Goal: Information Seeking & Learning: Learn about a topic

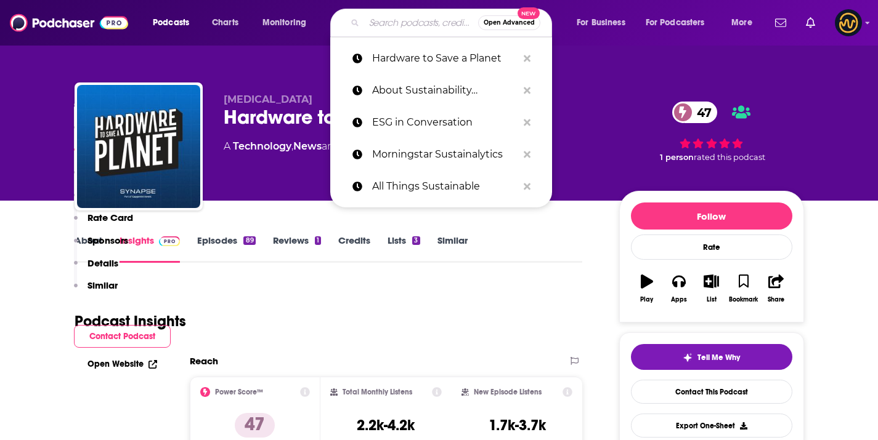
scroll to position [990, 0]
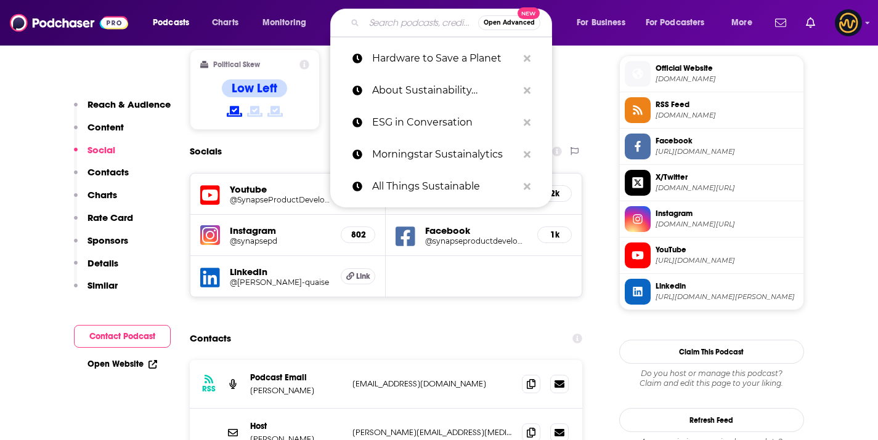
type input "Future Tense"
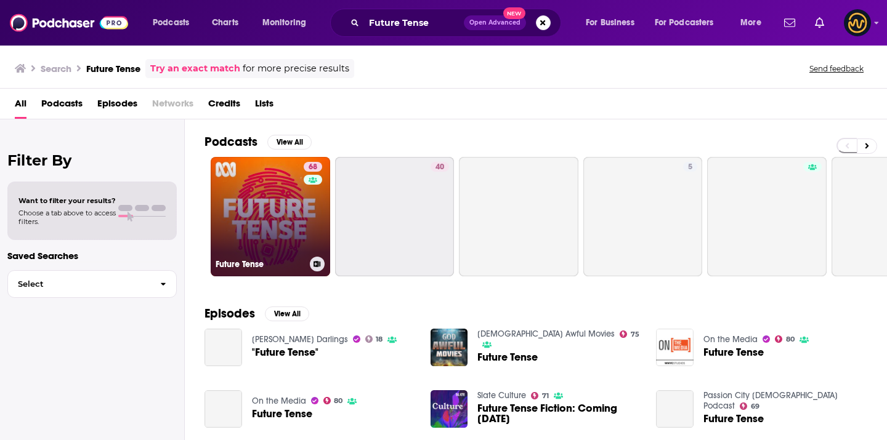
click at [241, 236] on link "68 Future Tense" at bounding box center [270, 216] width 119 height 119
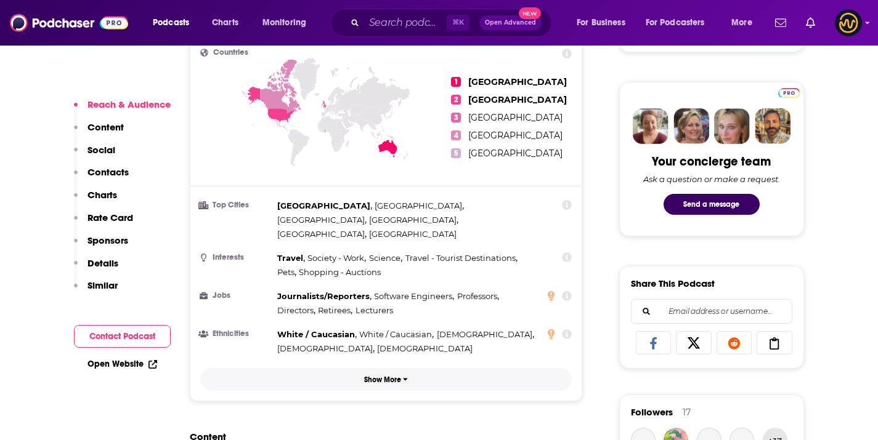
scroll to position [958, 0]
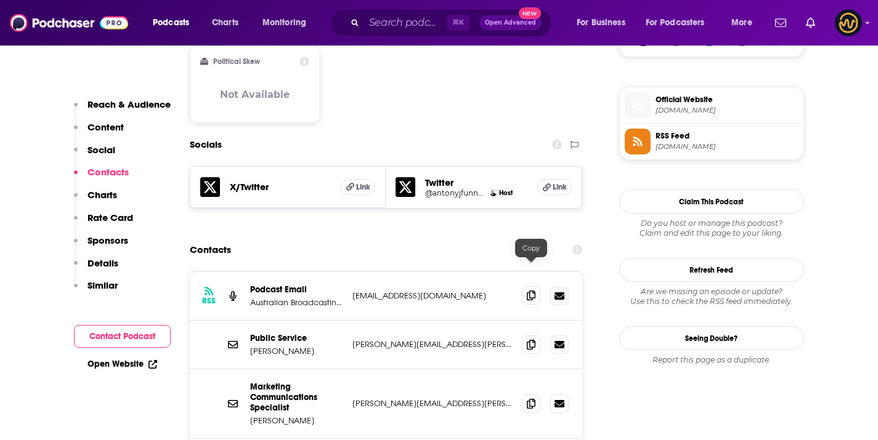
click at [537, 286] on span at bounding box center [531, 295] width 18 height 18
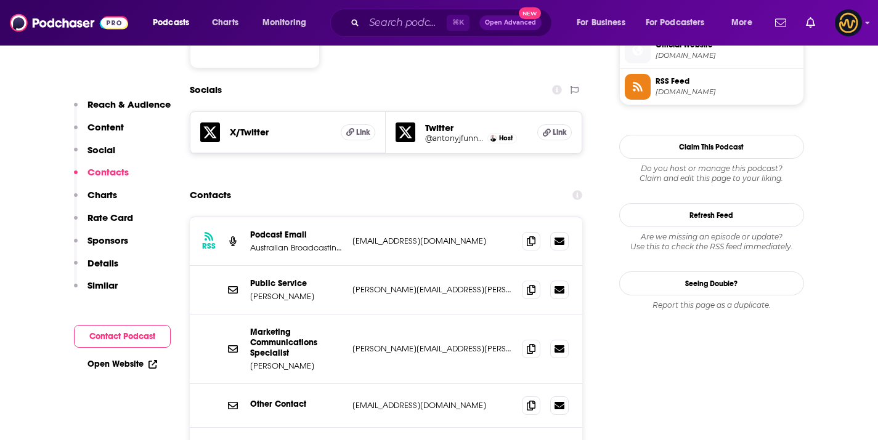
scroll to position [1055, 0]
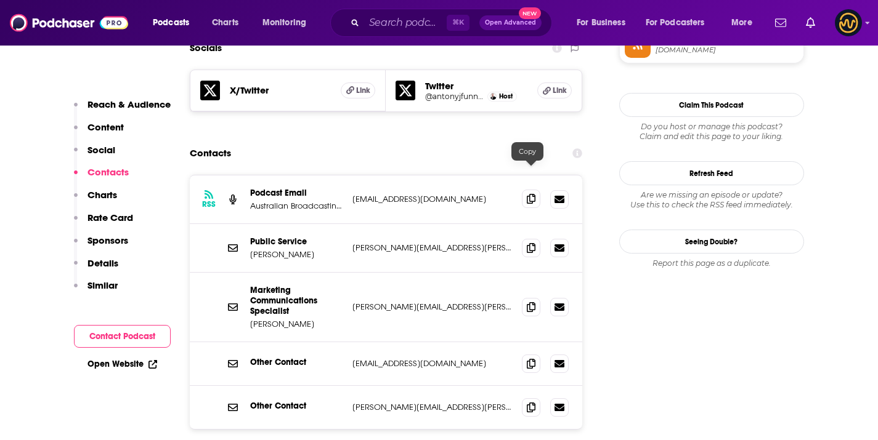
click at [529, 194] on icon at bounding box center [531, 199] width 9 height 10
click at [426, 33] on div "⌘ K Open Advanced New" at bounding box center [441, 23] width 222 height 28
click at [425, 28] on input "Search podcasts, credits, & more..." at bounding box center [405, 23] width 83 height 20
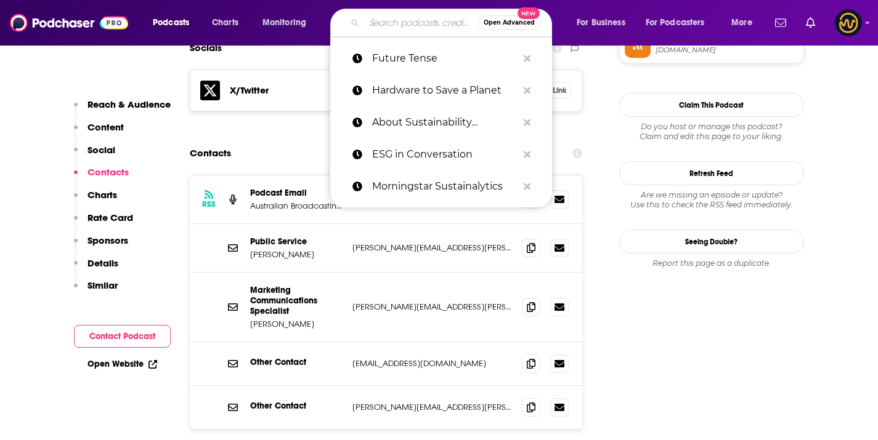
paste input "Conservation Amplified"
type input "Conservation Amplified"
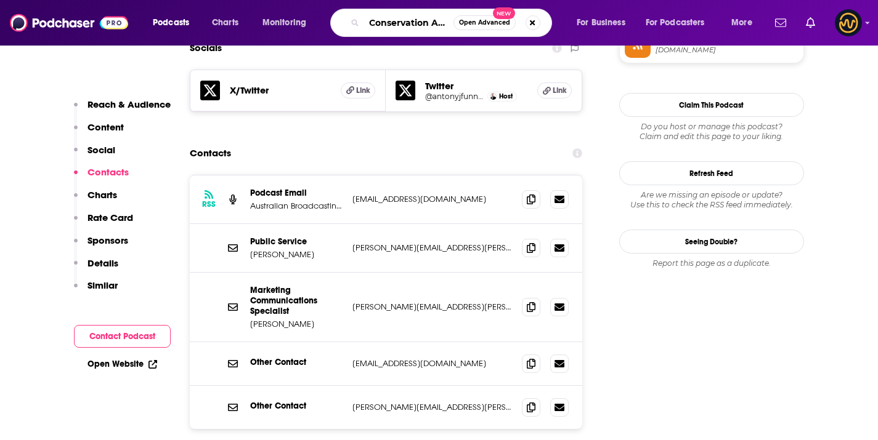
scroll to position [0, 29]
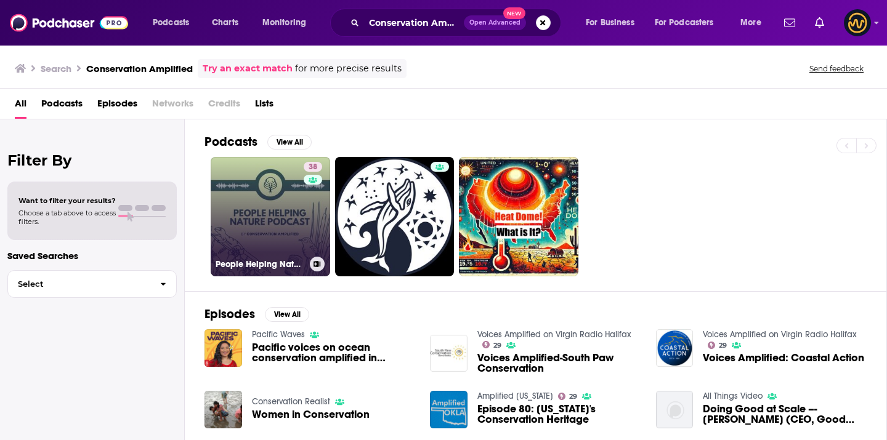
click at [276, 216] on link "38 People Helping Nature Podcast" at bounding box center [270, 216] width 119 height 119
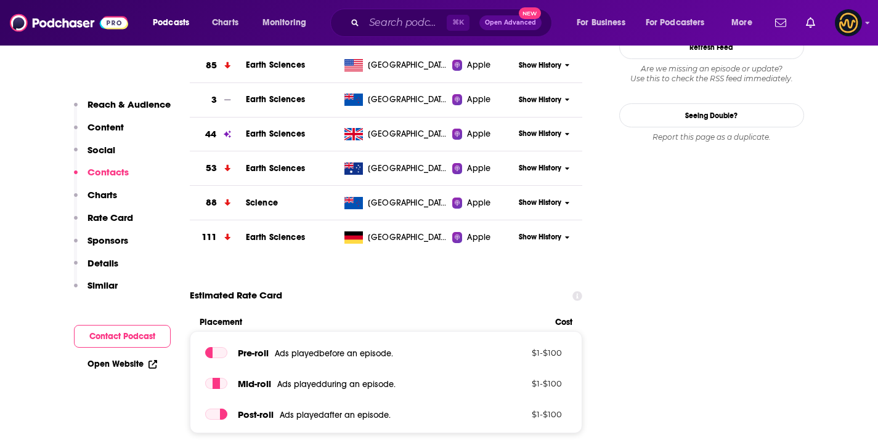
scroll to position [814, 0]
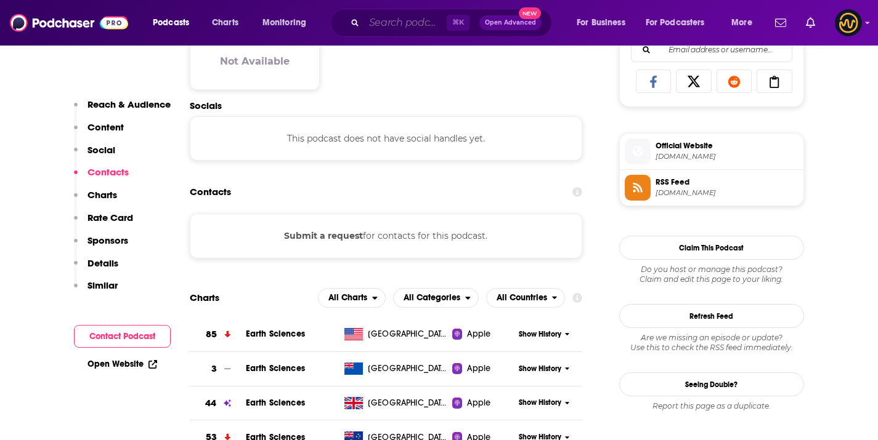
click at [410, 30] on input "Search podcasts, credits, & more..." at bounding box center [405, 23] width 83 height 20
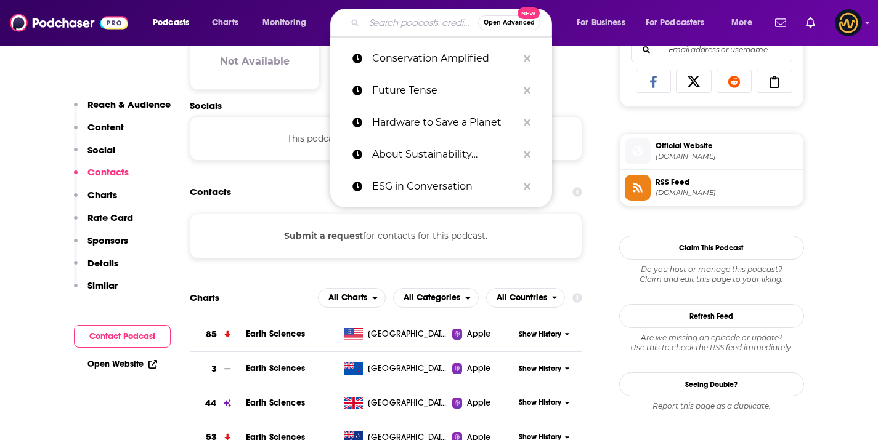
click at [410, 30] on input "Search podcasts, credits, & more..." at bounding box center [421, 23] width 114 height 20
paste input "TILclimate"
type input "TILclimate"
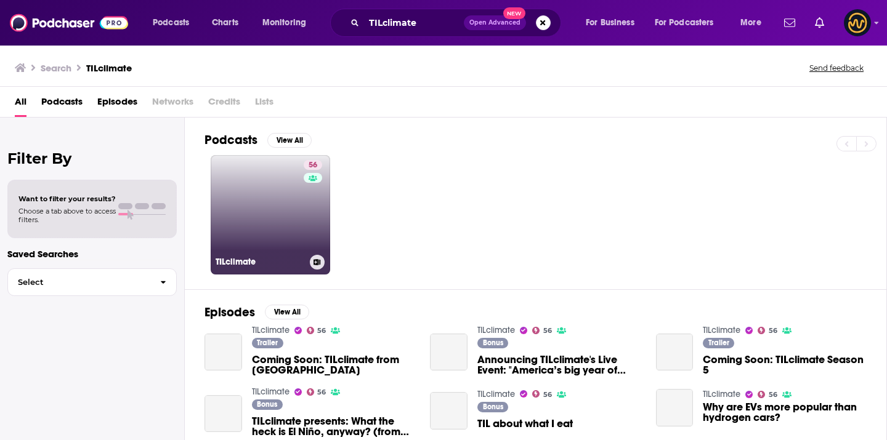
click at [239, 181] on link "56 TILclimate" at bounding box center [270, 214] width 119 height 119
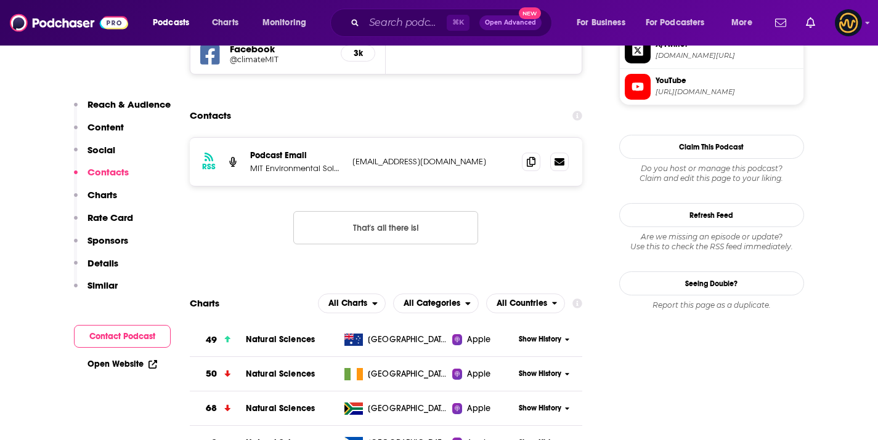
scroll to position [1247, 0]
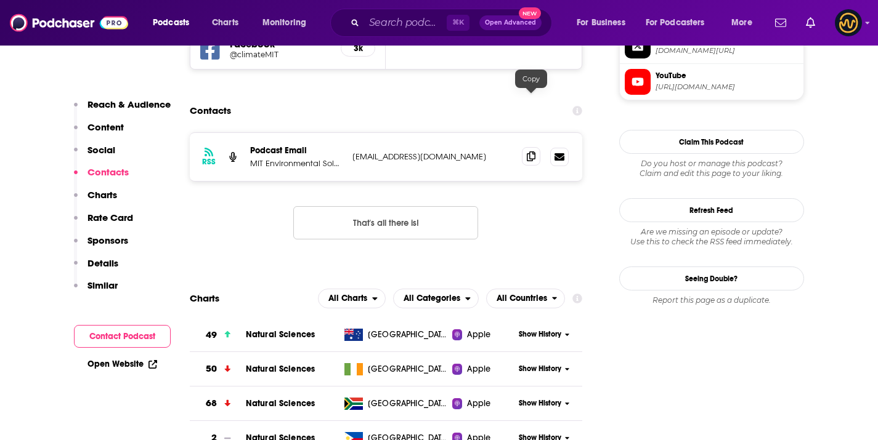
click at [529, 152] on icon at bounding box center [531, 157] width 9 height 10
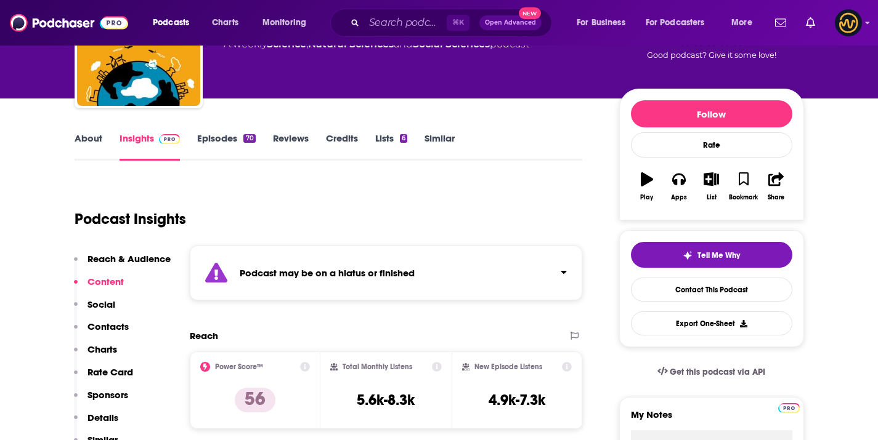
scroll to position [0, 0]
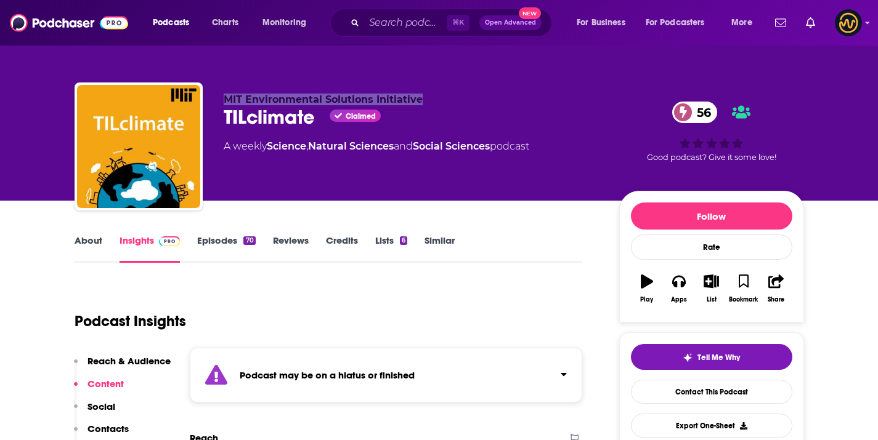
drag, startPoint x: 226, startPoint y: 100, endPoint x: 437, endPoint y: 57, distance: 215.6
click at [434, 100] on p "MIT Environmental Solutions Initiative" at bounding box center [412, 100] width 376 height 12
copy span "MIT Environmental Solutions Initiative"
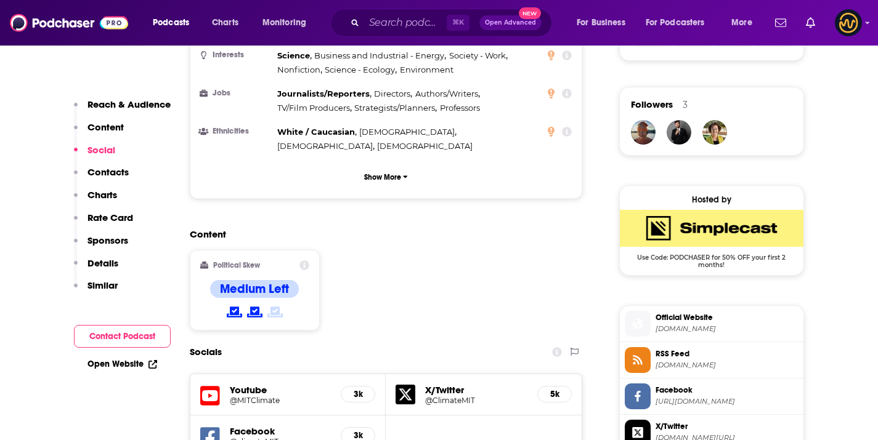
scroll to position [1104, 0]
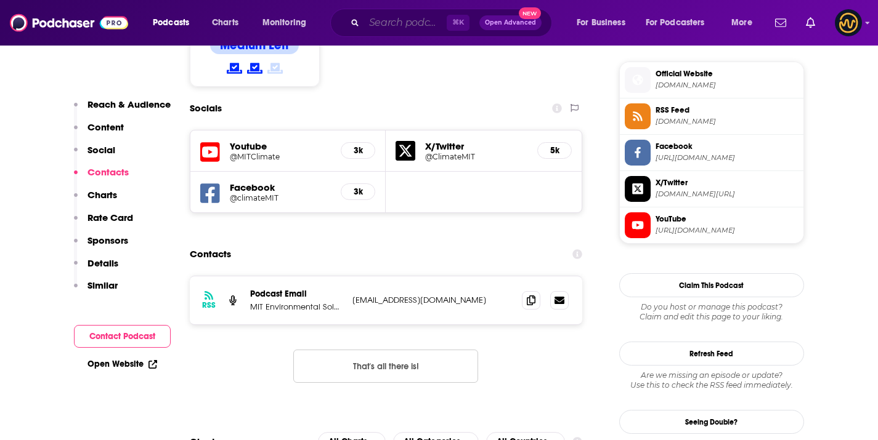
click at [376, 22] on input "Search podcasts, credits, & more..." at bounding box center [405, 23] width 83 height 20
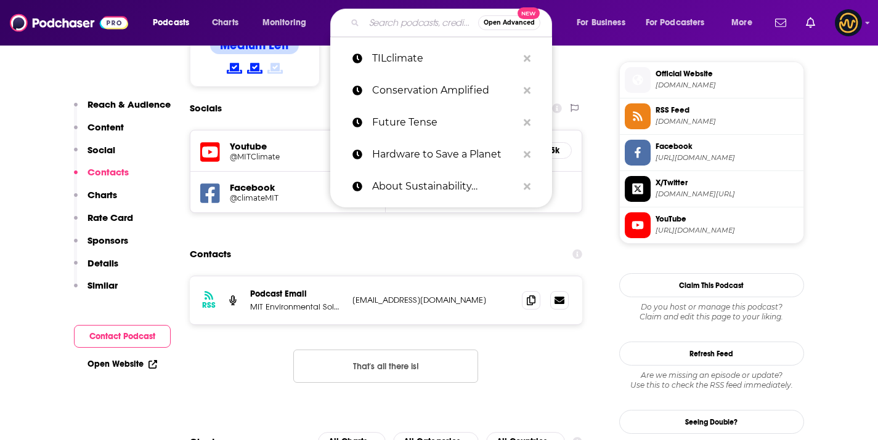
paste input "For What It’s Earth"
type input "For What It’s Earth"
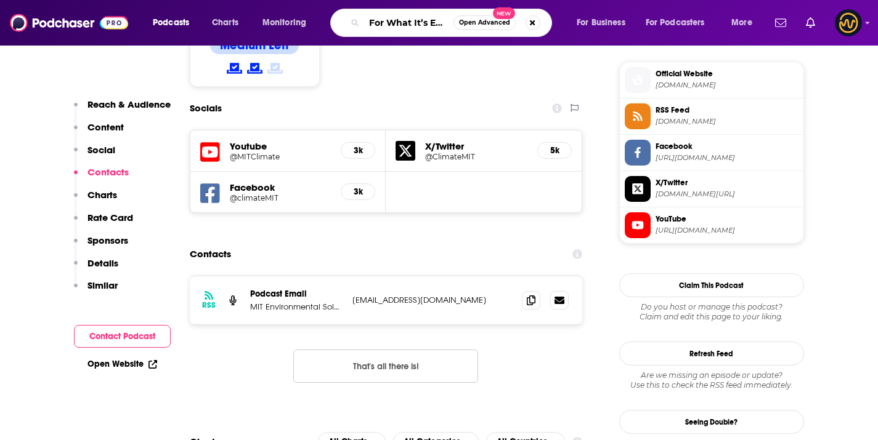
scroll to position [0, 7]
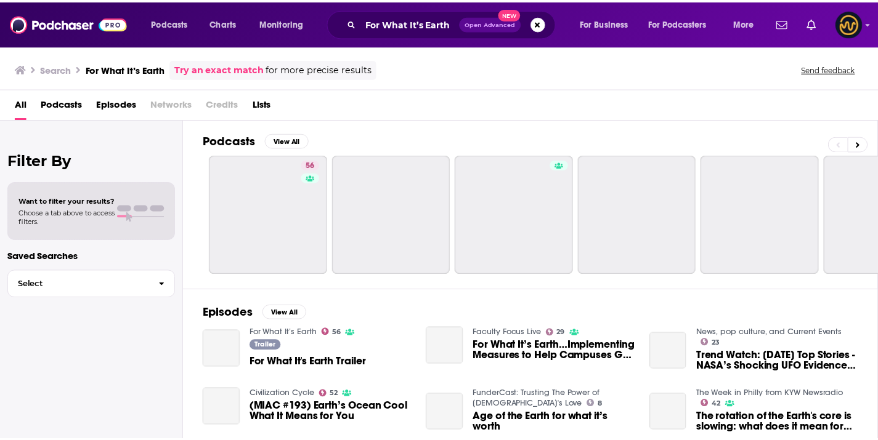
scroll to position [2, 0]
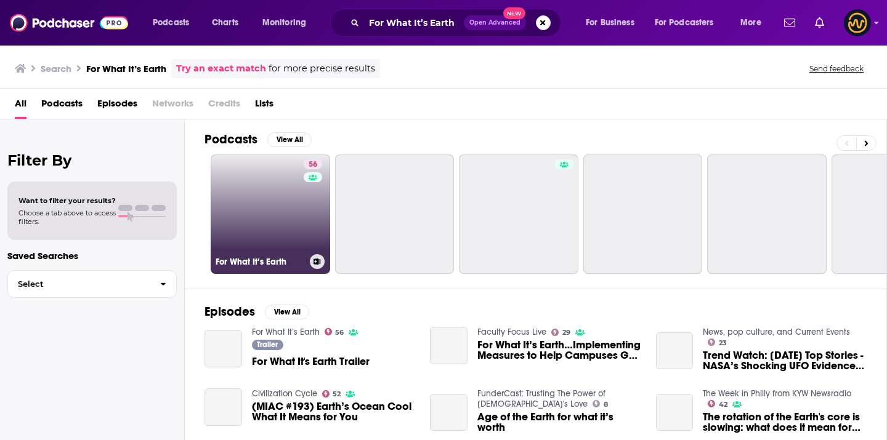
click at [262, 249] on link "56 For What It’s Earth" at bounding box center [270, 214] width 119 height 119
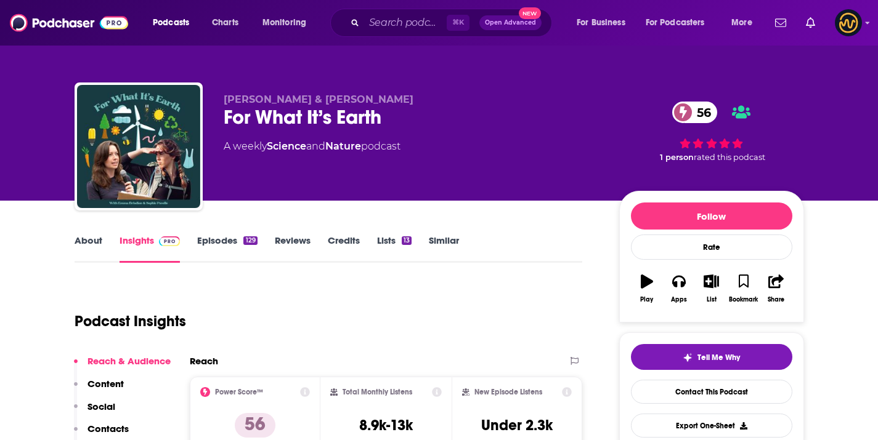
drag, startPoint x: 223, startPoint y: 99, endPoint x: 423, endPoint y: 97, distance: 200.2
click at [423, 97] on div "[PERSON_NAME] & [PERSON_NAME] For What It’s Earth 56 A weekly Science and Natur…" at bounding box center [439, 149] width 729 height 133
copy span "[PERSON_NAME] & [PERSON_NAME]"
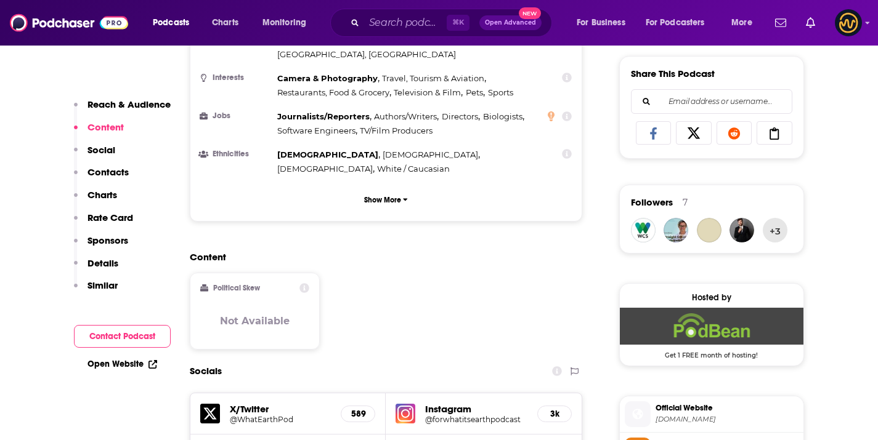
scroll to position [1015, 0]
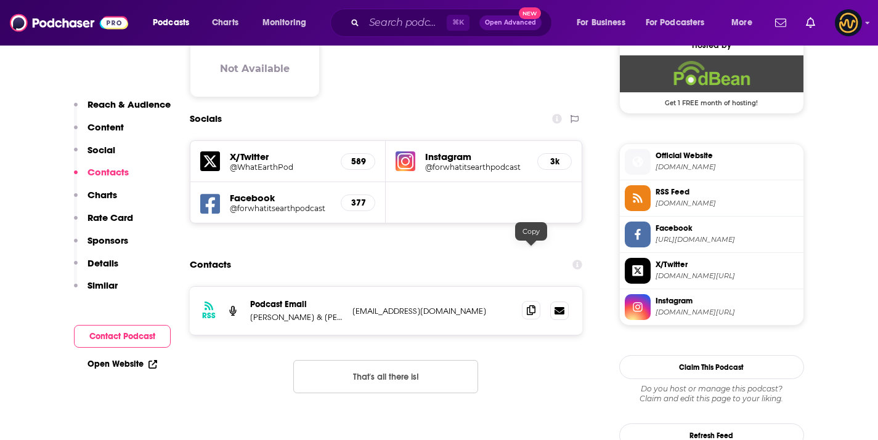
click at [526, 301] on span at bounding box center [531, 310] width 18 height 18
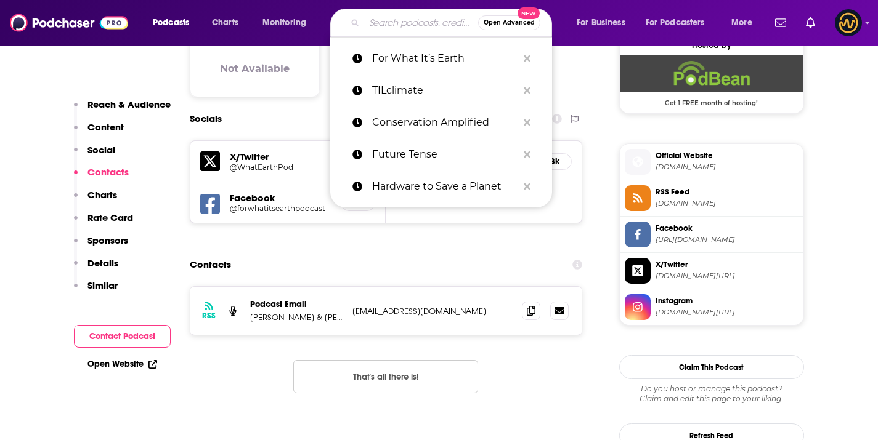
click at [416, 26] on input "Search podcasts, credits, & more..." at bounding box center [421, 23] width 114 height 20
paste input "Rare Earth"
type input "Rare Earth"
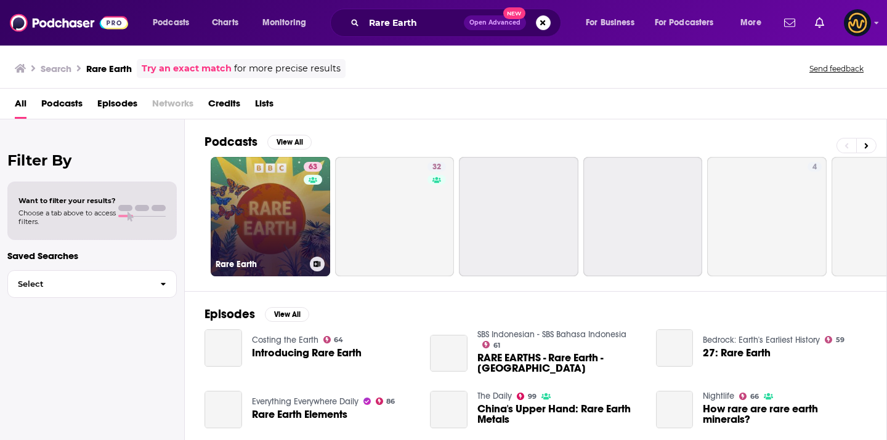
click at [271, 176] on link "63 Rare Earth" at bounding box center [270, 216] width 119 height 119
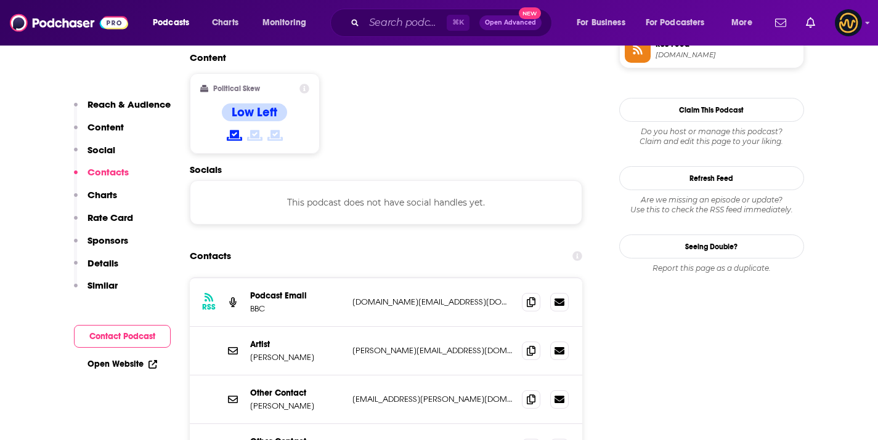
scroll to position [955, 0]
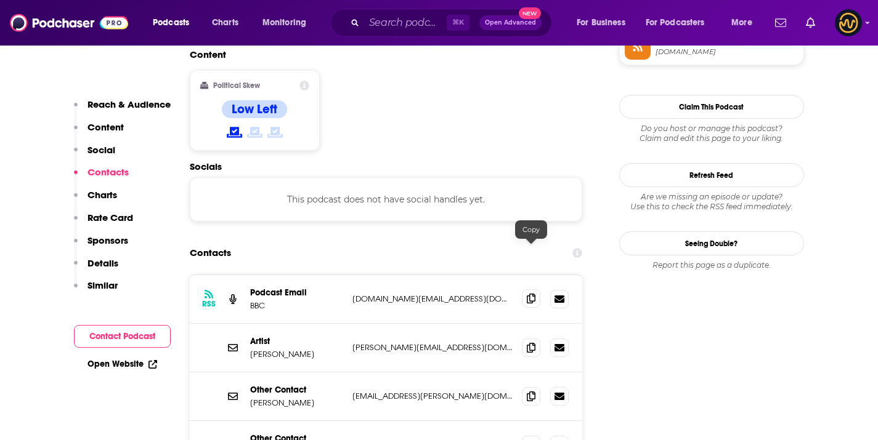
click at [528, 294] on icon at bounding box center [531, 299] width 9 height 10
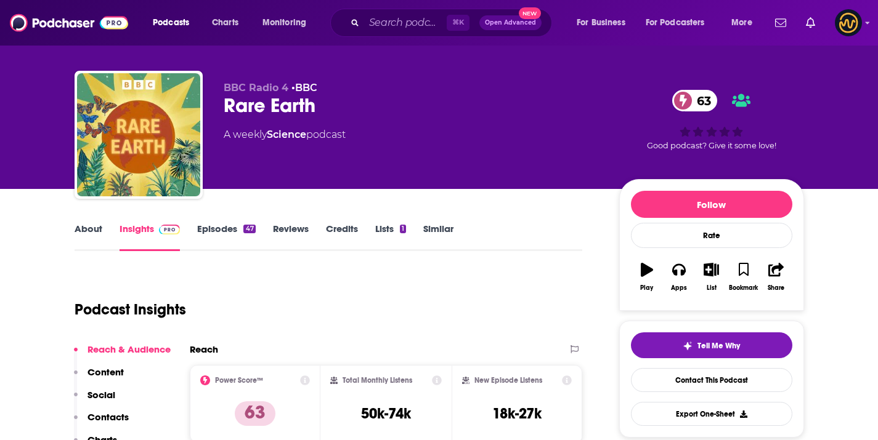
scroll to position [0, 0]
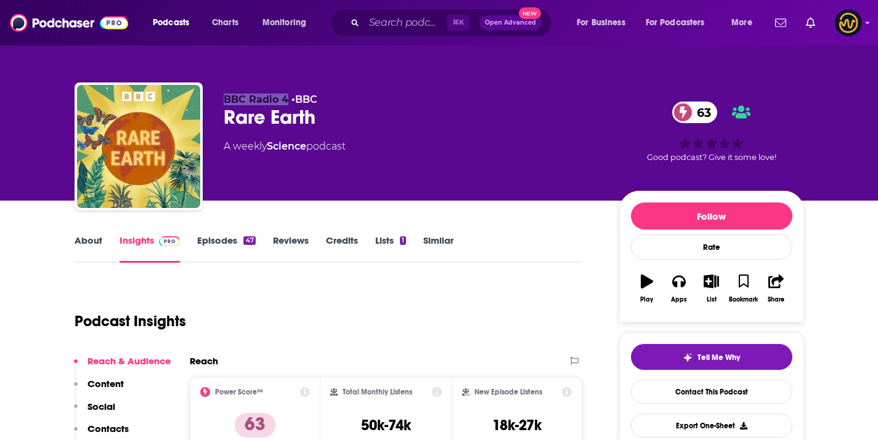
drag, startPoint x: 221, startPoint y: 92, endPoint x: 288, endPoint y: 101, distance: 68.3
click at [288, 101] on div "BBC Radio 4 • BBC Rare Earth 63 A weekly Science podcast 63 Good podcast? Give …" at bounding box center [439, 149] width 729 height 133
copy span "BBC Radio 4"
click at [407, 7] on div "Podcasts Charts Monitoring ⌘ K Open Advanced New For Business For Podcasters Mo…" at bounding box center [439, 23] width 878 height 46
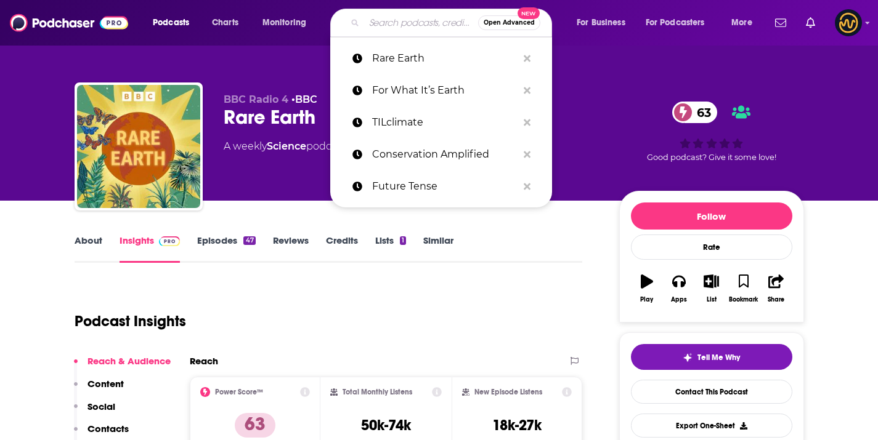
click at [407, 15] on input "Search podcasts, credits, & more..." at bounding box center [421, 23] width 114 height 20
paste input "A Life More Wild"
type input "A Life More Wild"
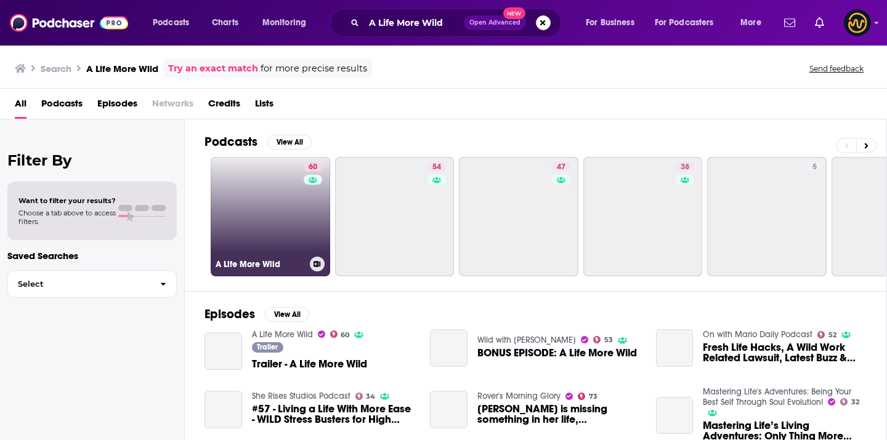
click at [278, 207] on link "60 A Life More Wild" at bounding box center [270, 216] width 119 height 119
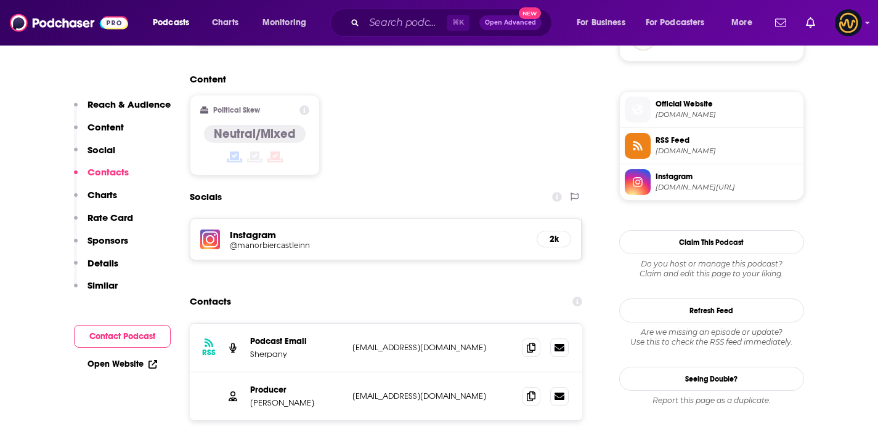
scroll to position [1018, 0]
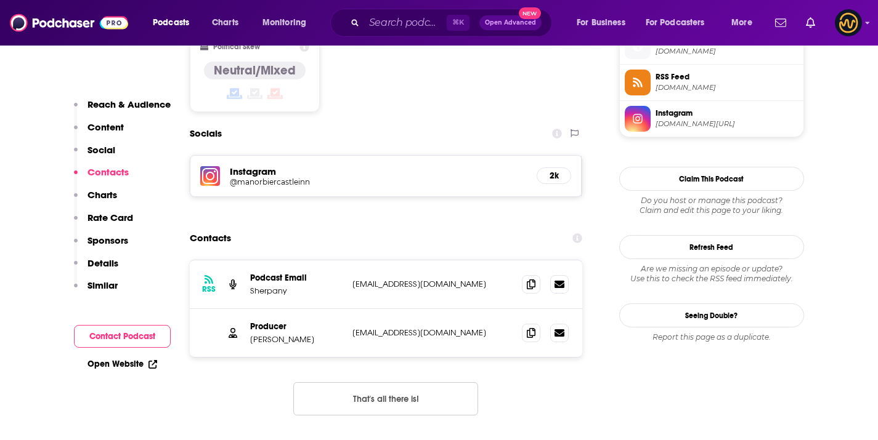
click at [543, 275] on div at bounding box center [545, 284] width 47 height 18
click at [527, 279] on icon at bounding box center [531, 284] width 9 height 10
click at [534, 275] on span at bounding box center [531, 284] width 18 height 18
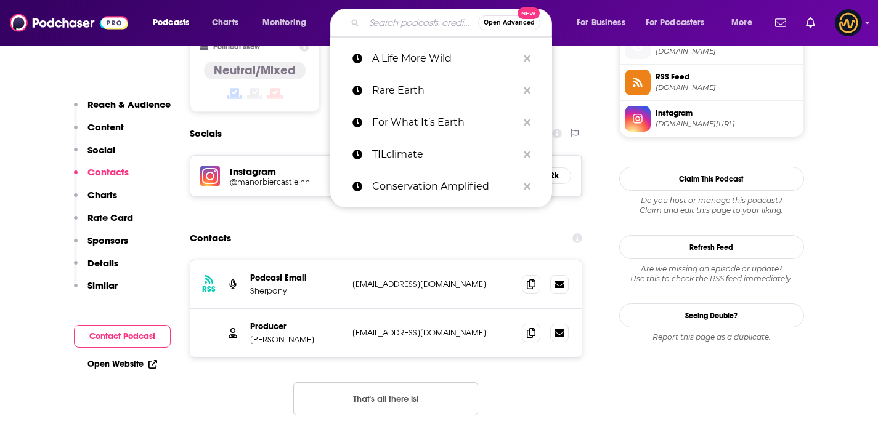
click at [399, 18] on input "Search podcasts, credits, & more..." at bounding box center [421, 23] width 114 height 20
paste input "The Plodcast"
type input "The Plodcast"
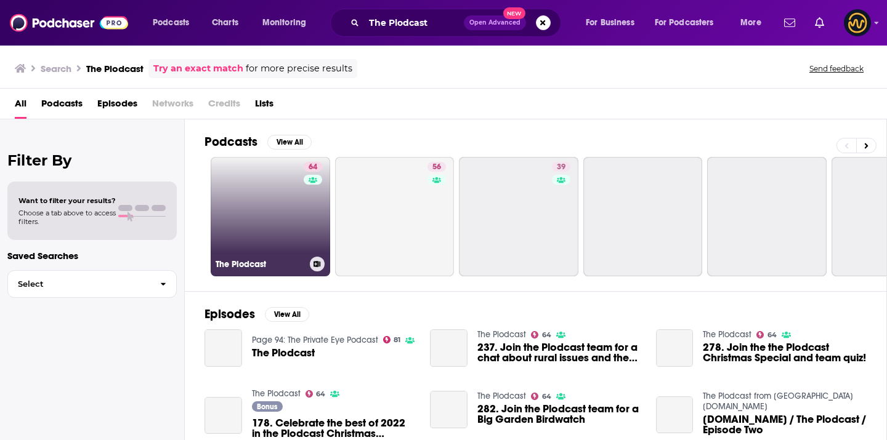
click at [270, 209] on link "64 The Plodcast" at bounding box center [270, 216] width 119 height 119
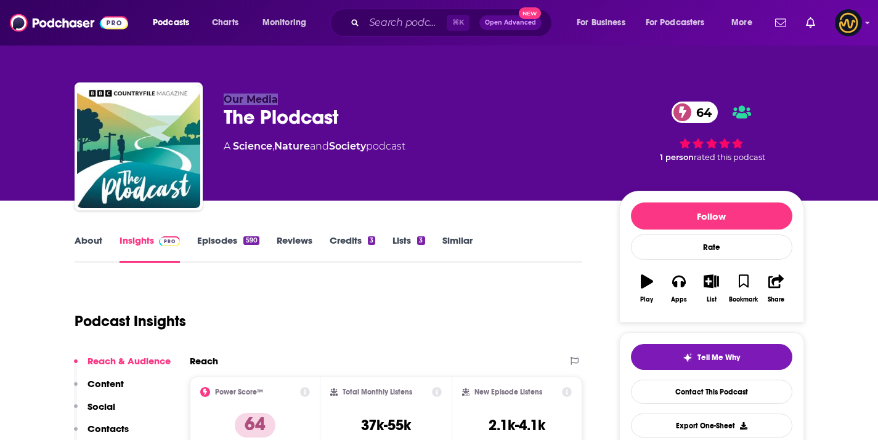
drag, startPoint x: 201, startPoint y: 103, endPoint x: 322, endPoint y: 100, distance: 120.8
click at [322, 100] on div "Our Media The Plodcast 64 A Science , Nature and Society podcast 64 1 person ra…" at bounding box center [439, 149] width 729 height 133
copy div "Our Media"
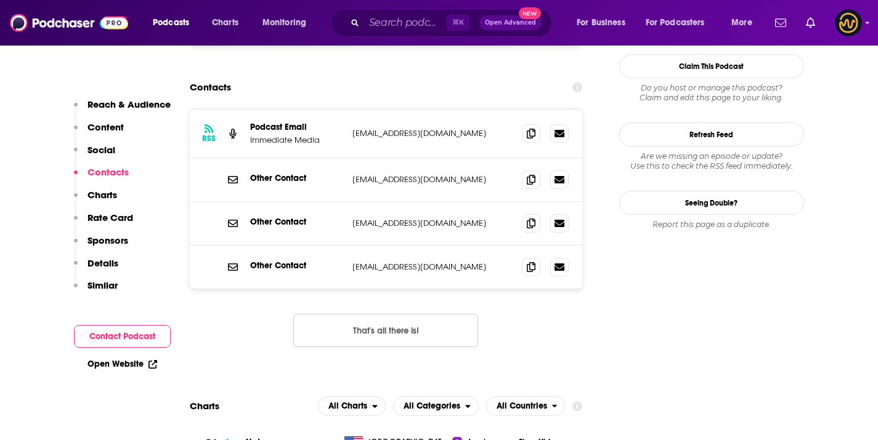
scroll to position [1128, 0]
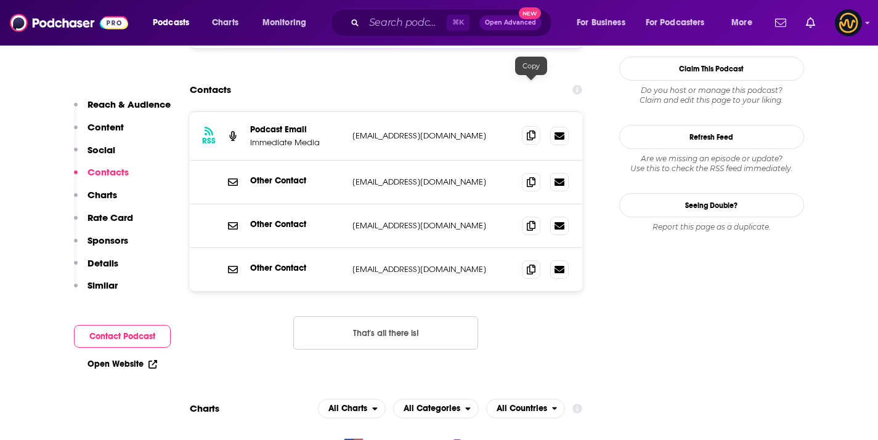
click at [529, 131] on icon at bounding box center [531, 136] width 9 height 10
click at [380, 25] on input "Search podcasts, credits, & more..." at bounding box center [405, 23] width 83 height 20
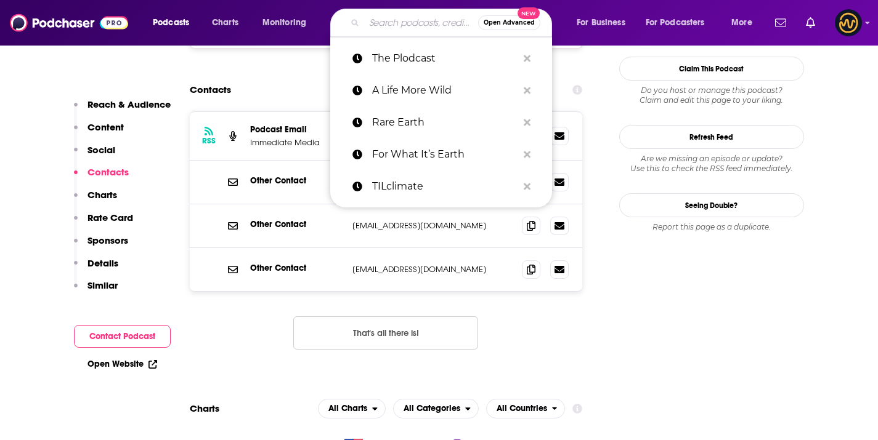
paste input "[PERSON_NAME] Audio Collective"
type input "[PERSON_NAME] Audio Collective"
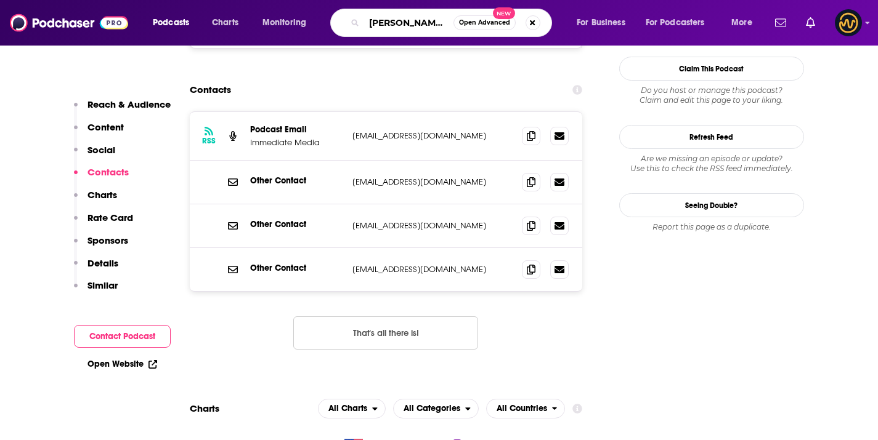
scroll to position [0, 14]
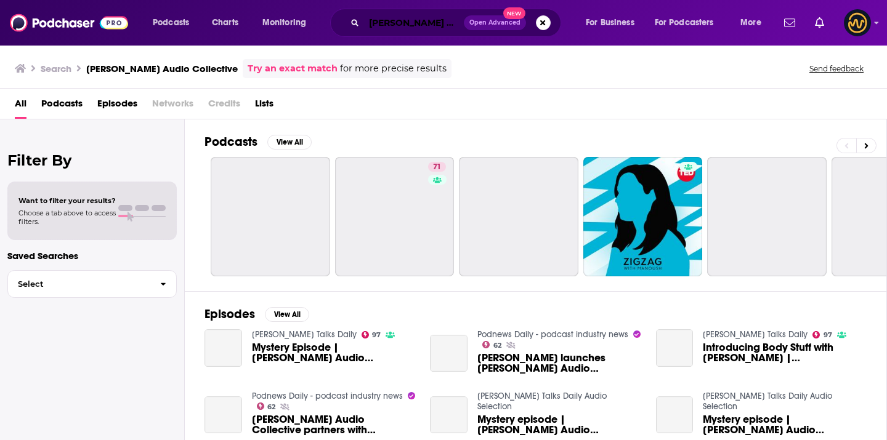
click at [405, 30] on input "[PERSON_NAME] Audio Collective" at bounding box center [414, 23] width 100 height 20
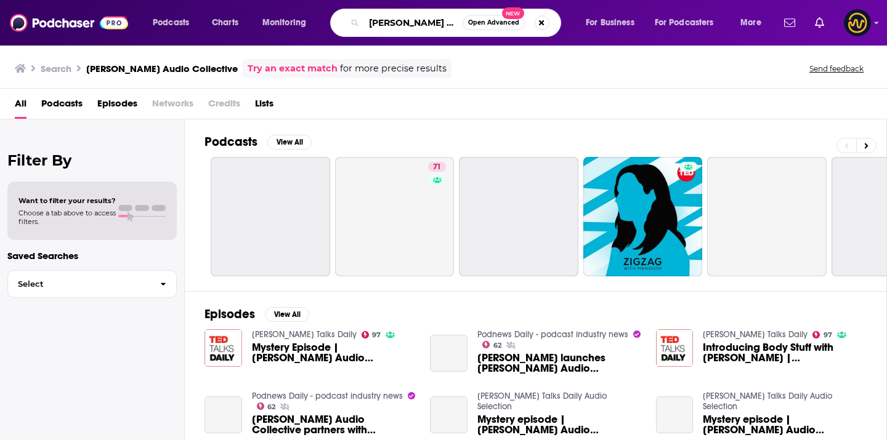
click at [405, 30] on input "[PERSON_NAME] Audio Collective" at bounding box center [413, 23] width 99 height 20
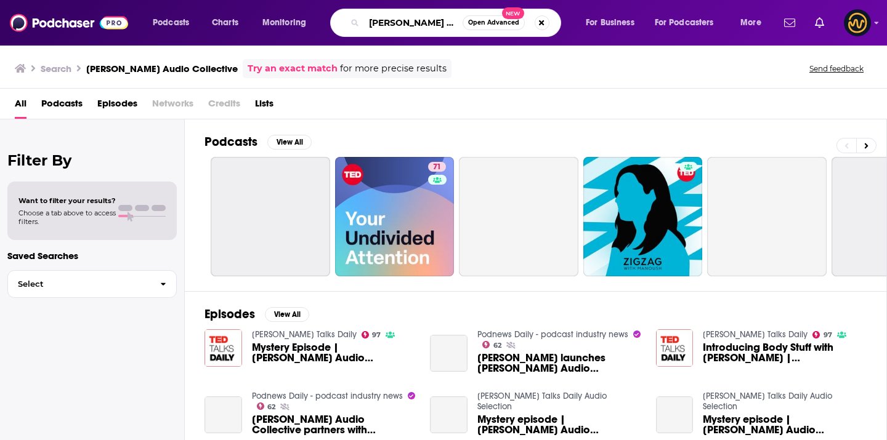
click at [405, 30] on input "[PERSON_NAME] Audio Collective" at bounding box center [413, 23] width 99 height 20
paste input "Speed & Scal"
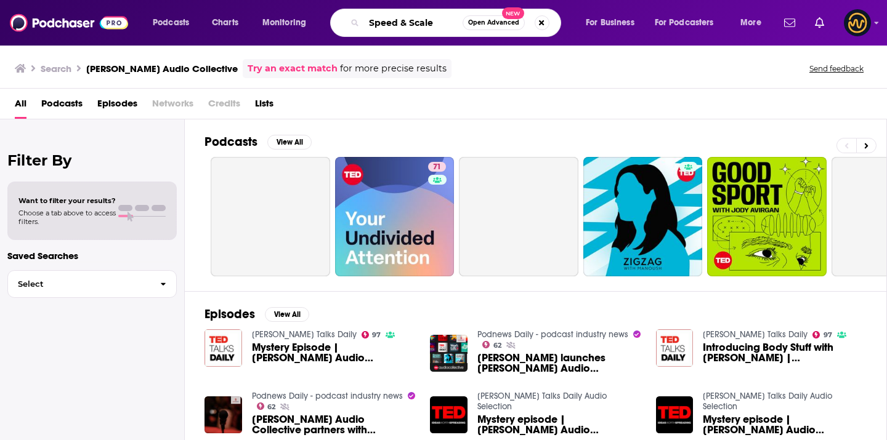
type input "Speed & Scale"
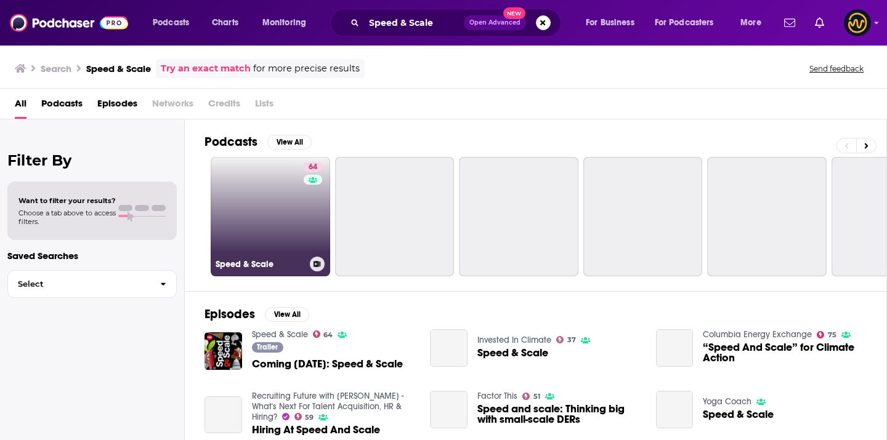
click at [293, 200] on link "64 Speed & Scale" at bounding box center [270, 216] width 119 height 119
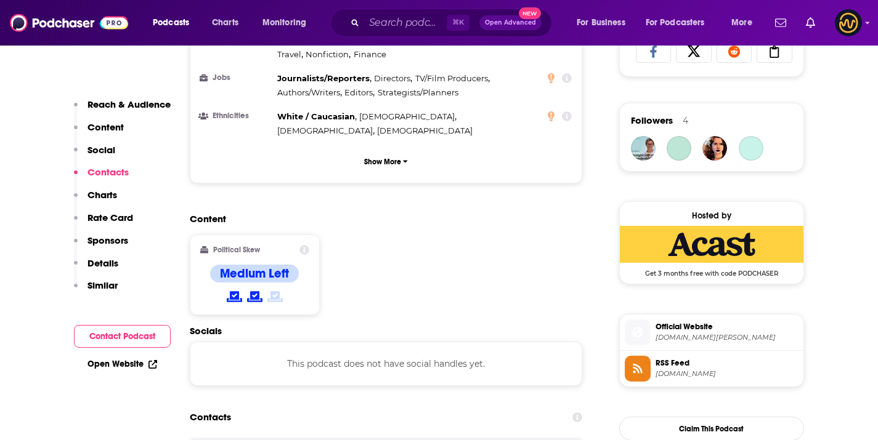
scroll to position [1098, 0]
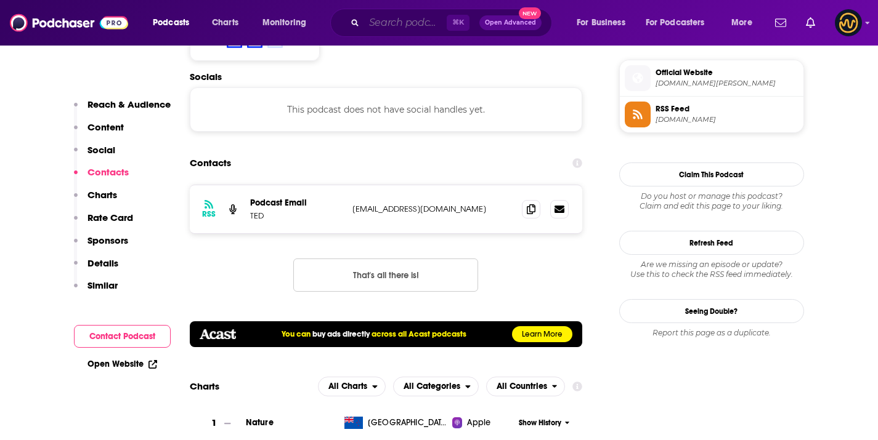
click at [413, 18] on input "Search podcasts, credits, & more..." at bounding box center [405, 23] width 83 height 20
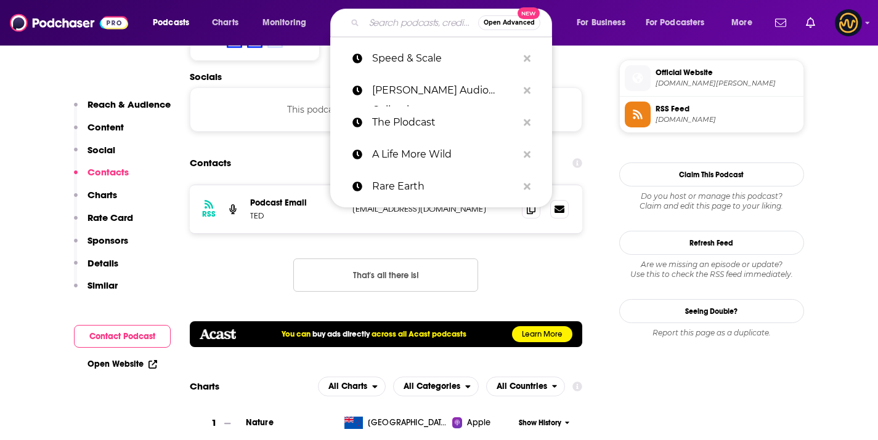
paste input "Shocked"
type input "Shocked"
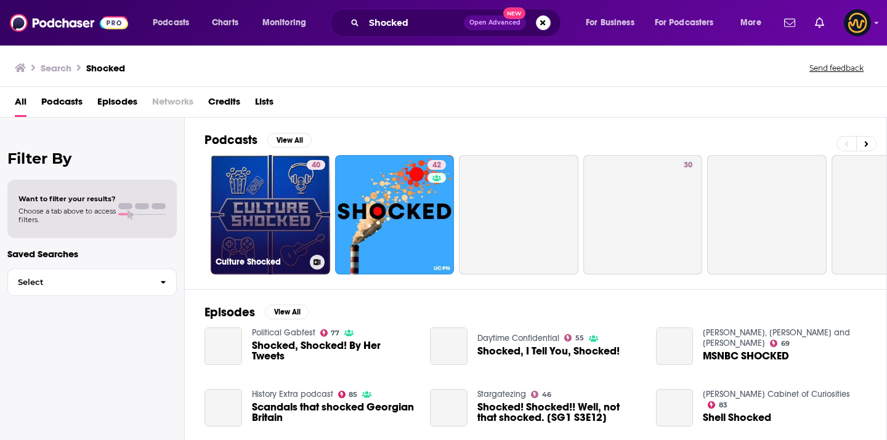
click at [304, 192] on link "40 Culture Shocked" at bounding box center [270, 214] width 119 height 119
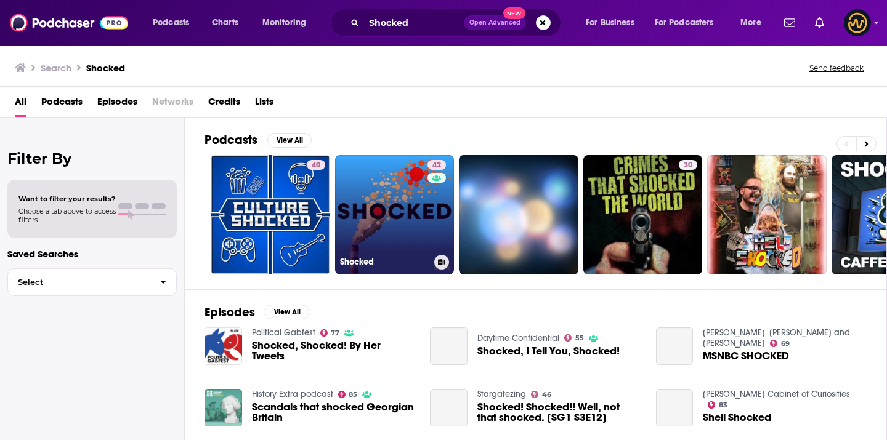
click at [416, 198] on link "42 Shocked" at bounding box center [394, 214] width 119 height 119
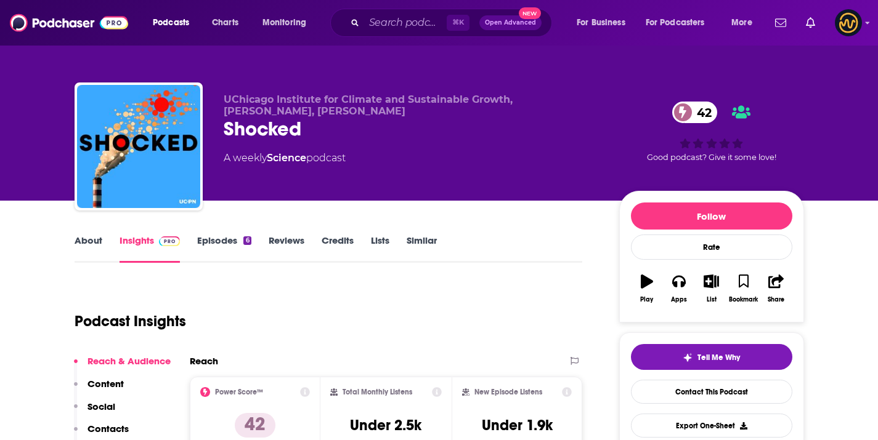
drag, startPoint x: 225, startPoint y: 98, endPoint x: 483, endPoint y: 106, distance: 257.6
click at [483, 106] on p "UChicago Institute for Climate and Sustainable Growth, [PERSON_NAME], [PERSON_N…" at bounding box center [412, 105] width 376 height 23
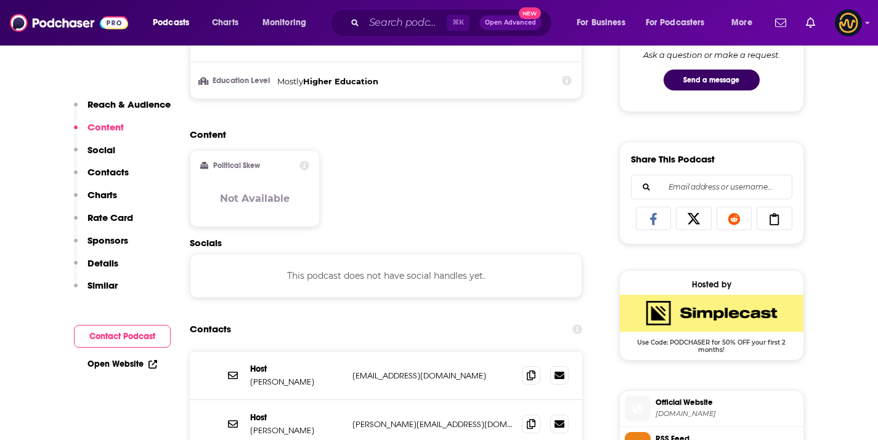
scroll to position [830, 0]
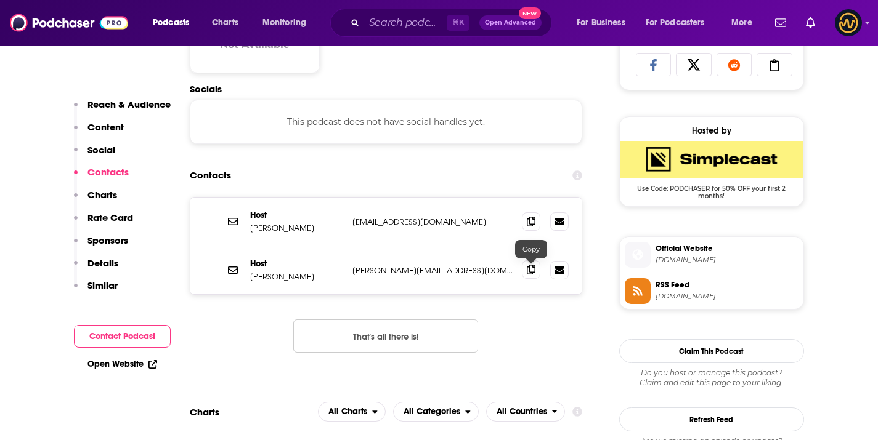
click at [535, 272] on icon at bounding box center [531, 270] width 9 height 10
click at [532, 222] on icon at bounding box center [531, 221] width 9 height 10
click at [399, 18] on input "Search podcasts, credits, & more..." at bounding box center [405, 23] width 83 height 20
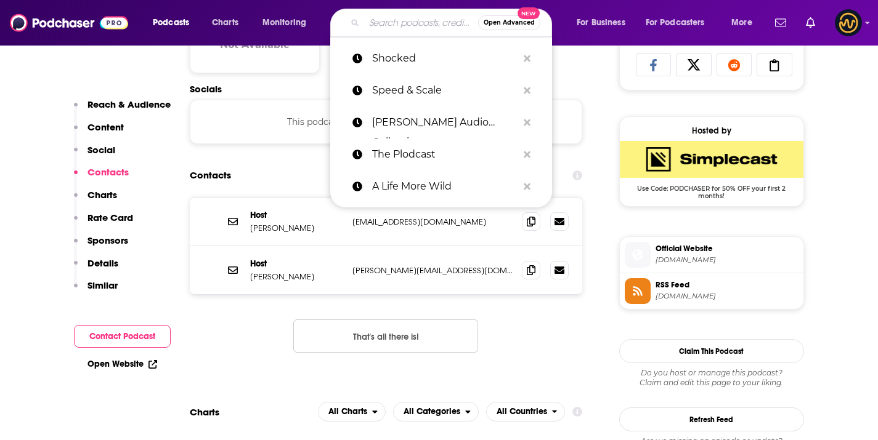
paste input "Oceanography"
type input "Oceanography"
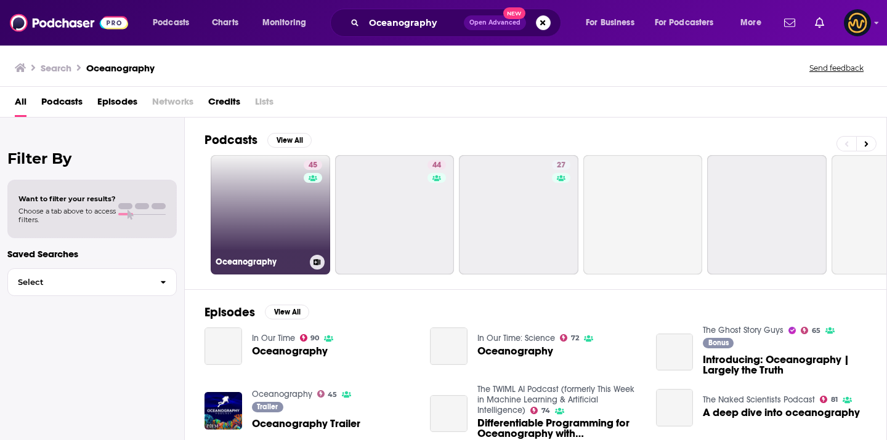
click at [264, 226] on link "45 Oceanography" at bounding box center [270, 214] width 119 height 119
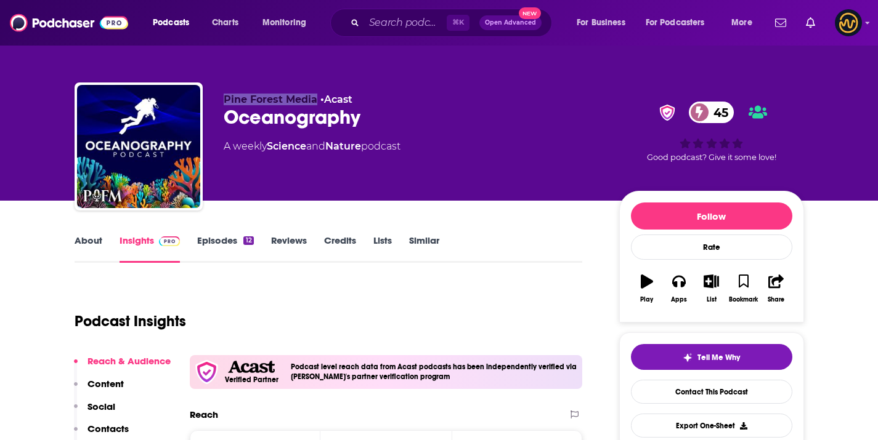
drag, startPoint x: 214, startPoint y: 100, endPoint x: 316, endPoint y: 102, distance: 102.3
click at [316, 102] on div "Pine Forest Media • Acast Oceanography 45 A weekly Science and Nature podcast 4…" at bounding box center [439, 149] width 729 height 133
copy span "Pine Forest Media"
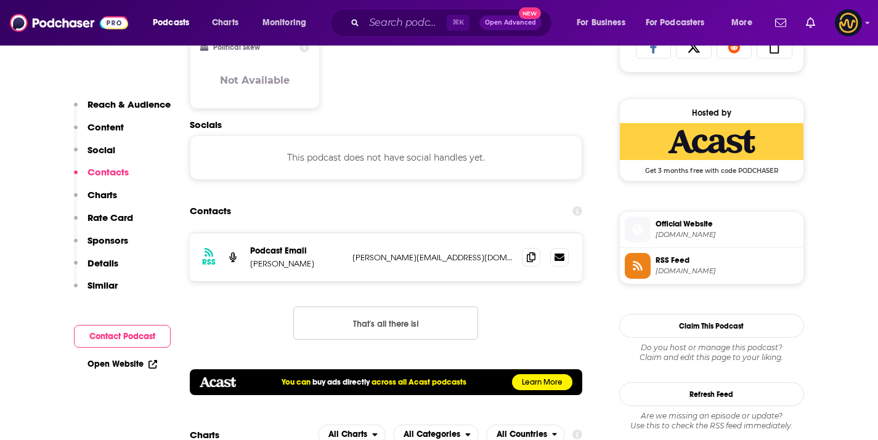
scroll to position [851, 0]
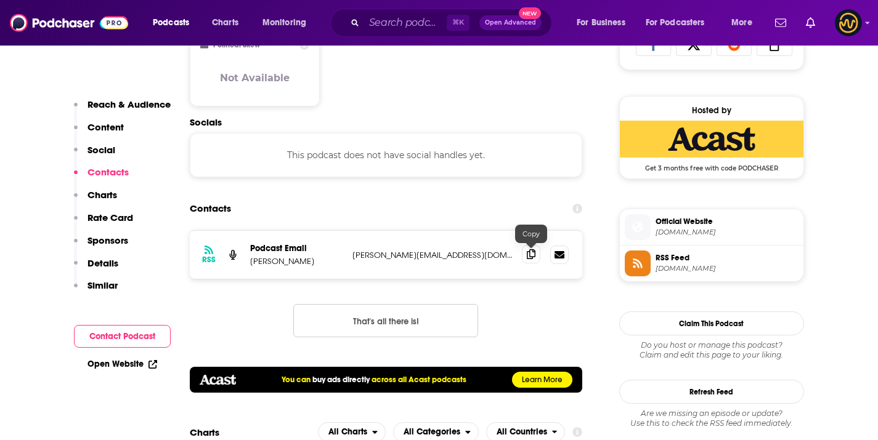
click at [525, 260] on span at bounding box center [531, 254] width 18 height 18
click at [527, 260] on span at bounding box center [531, 254] width 18 height 18
click at [392, 33] on div "⌘ K Open Advanced New" at bounding box center [441, 23] width 222 height 28
click at [401, 19] on input "Search podcasts, credits, & more..." at bounding box center [405, 23] width 83 height 20
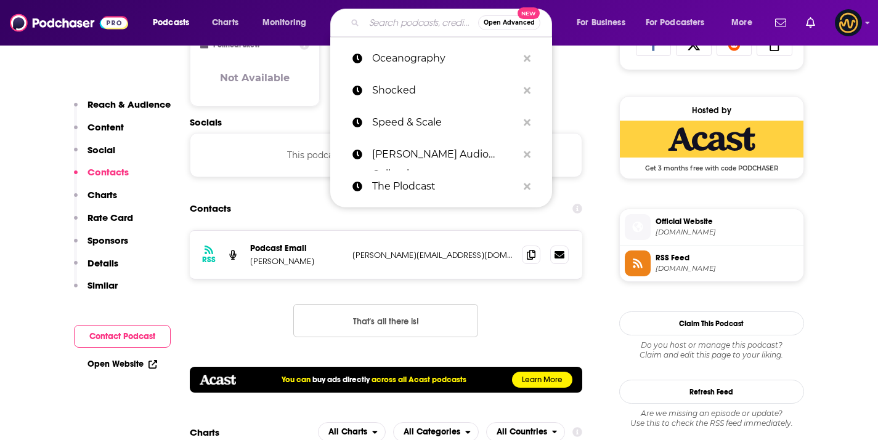
paste input "State of Seed"
type input "State of Seed"
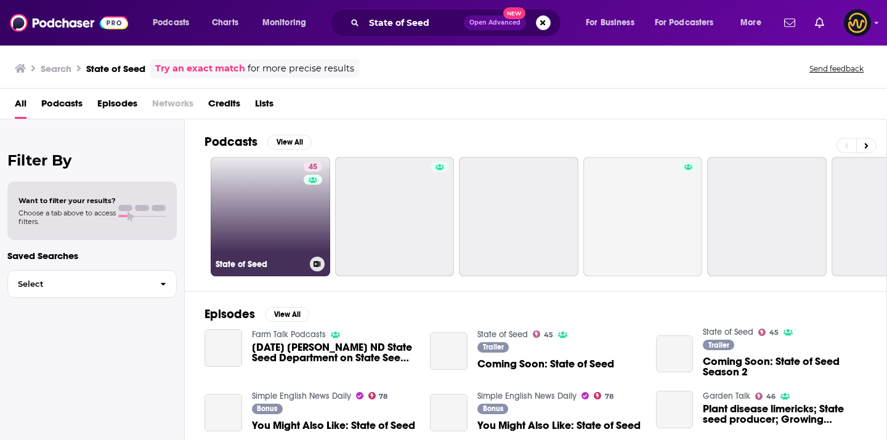
click at [259, 209] on link "45 State of Seed" at bounding box center [270, 216] width 119 height 119
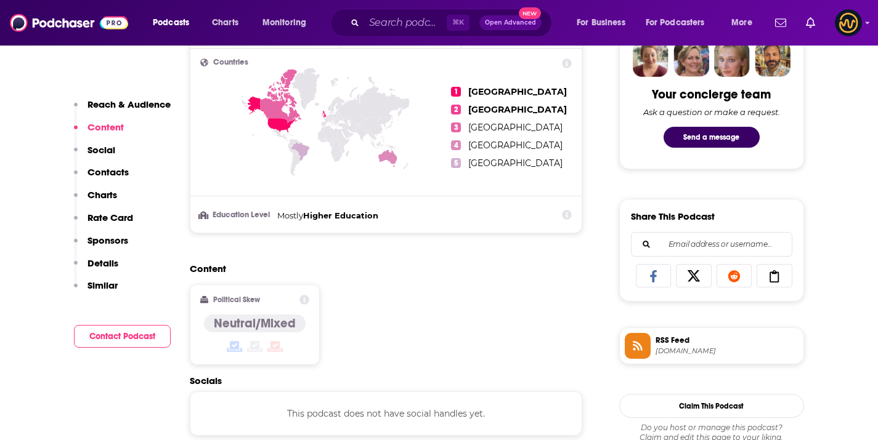
scroll to position [829, 0]
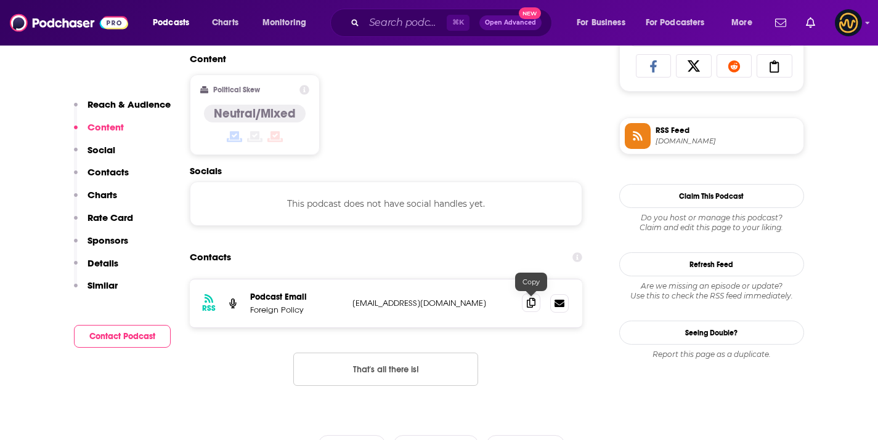
click at [528, 307] on icon at bounding box center [531, 303] width 9 height 10
click at [407, 20] on input "Search podcasts, credits, & more..." at bounding box center [405, 23] width 83 height 20
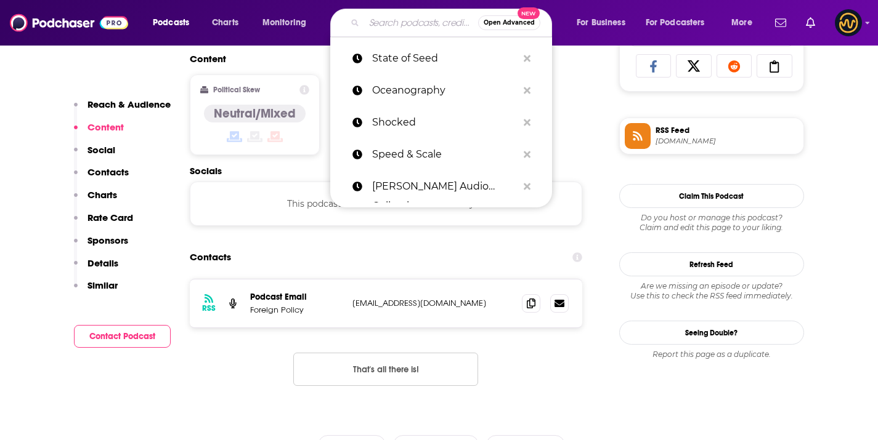
paste input "A Matter of Degrees"
type input "A Matter of Degrees"
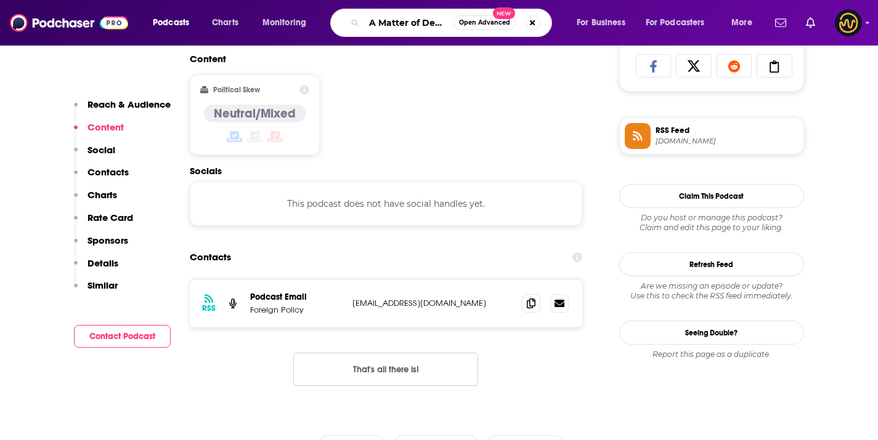
scroll to position [0, 12]
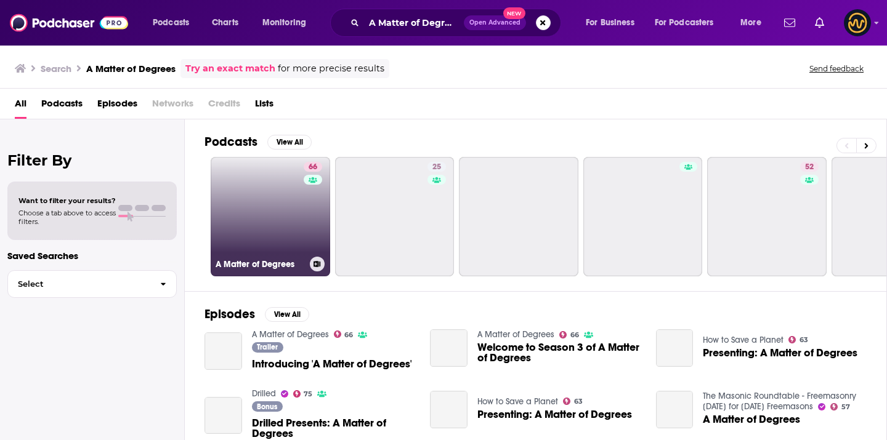
click at [241, 250] on link "66 A Matter of Degrees" at bounding box center [270, 216] width 119 height 119
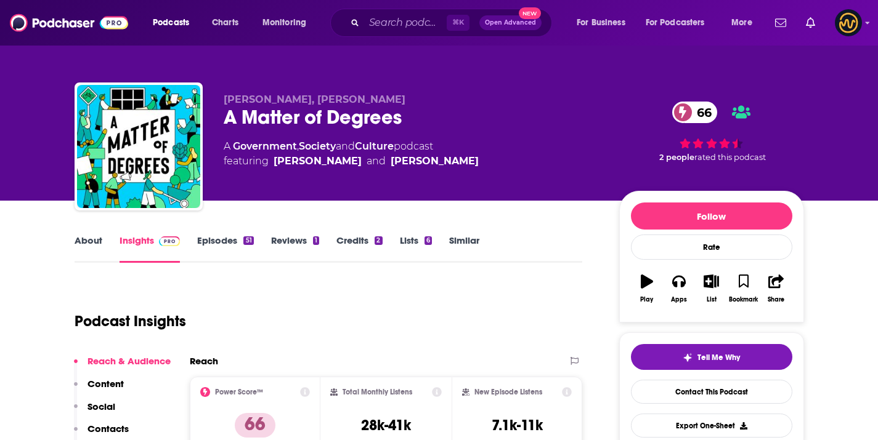
drag, startPoint x: 214, startPoint y: 94, endPoint x: 429, endPoint y: 99, distance: 215.0
click at [429, 99] on div "[PERSON_NAME], [PERSON_NAME] A Matter of Degrees 66 A Government , Society and …" at bounding box center [439, 149] width 729 height 133
copy span "[PERSON_NAME], [PERSON_NAME]"
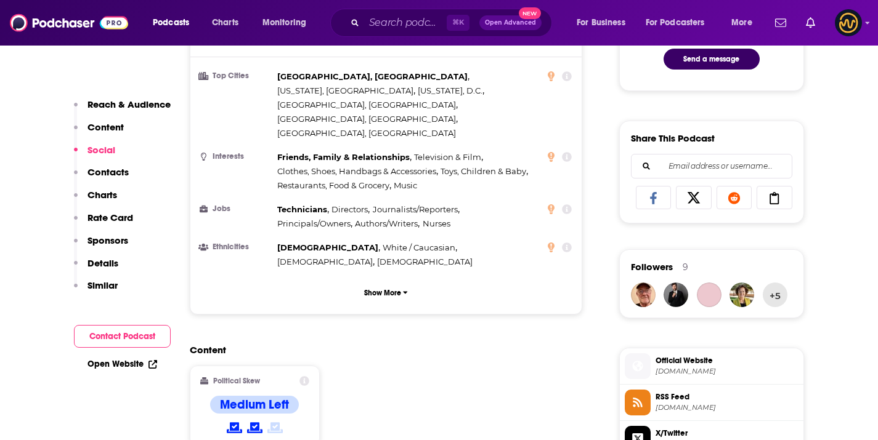
scroll to position [957, 0]
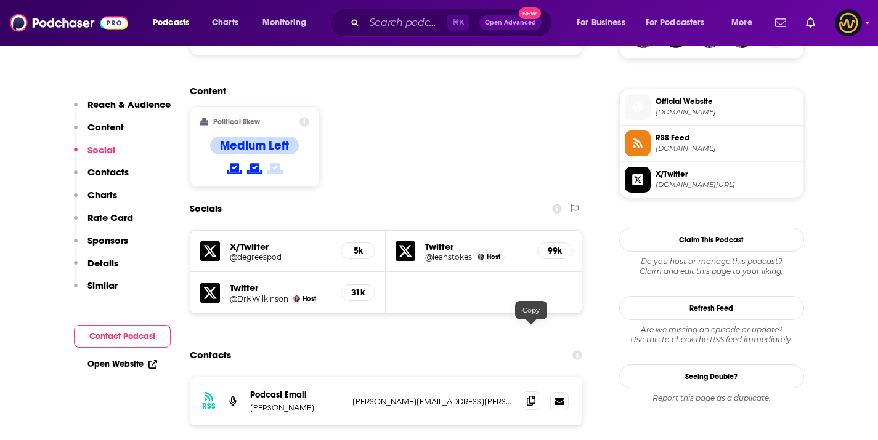
click at [528, 396] on icon at bounding box center [531, 401] width 9 height 10
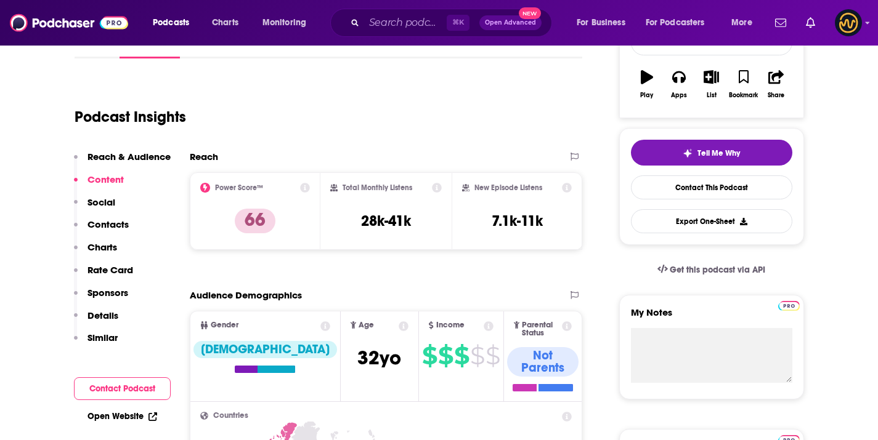
scroll to position [0, 0]
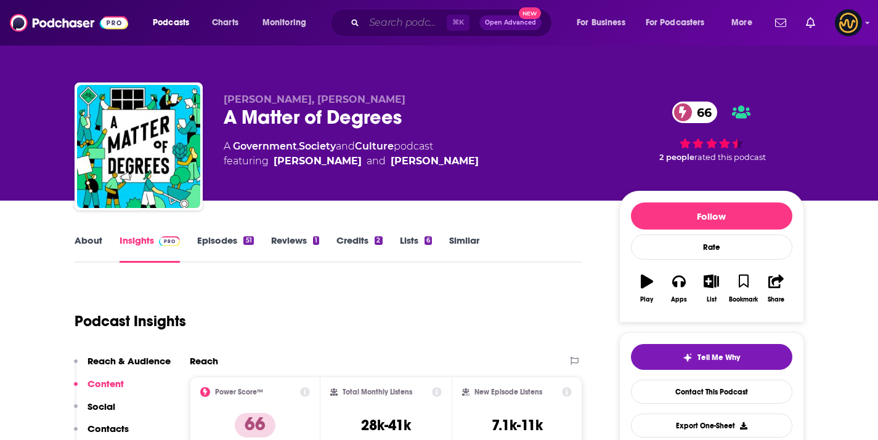
click at [392, 24] on input "Search podcasts, credits, & more..." at bounding box center [405, 23] width 83 height 20
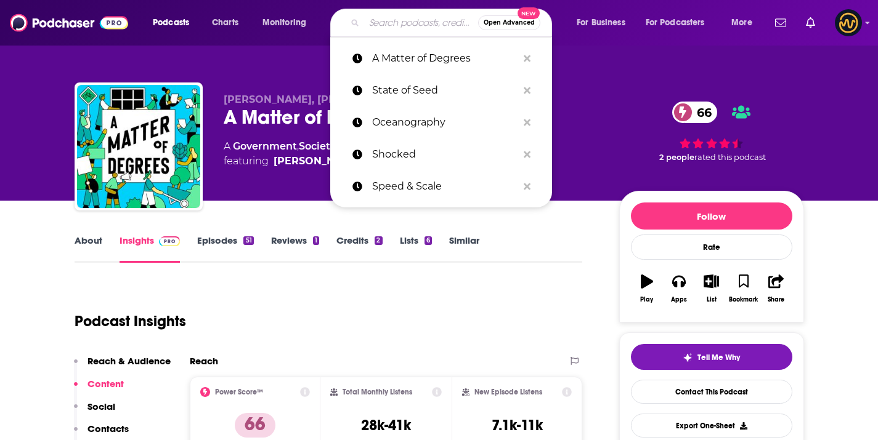
paste input "What On Earth"
type input "What On Earth"
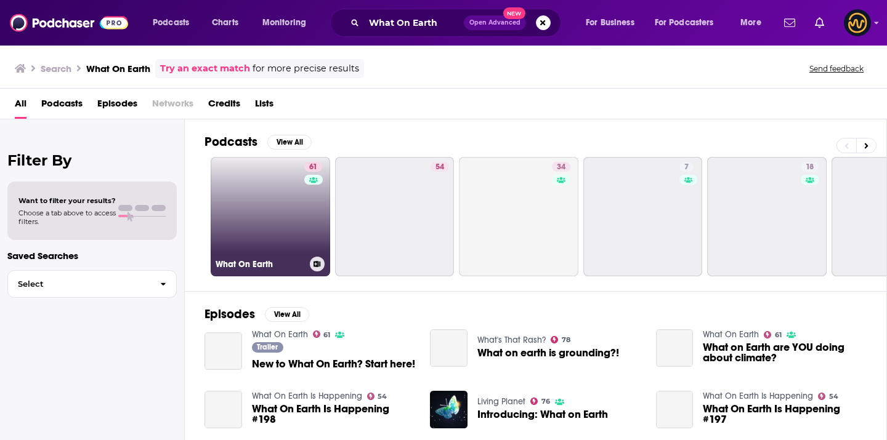
click at [284, 229] on link "61 What On Earth" at bounding box center [270, 216] width 119 height 119
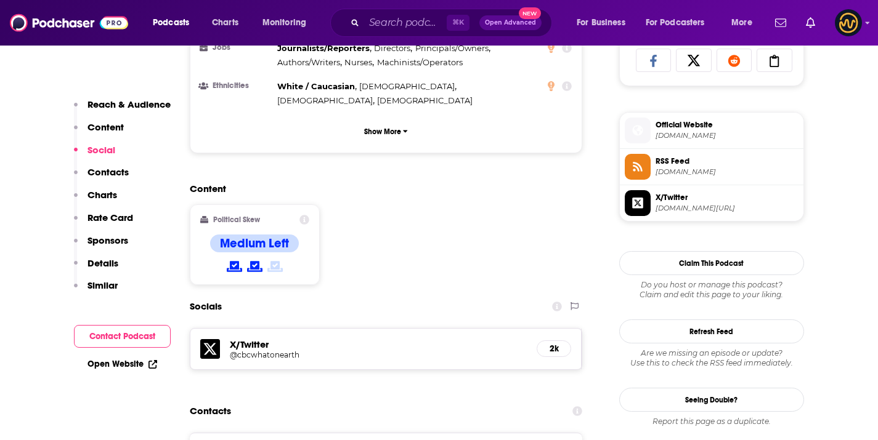
scroll to position [912, 0]
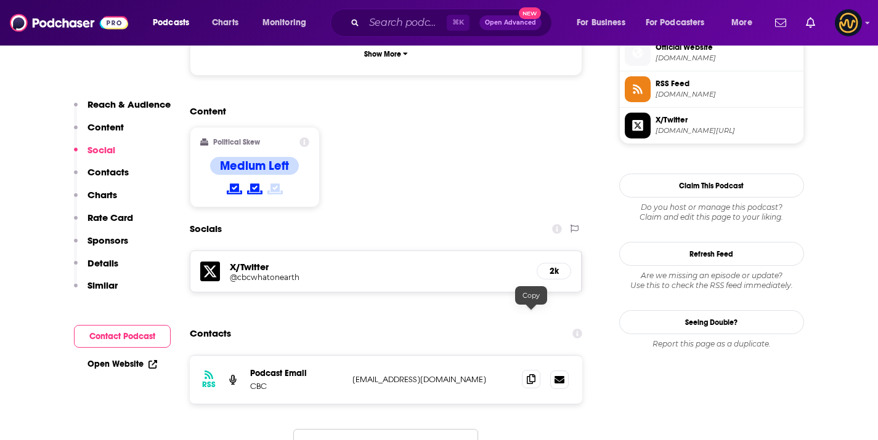
click at [538, 370] on span at bounding box center [531, 379] width 18 height 18
click at [381, 20] on input "Search podcasts, credits, & more..." at bounding box center [405, 23] width 83 height 20
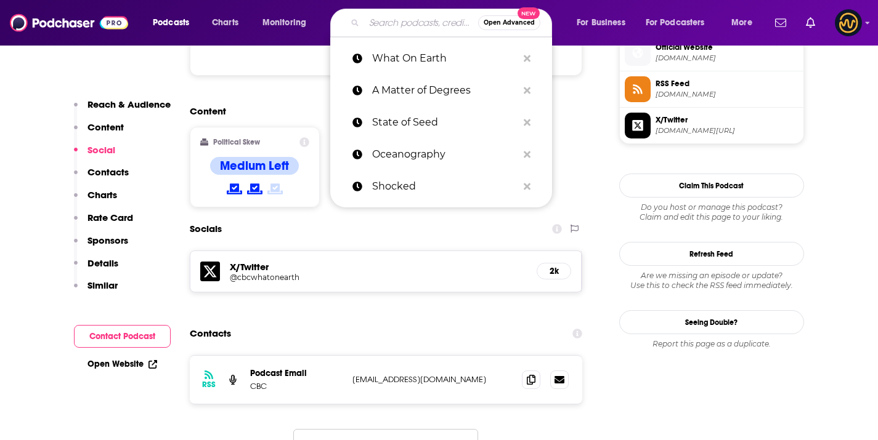
paste input "Living on Earth"
type input "Living on Earth"
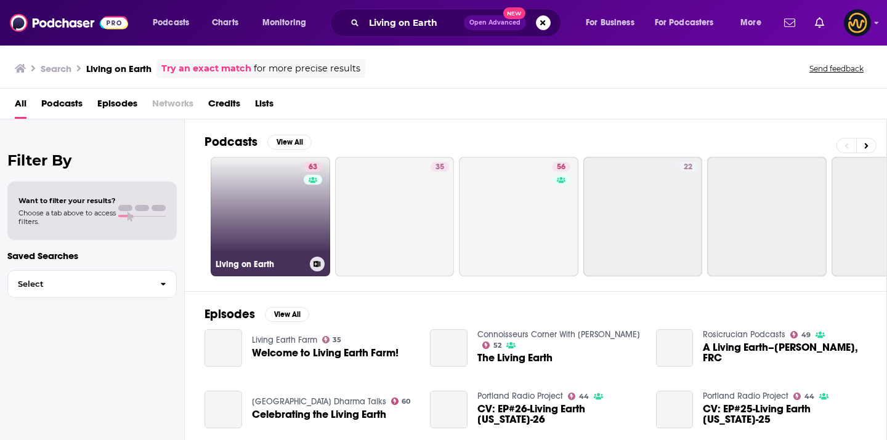
click at [296, 212] on link "63 Living on Earth" at bounding box center [270, 216] width 119 height 119
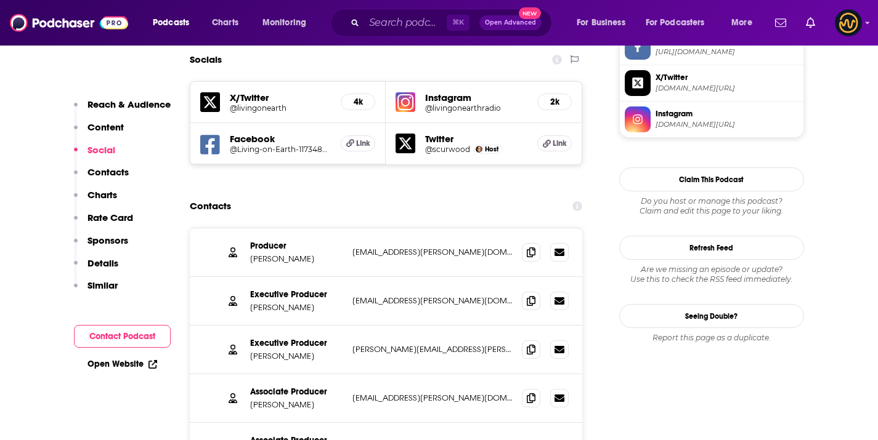
scroll to position [1163, 0]
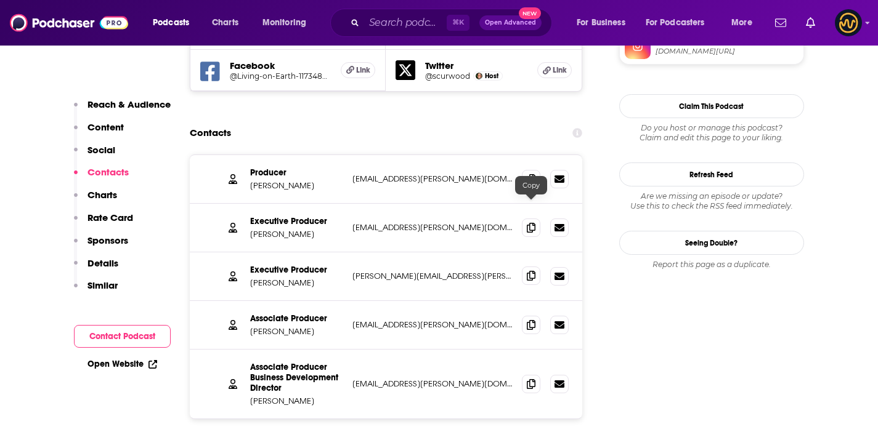
click at [530, 271] on icon at bounding box center [531, 276] width 9 height 10
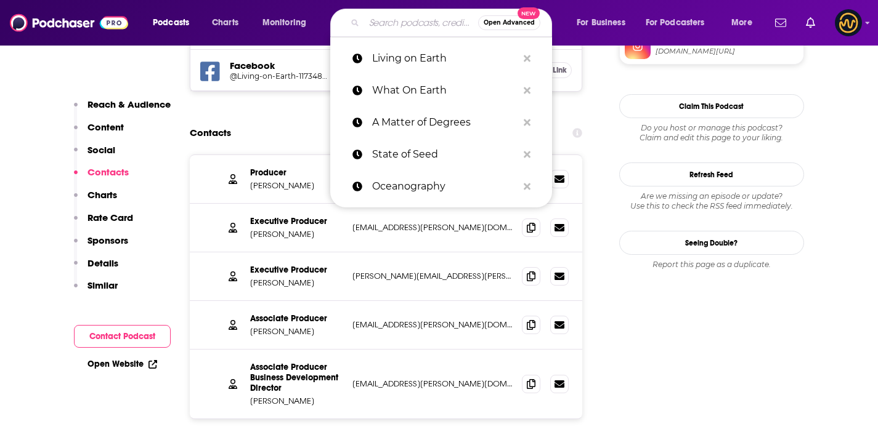
click at [419, 25] on input "Search podcasts, credits, & more..." at bounding box center [421, 23] width 114 height 20
paste input "What Could Go Right?"
type input "What Could Go Right?"
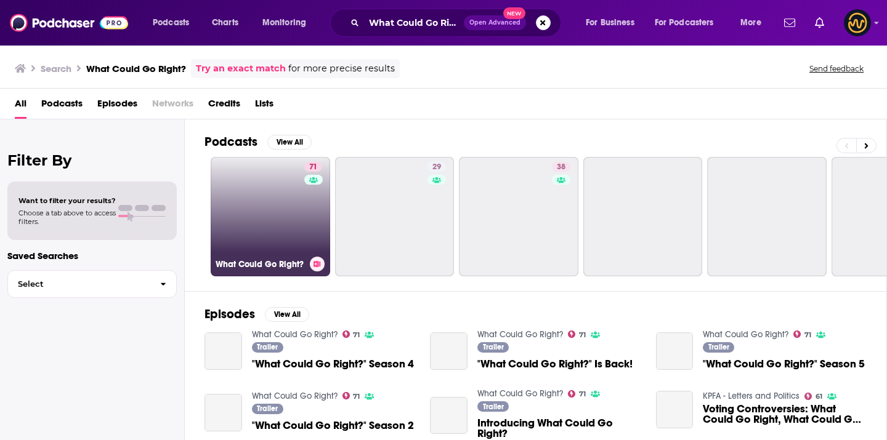
click at [267, 206] on link "71 What Could Go Right?" at bounding box center [270, 216] width 119 height 119
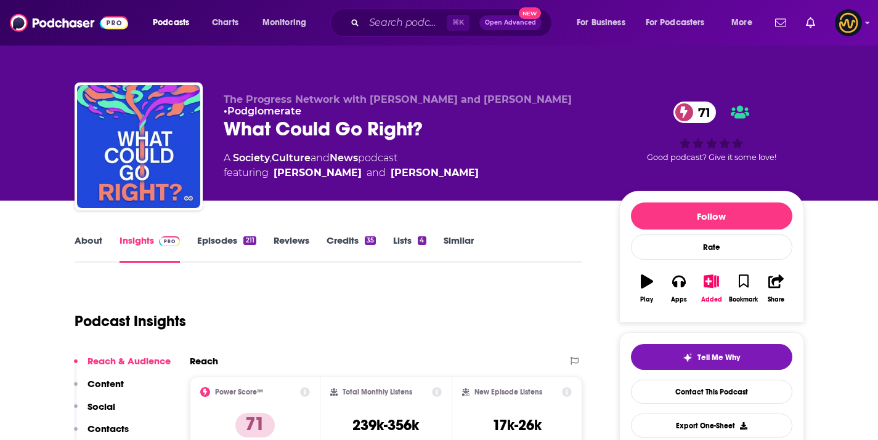
drag, startPoint x: 214, startPoint y: 92, endPoint x: 575, endPoint y: 103, distance: 361.1
click at [575, 103] on div "The Progress Network with [PERSON_NAME] and [PERSON_NAME] • Podglomerate What C…" at bounding box center [439, 149] width 729 height 133
copy span "The Progress Network with [PERSON_NAME] and [PERSON_NAME]"
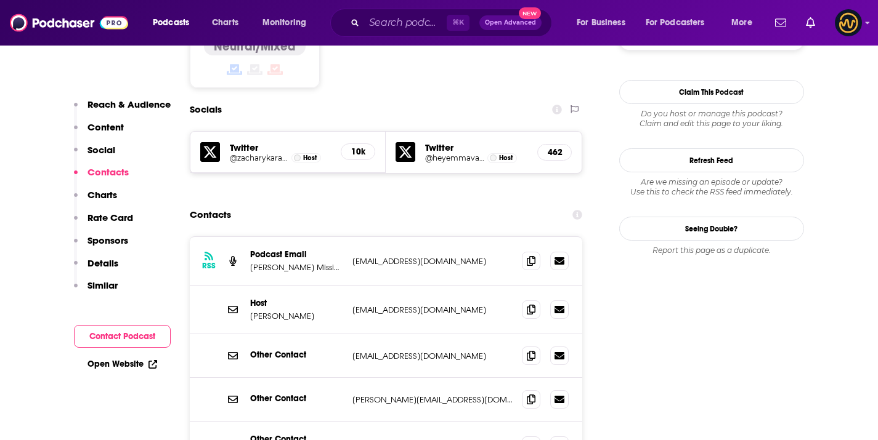
scroll to position [1032, 0]
click at [525, 300] on span at bounding box center [531, 309] width 18 height 18
click at [531, 394] on icon at bounding box center [531, 399] width 9 height 10
click at [526, 251] on span at bounding box center [531, 260] width 18 height 18
click at [372, 18] on input "Search podcasts, credits, & more..." at bounding box center [405, 23] width 83 height 20
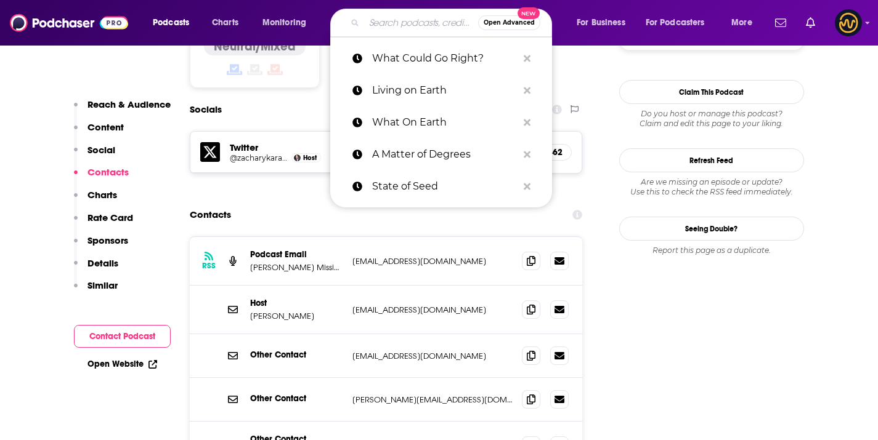
click at [388, 20] on input "Search podcasts, credits, & more..." at bounding box center [421, 23] width 114 height 20
paste input "Living Planet"
type input "Living Planet"
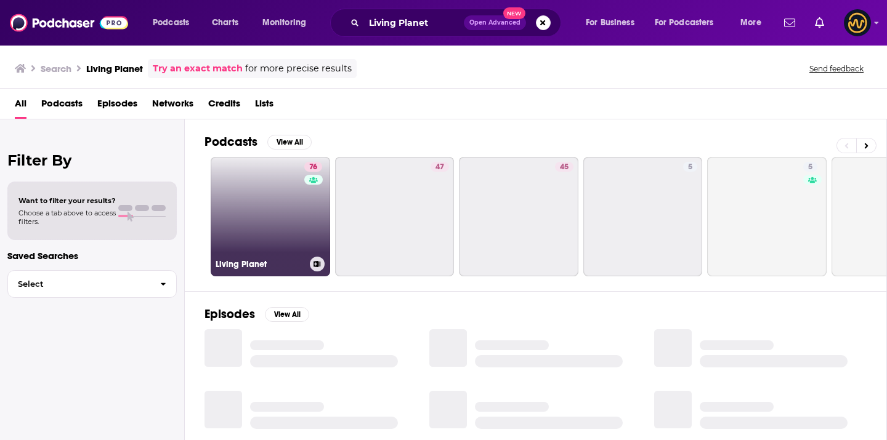
click at [294, 184] on link "76 Living Planet" at bounding box center [270, 216] width 119 height 119
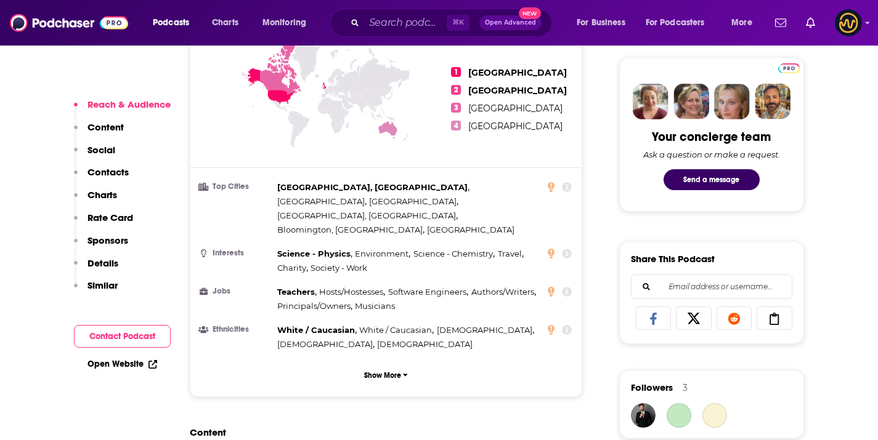
scroll to position [973, 0]
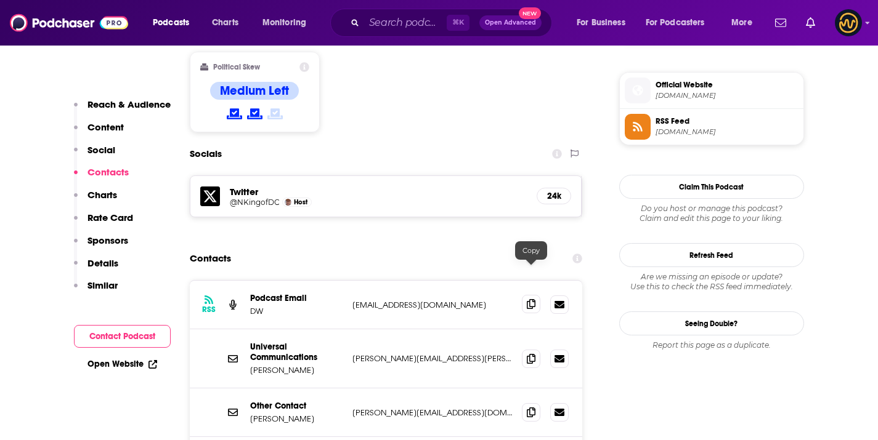
click at [534, 299] on icon at bounding box center [531, 304] width 9 height 10
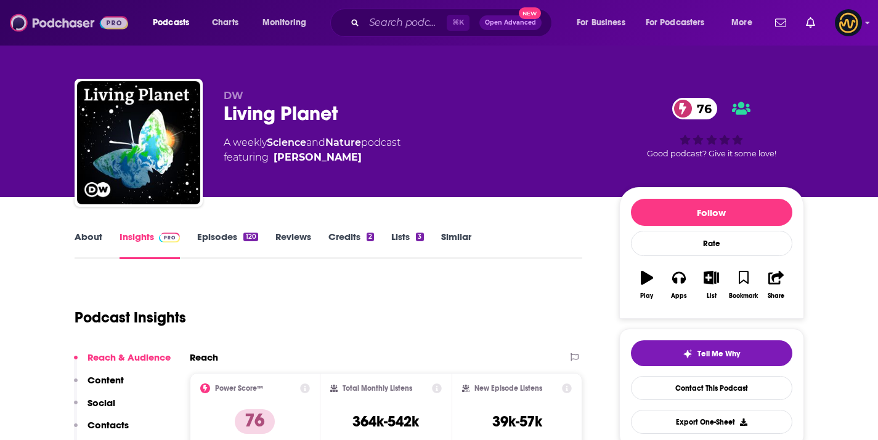
scroll to position [0, 0]
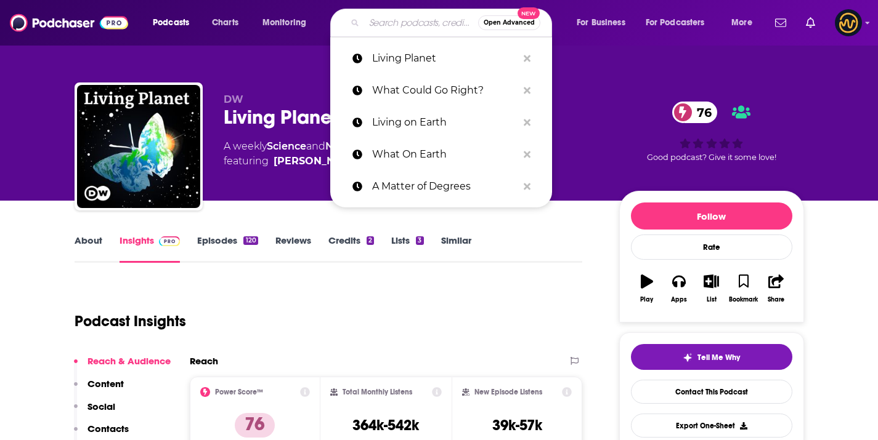
click at [418, 15] on input "Search podcasts, credits, & more..." at bounding box center [421, 23] width 114 height 20
paste input "Climate Papa"
type input "Climate Papa"
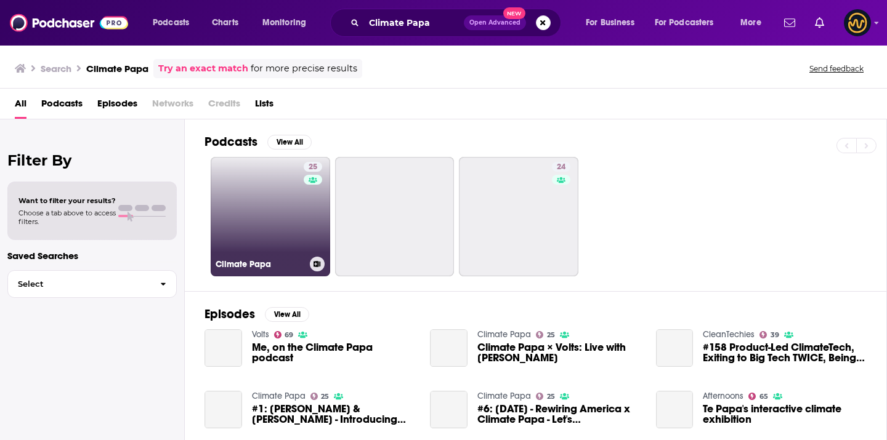
click at [316, 233] on div "25" at bounding box center [315, 209] width 22 height 95
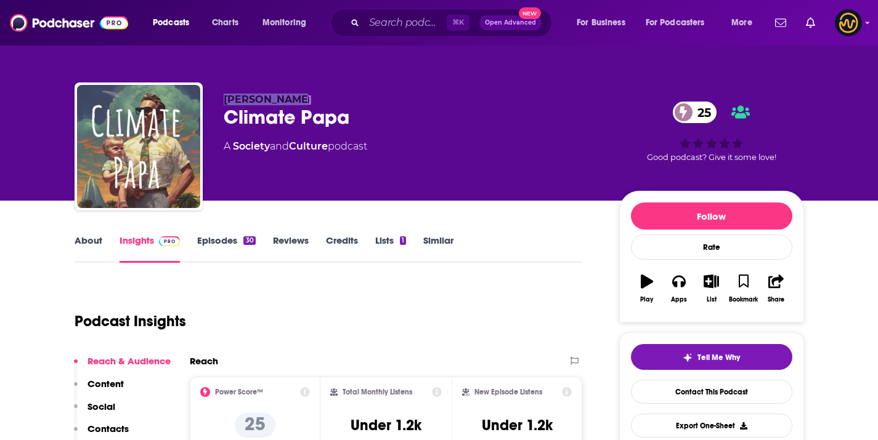
drag, startPoint x: 225, startPoint y: 105, endPoint x: 300, endPoint y: 100, distance: 75.3
click at [300, 100] on p "[PERSON_NAME]" at bounding box center [412, 100] width 376 height 12
copy span "[PERSON_NAME]"
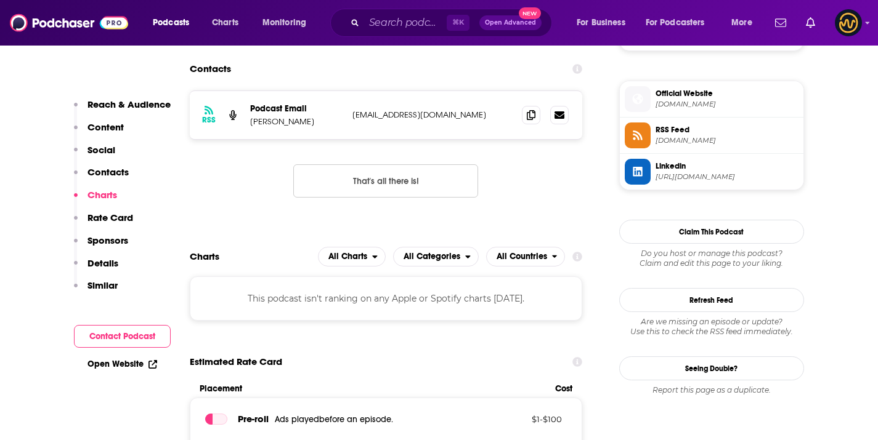
scroll to position [891, 0]
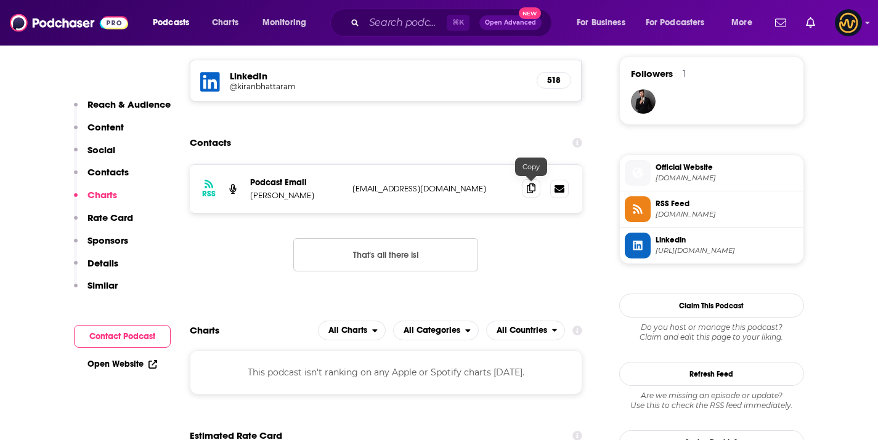
click at [535, 187] on icon at bounding box center [531, 189] width 9 height 10
click at [381, 24] on input "Search podcasts, credits, & more..." at bounding box center [405, 23] width 83 height 20
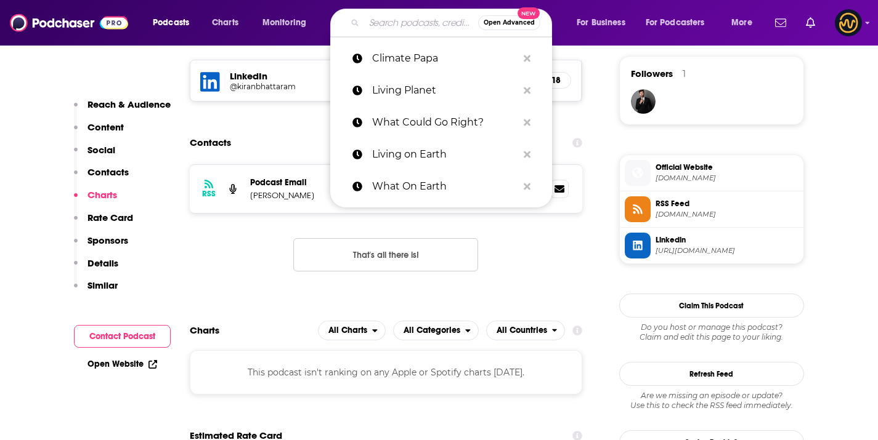
paste input "Sea Change"
type input "Sea Change"
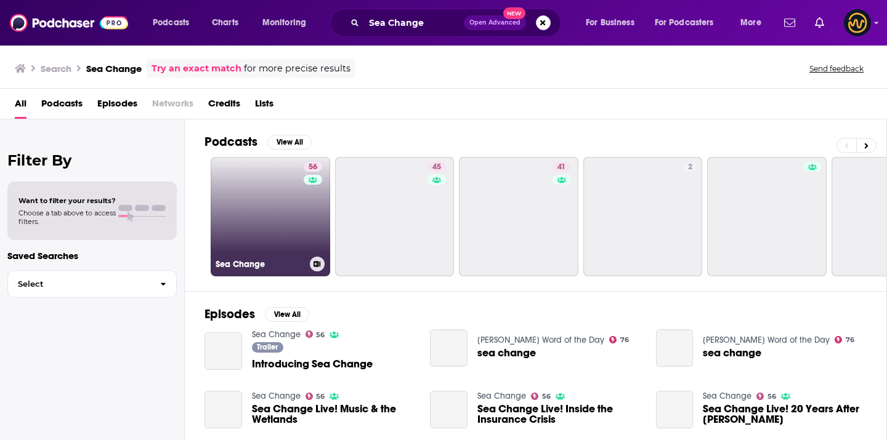
click at [316, 227] on div "56" at bounding box center [315, 209] width 22 height 95
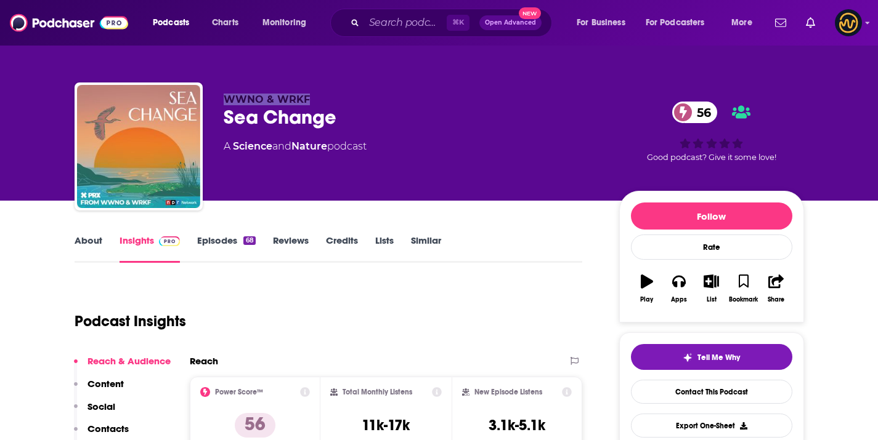
drag, startPoint x: 222, startPoint y: 97, endPoint x: 324, endPoint y: 98, distance: 102.3
click at [324, 98] on div "WWNO & WRKF Sea Change 56 A Science and Nature podcast 56 Good podcast? Give it…" at bounding box center [439, 149] width 729 height 133
copy span "WWNO & WRKF"
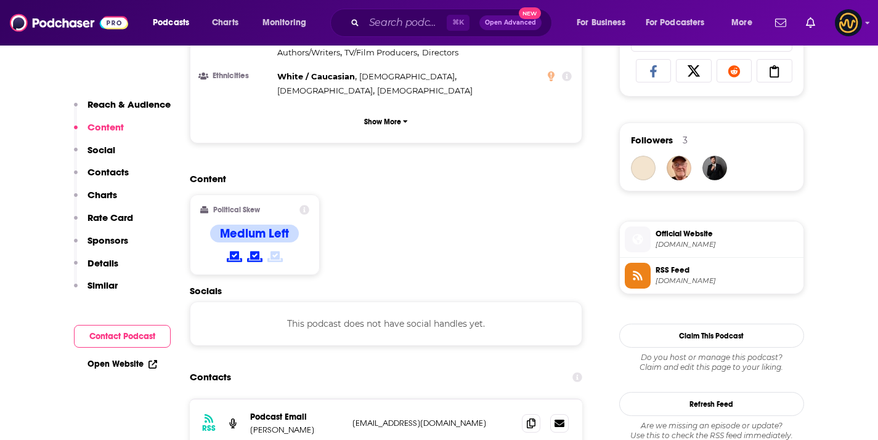
scroll to position [1061, 0]
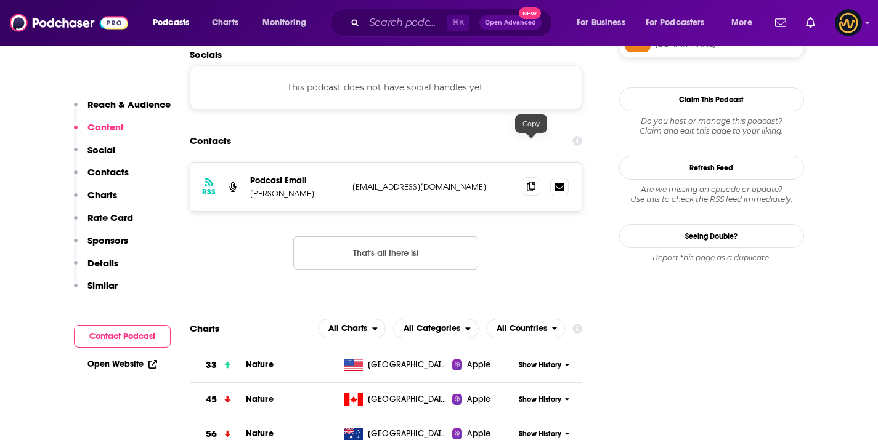
click at [536, 177] on span at bounding box center [531, 186] width 18 height 18
click at [397, 32] on div "⌘ K Open Advanced New" at bounding box center [441, 23] width 222 height 28
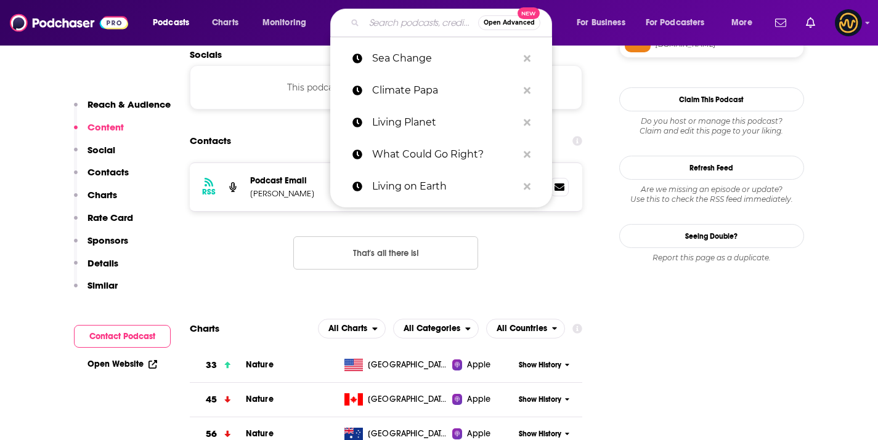
click at [397, 30] on input "Search podcasts, credits, & more..." at bounding box center [421, 23] width 114 height 20
paste input "Climate Cast"
type input "Climate Cast"
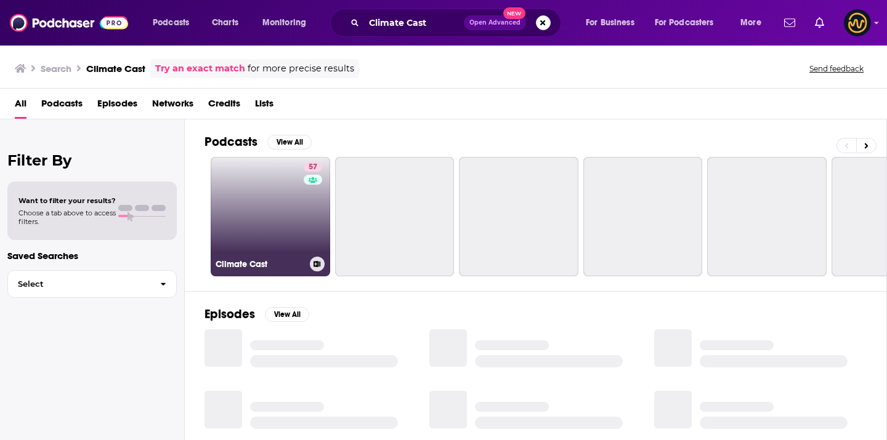
click at [298, 209] on link "57 Climate Cast" at bounding box center [270, 216] width 119 height 119
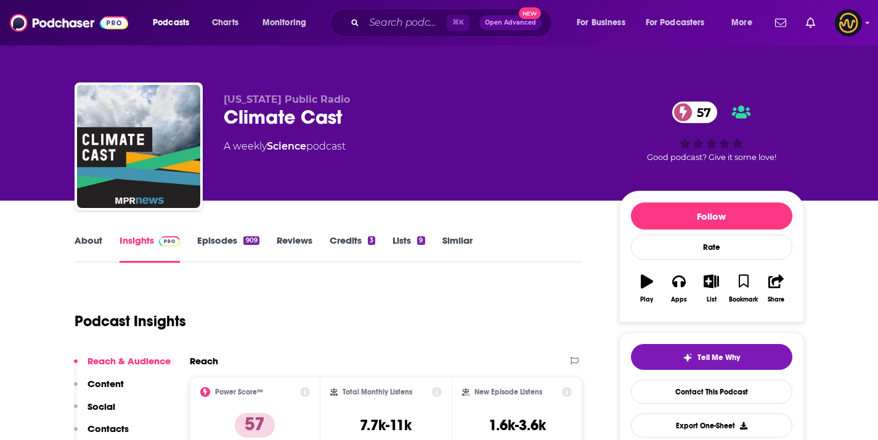
click at [282, 115] on div "Climate Cast 57" at bounding box center [412, 117] width 376 height 24
click at [298, 91] on div "[US_STATE] Public Radio Climate Cast 57 A weekly Science podcast 57 Good podcas…" at bounding box center [439, 149] width 729 height 133
copy p "[US_STATE] Public Radio"
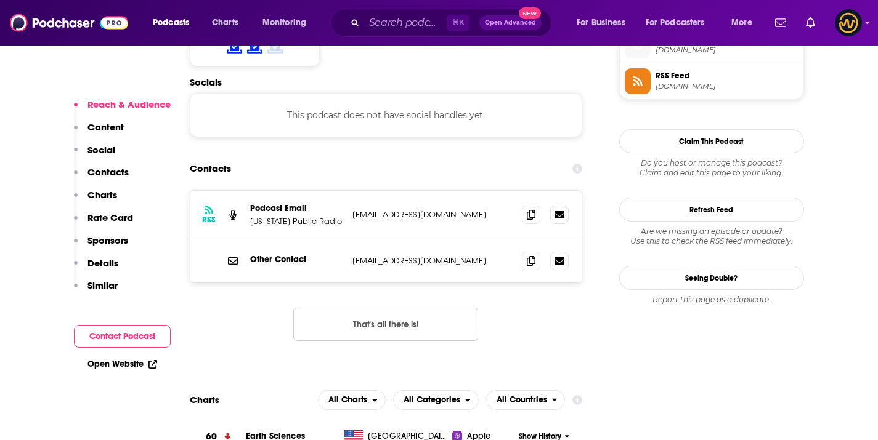
scroll to position [1019, 0]
click at [538, 205] on span at bounding box center [531, 214] width 18 height 18
click at [527, 209] on icon at bounding box center [531, 214] width 9 height 10
click at [407, 28] on input "Search podcasts, credits, & more..." at bounding box center [405, 23] width 83 height 20
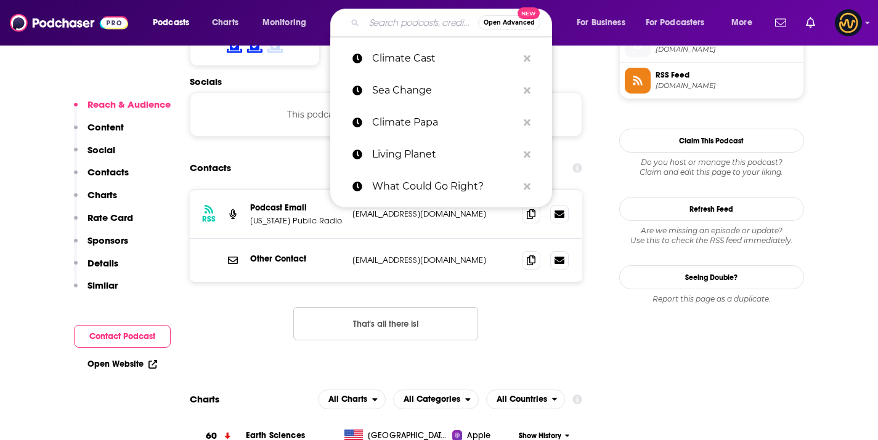
paste input "The Climate Pod"
type input "The Climate Pod"
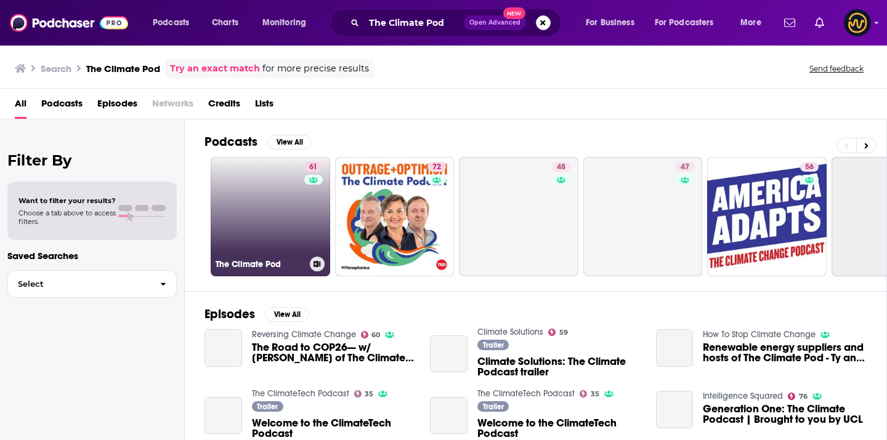
click at [276, 225] on link "61 The Climate Pod" at bounding box center [270, 216] width 119 height 119
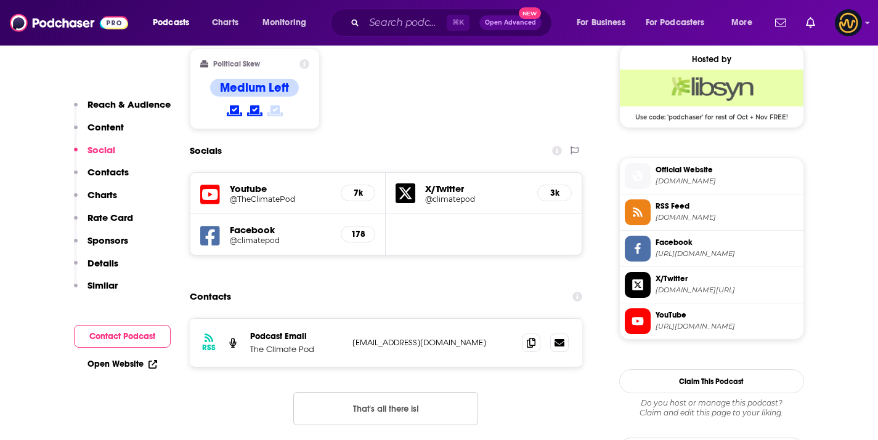
scroll to position [1005, 0]
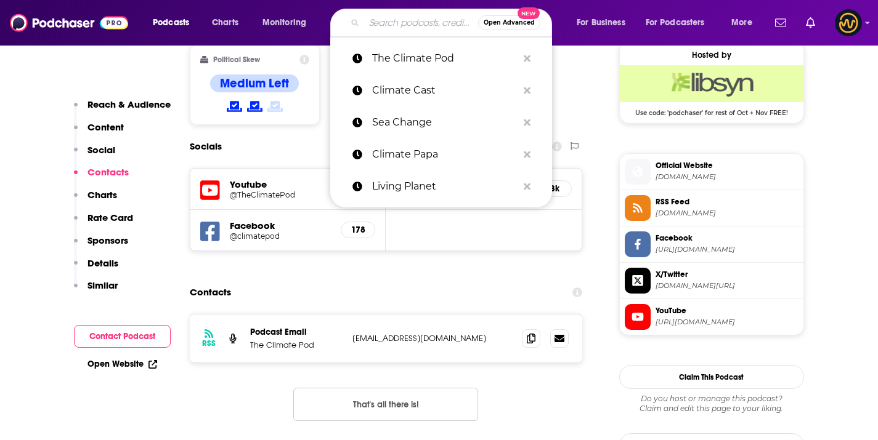
click at [373, 13] on input "Search podcasts, credits, & more..." at bounding box center [421, 23] width 114 height 20
paste input "[PERSON_NAME] Planet"
type input "[PERSON_NAME] Planet"
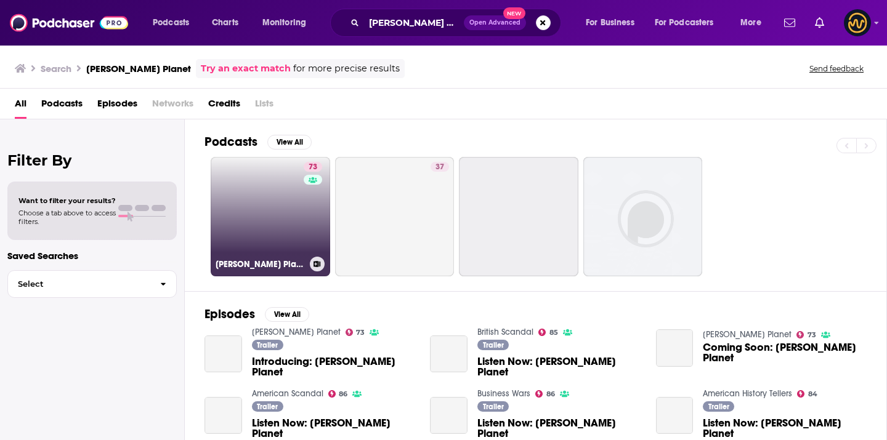
click at [257, 205] on link "73 [PERSON_NAME] Planet" at bounding box center [270, 216] width 119 height 119
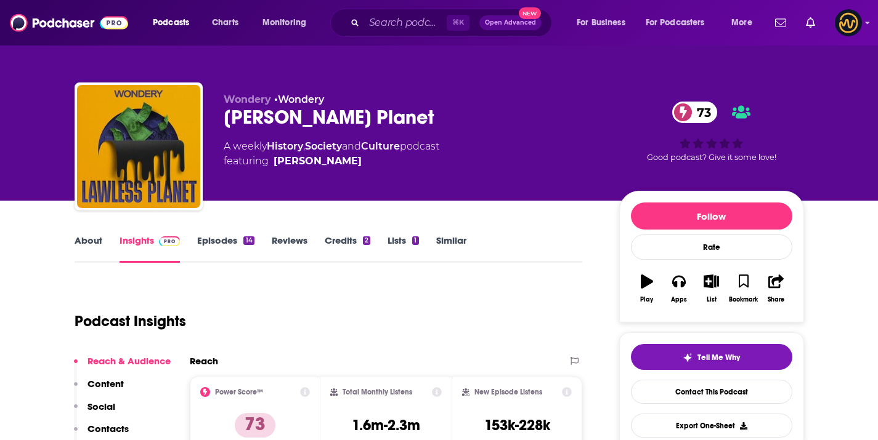
drag, startPoint x: 277, startPoint y: 98, endPoint x: 456, endPoint y: 38, distance: 188.9
click at [383, 99] on p "Wondery • Wondery" at bounding box center [412, 100] width 376 height 12
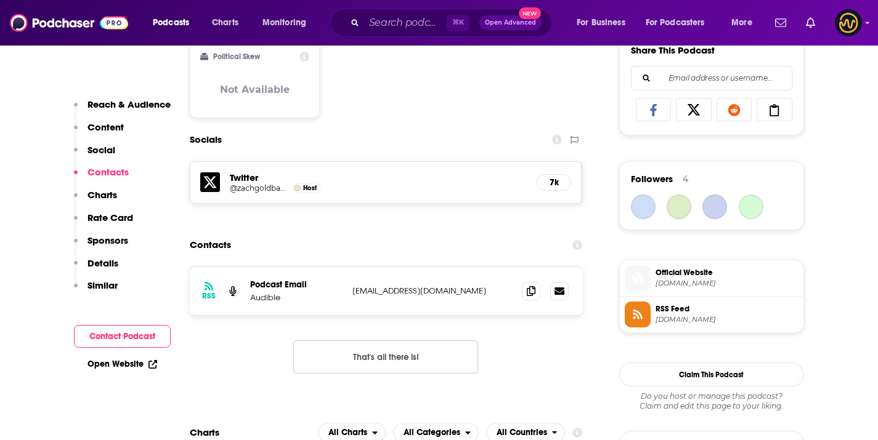
scroll to position [887, 0]
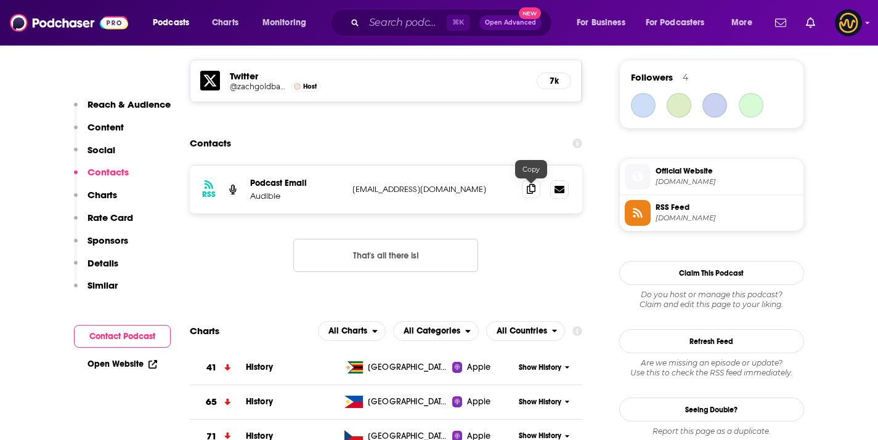
click at [530, 192] on icon at bounding box center [531, 189] width 9 height 10
click at [392, 23] on input "Search podcasts, credits, & more..." at bounding box center [405, 23] width 83 height 20
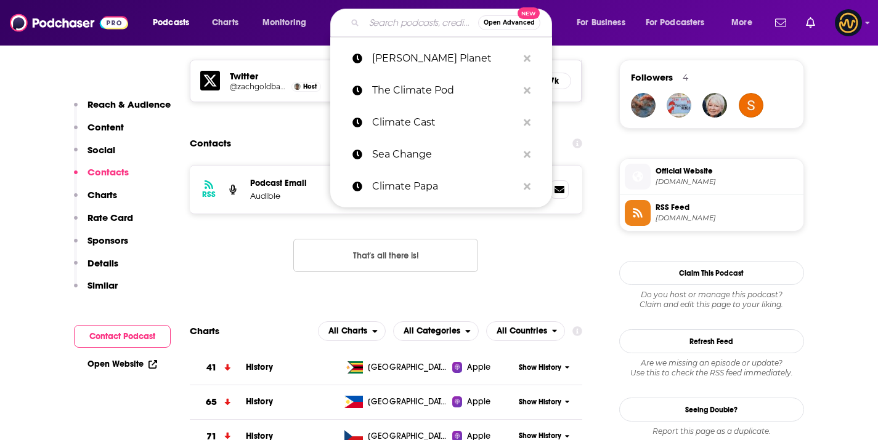
paste input "Stewardship & Sustainability Series"
type input "Stewardship & Sustainability Series"
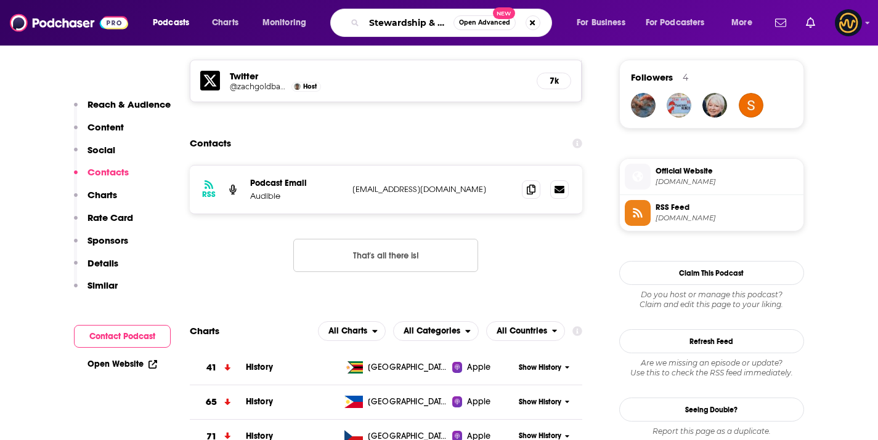
scroll to position [0, 80]
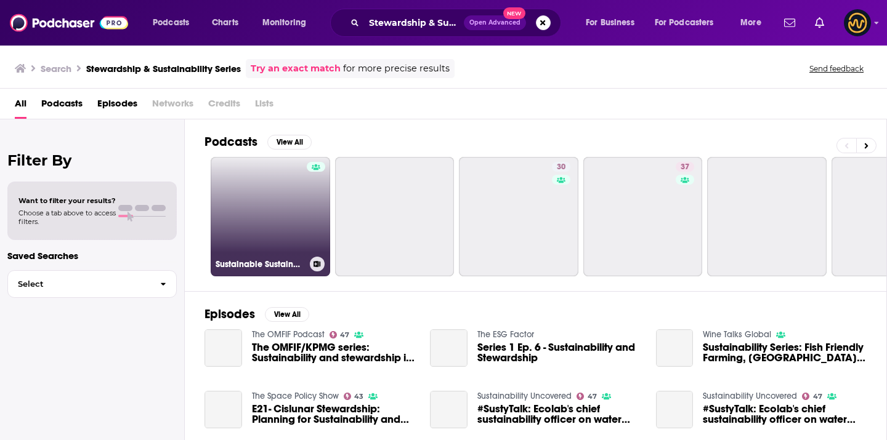
click at [265, 213] on link "Sustainable Sustainability" at bounding box center [270, 216] width 119 height 119
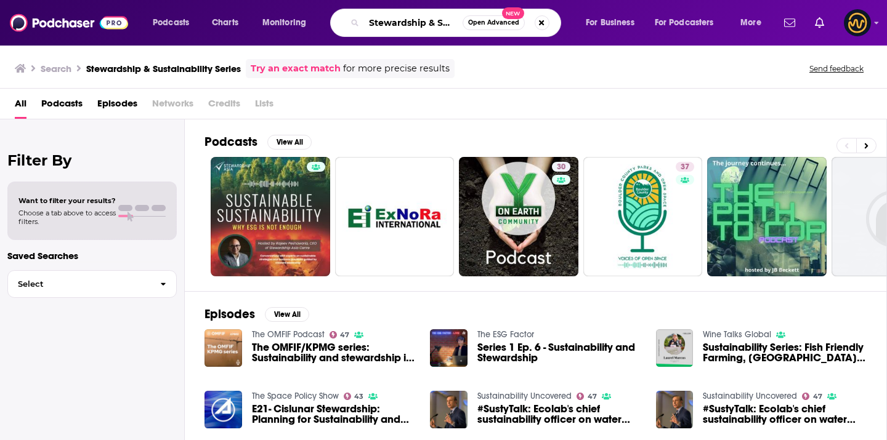
click at [390, 23] on input "Stewardship & Sustainability Series" at bounding box center [413, 23] width 99 height 20
paste input "ustainable Living"
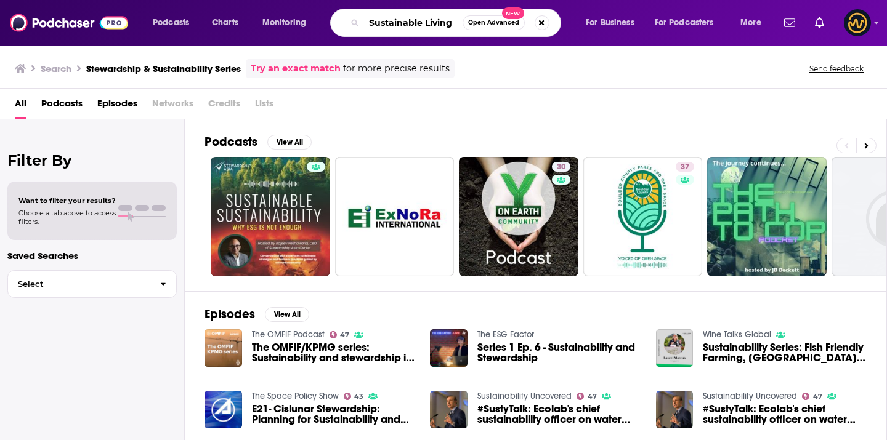
type input "Sustainable Living"
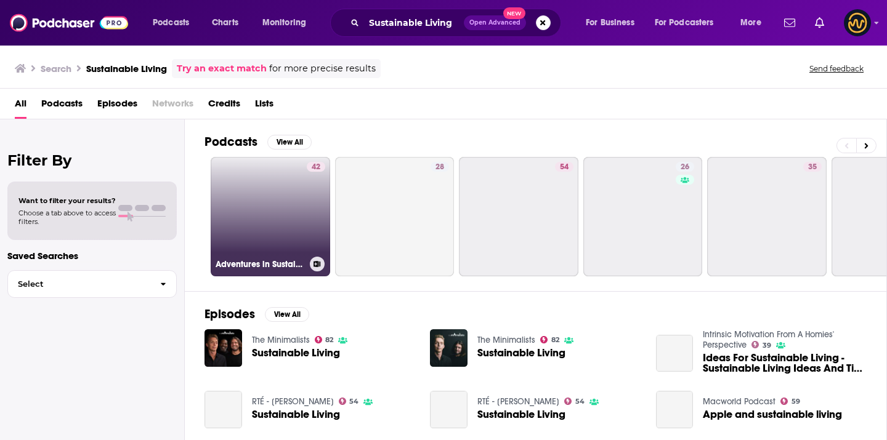
click at [296, 193] on link "42 Adventures in Sustainable Living" at bounding box center [270, 216] width 119 height 119
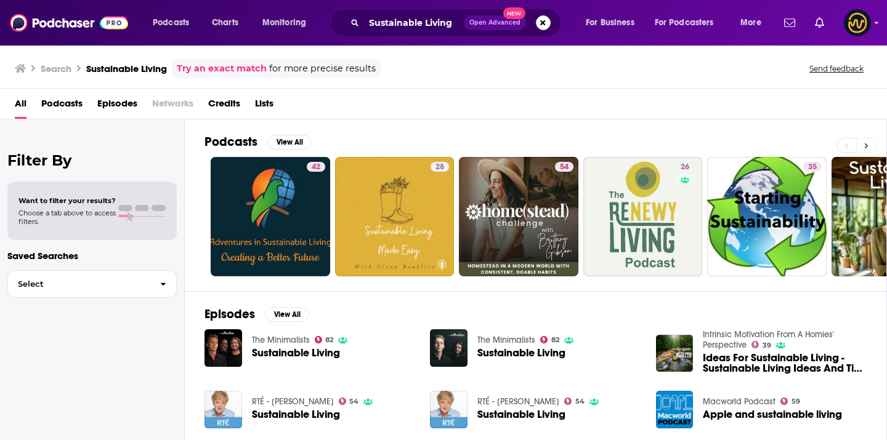
click at [870, 147] on button at bounding box center [866, 145] width 20 height 15
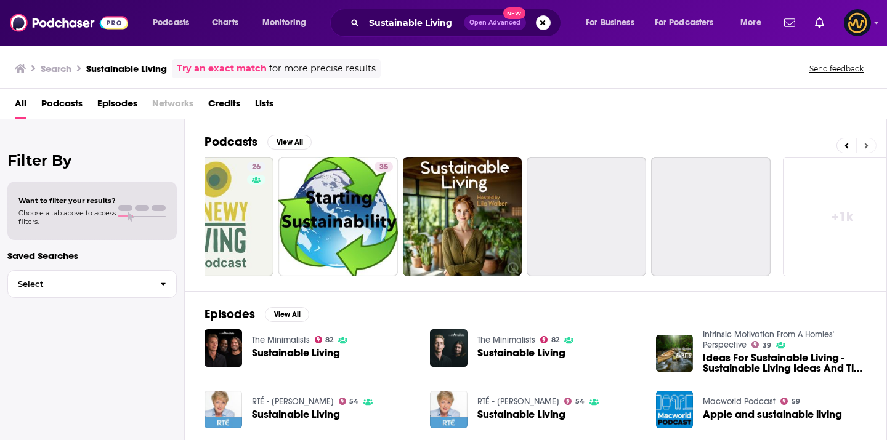
scroll to position [0, 449]
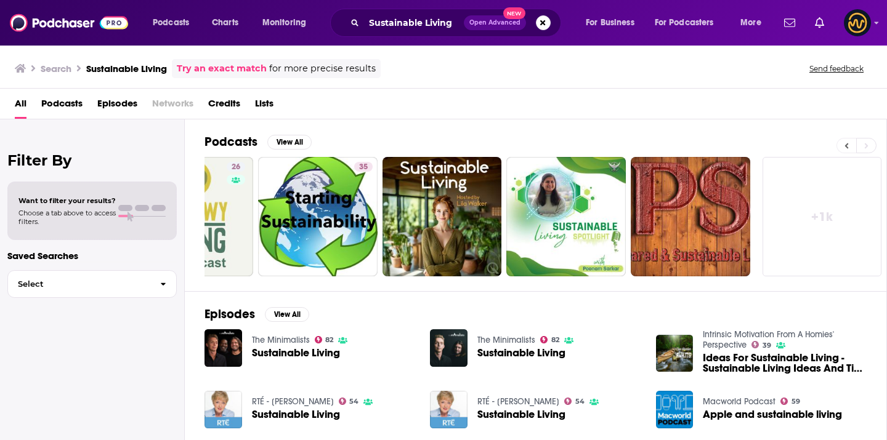
click at [845, 144] on icon at bounding box center [847, 146] width 4 height 9
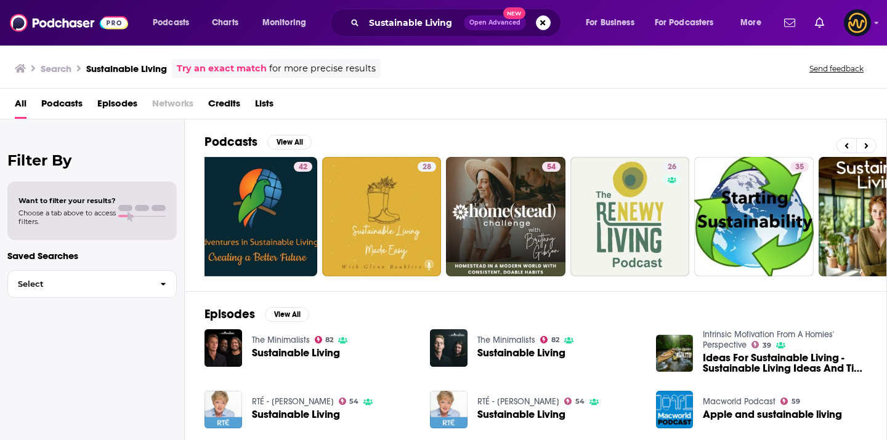
scroll to position [0, 0]
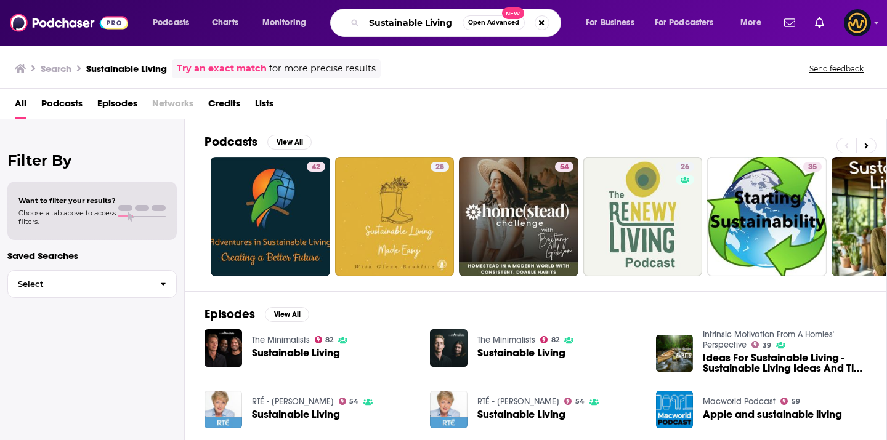
click at [444, 26] on input "Sustainable Living" at bounding box center [413, 23] width 99 height 20
click at [452, 23] on input "Sustainable Living" at bounding box center [413, 23] width 99 height 20
type input "Sustainable Living wmnf"
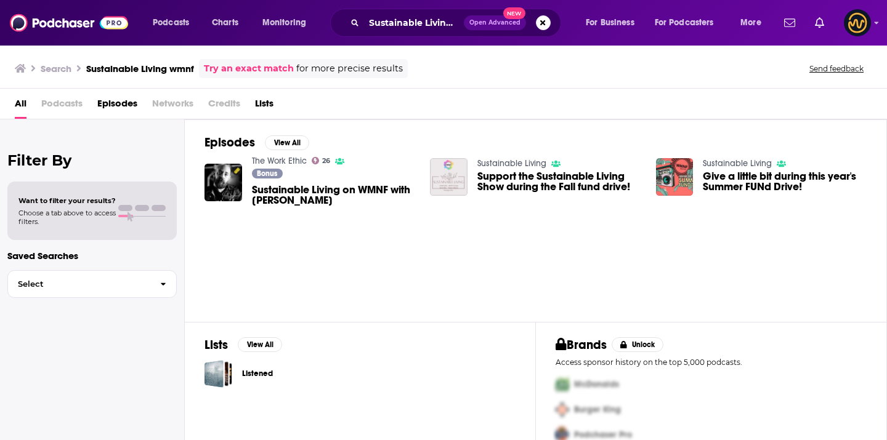
click at [377, 10] on div "Sustainable Living wmnf Open Advanced New" at bounding box center [445, 23] width 231 height 28
click at [372, 18] on input "Sustainable Living wmnf" at bounding box center [414, 23] width 100 height 20
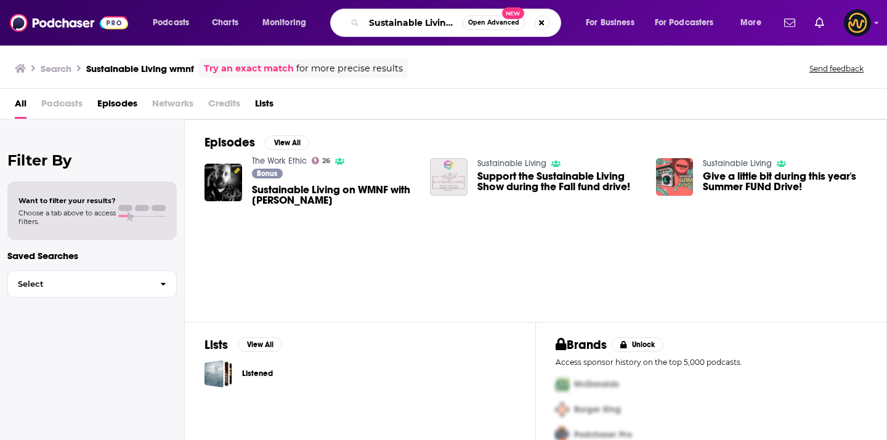
click at [372, 18] on input "Sustainable Living wmnf" at bounding box center [413, 23] width 99 height 20
paste input "Search podcasts, credits, & more..."
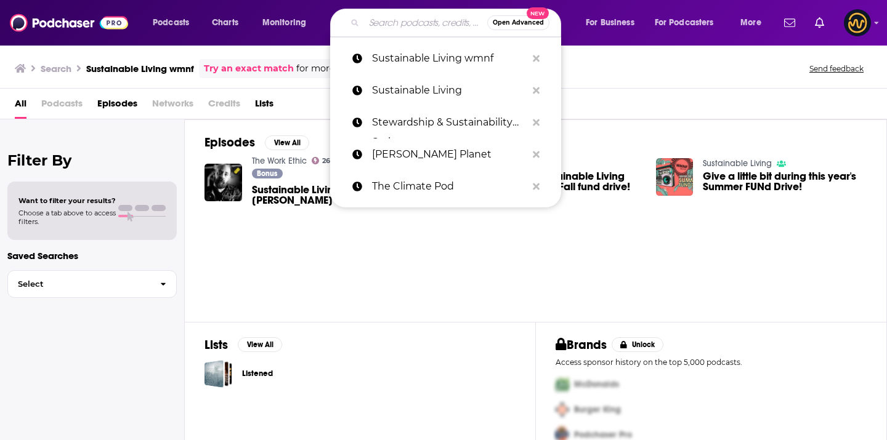
paste input "Search podcasts, credits, & more..."
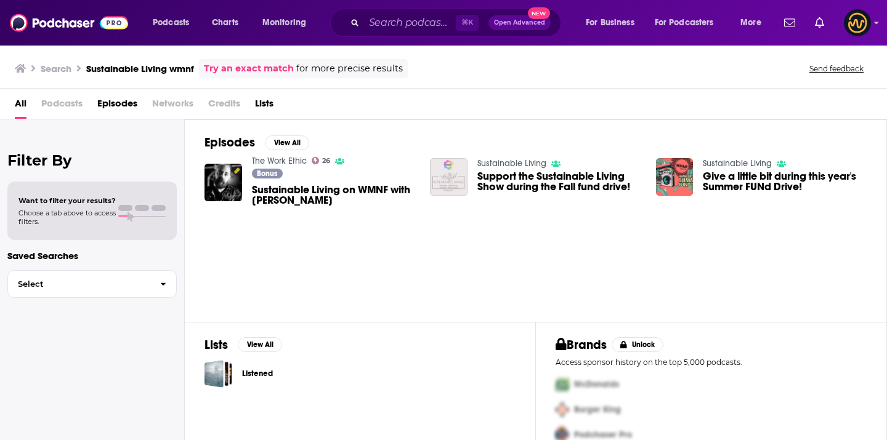
click at [419, 12] on div "⌘ K Open Advanced New" at bounding box center [445, 23] width 231 height 28
click at [418, 17] on input "Search podcasts, credits, & more..." at bounding box center [410, 23] width 92 height 20
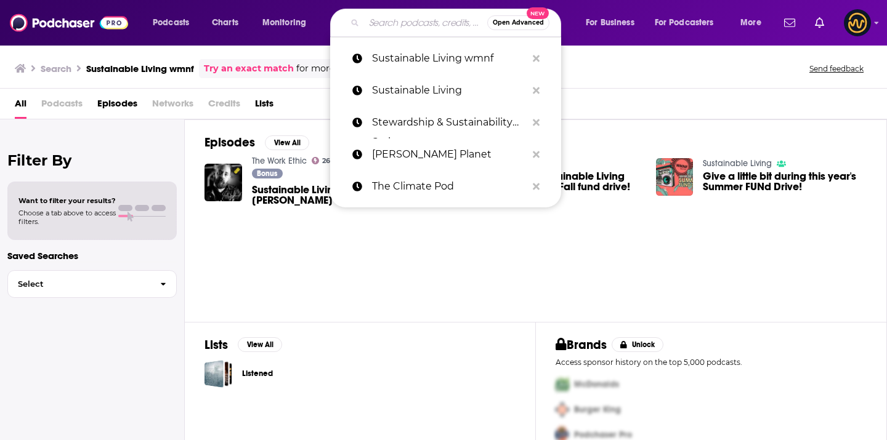
paste input "Stewardship & Sustainability Series"
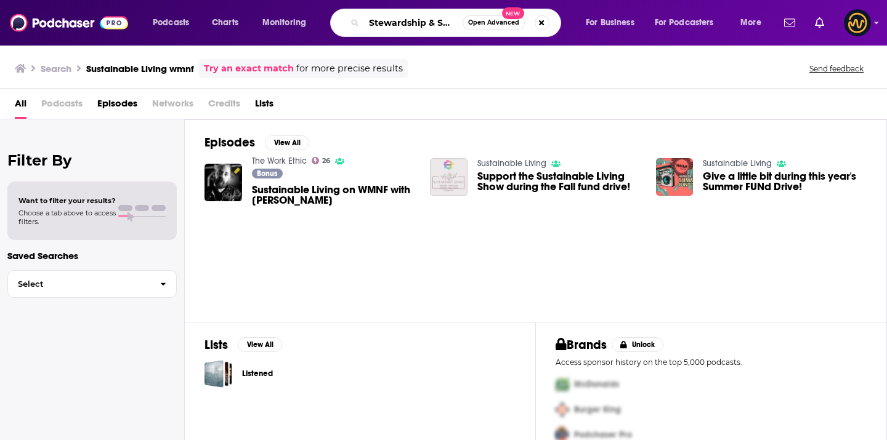
scroll to position [0, 71]
type input "Stewardship & Sustainability Series"
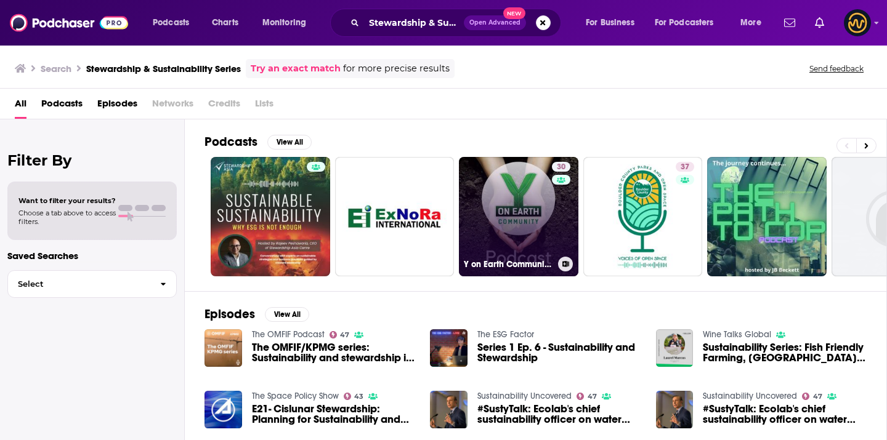
click at [541, 201] on link "30 Y on Earth Community Podcast" at bounding box center [518, 216] width 119 height 119
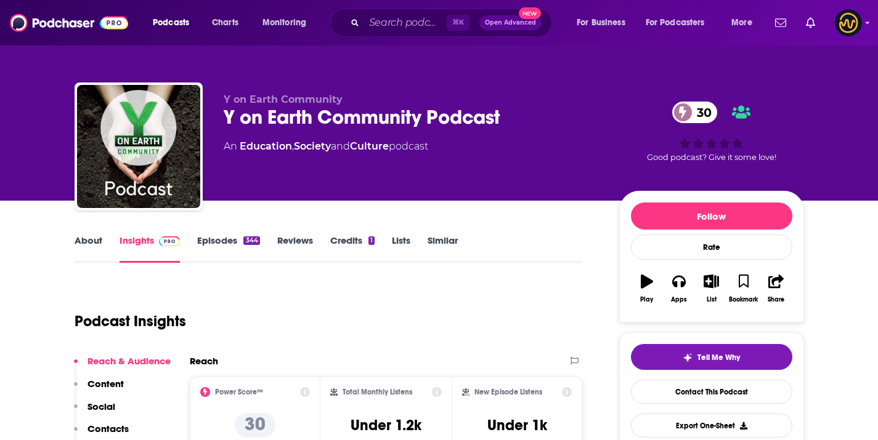
click at [389, 33] on div "⌘ K Open Advanced New" at bounding box center [441, 23] width 222 height 28
click at [389, 31] on input "Search podcasts, credits, & more..." at bounding box center [405, 23] width 83 height 20
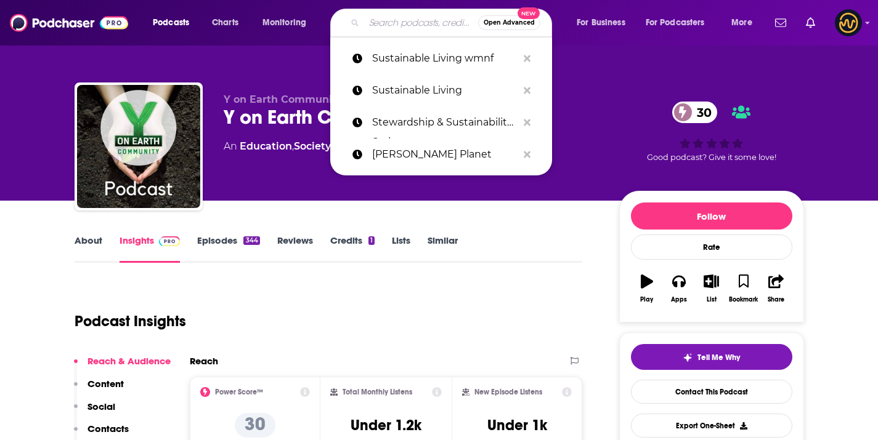
paste input "Sustainable Living"
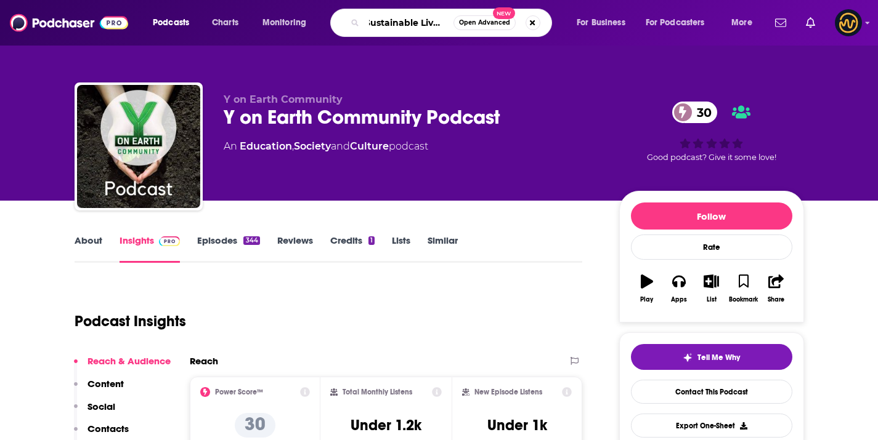
type input "Sustainable Living"
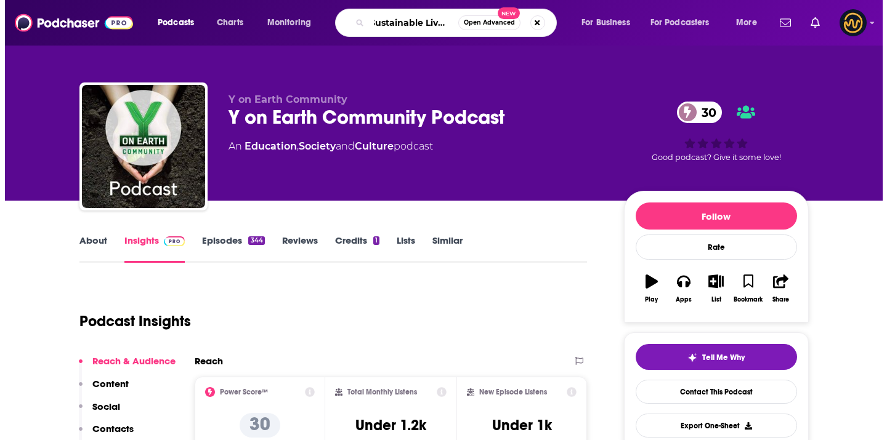
scroll to position [0, 7]
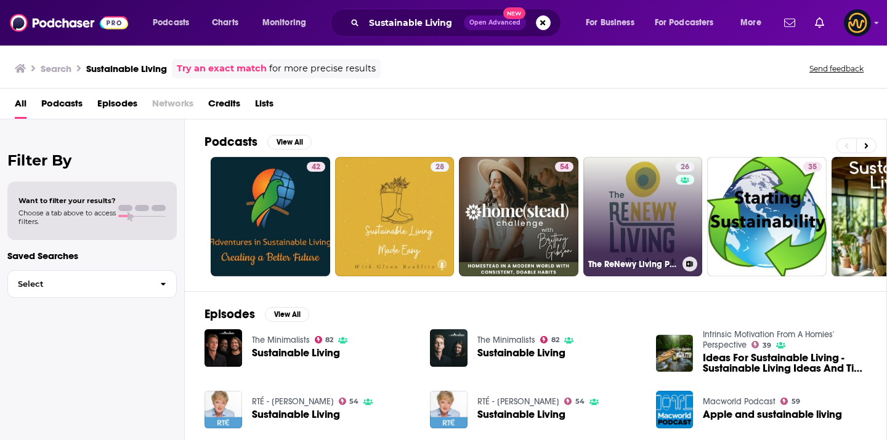
click at [653, 208] on link "26 The ReNewy Living Podcast: A Sustainable Living Podcast" at bounding box center [642, 216] width 119 height 119
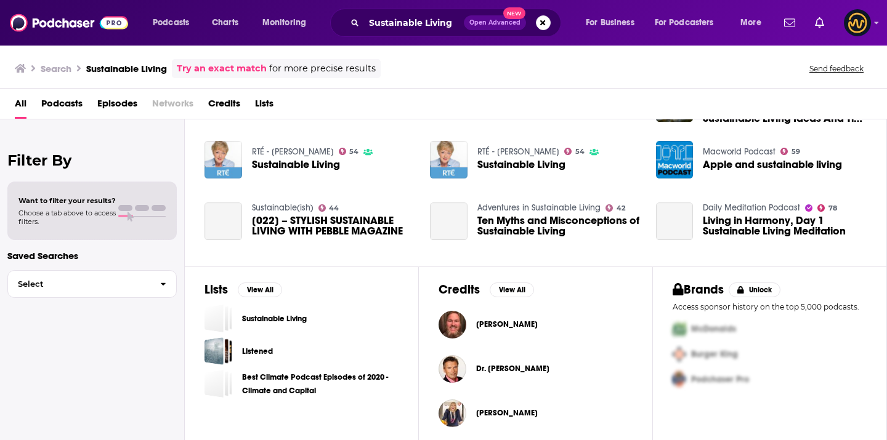
scroll to position [255, 0]
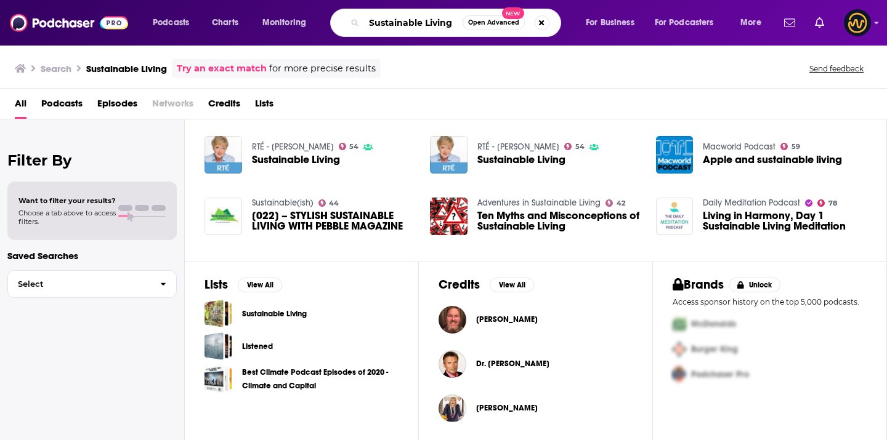
click at [376, 24] on input "Sustainable Living" at bounding box center [413, 23] width 99 height 20
paste input "Good Together: Ethical, Eco-Friendly,"
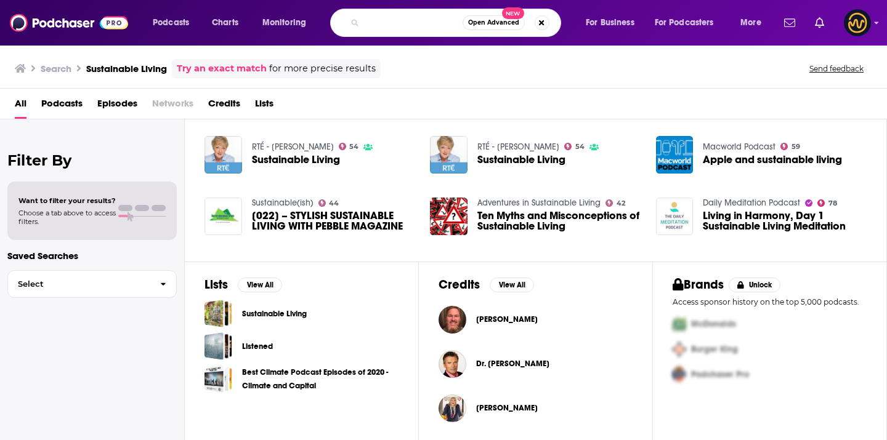
type input "Good Together: Ethical, Eco-Friendly, Sustainable Living"
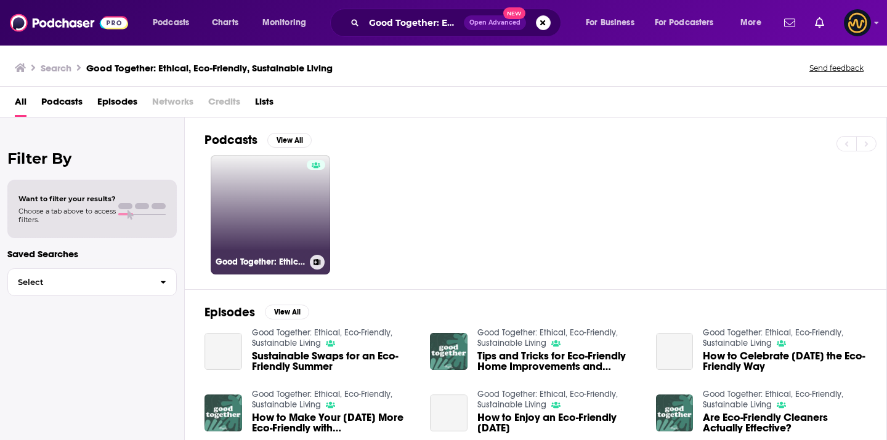
click at [299, 222] on link "Good Together: Ethical, Eco-Friendly, Sustainable Living" at bounding box center [270, 214] width 119 height 119
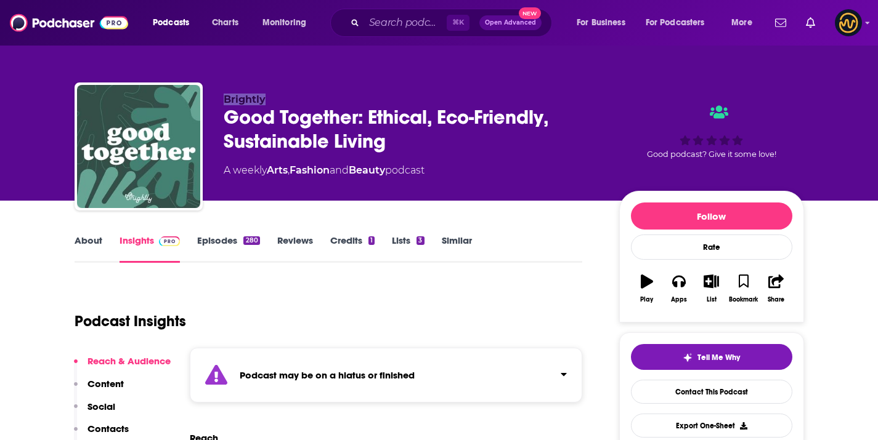
drag, startPoint x: 221, startPoint y: 101, endPoint x: 301, endPoint y: 100, distance: 80.7
click at [301, 100] on div "Brightly Good Together: Ethical, Eco-Friendly, Sustainable Living A weekly Arts…" at bounding box center [439, 149] width 729 height 133
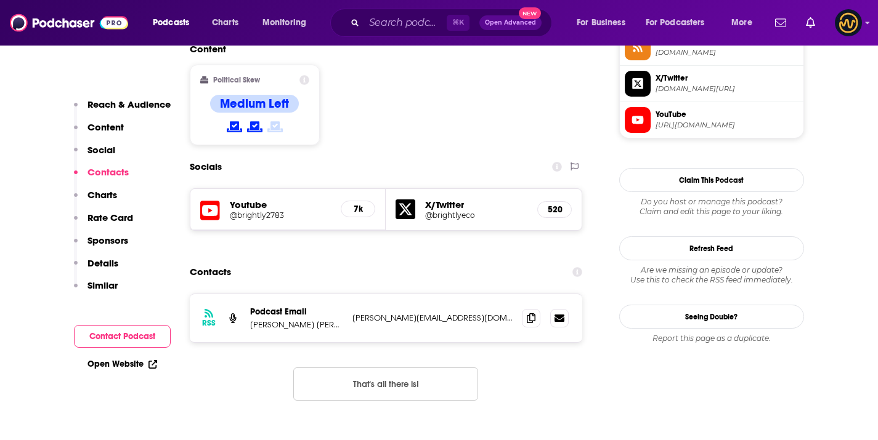
scroll to position [1067, 0]
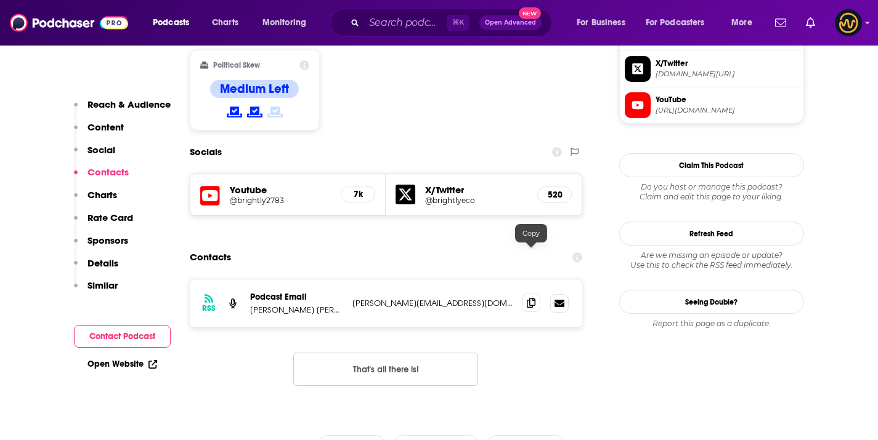
click at [532, 294] on span at bounding box center [531, 303] width 18 height 18
click at [531, 298] on icon at bounding box center [531, 303] width 9 height 10
click at [357, 21] on icon "Search podcasts, credits, & more..." at bounding box center [354, 22] width 7 height 7
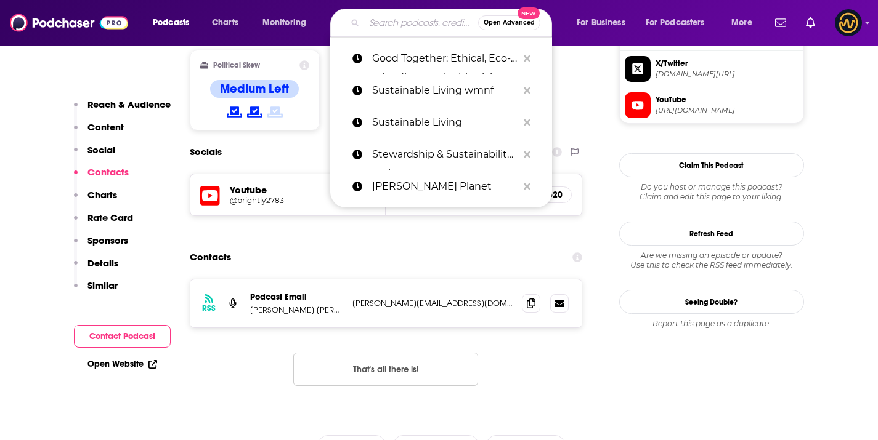
paste input "The ReNewy Living Podcast: A Sustainable Living Podcast"
type input "The ReNewy Living Podcast: A Sustainable Living Podcast"
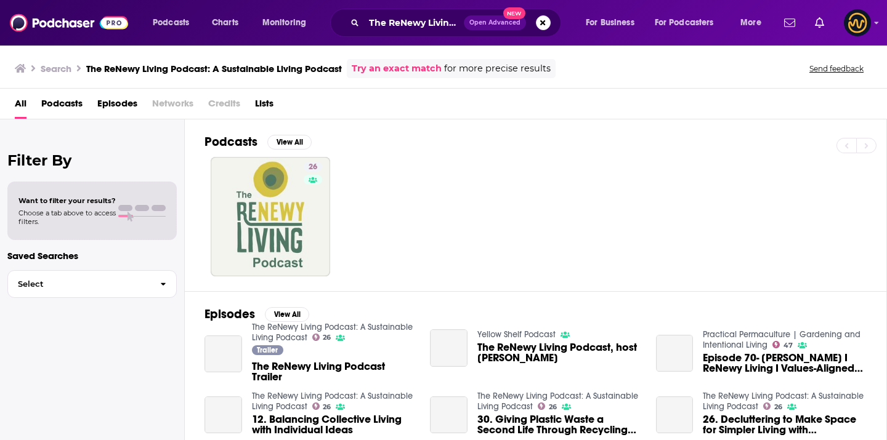
click at [192, 200] on div "Podcasts View All 26 Episodes View All The ReNewy Living Podcast: A Sustainable…" at bounding box center [536, 280] width 702 height 323
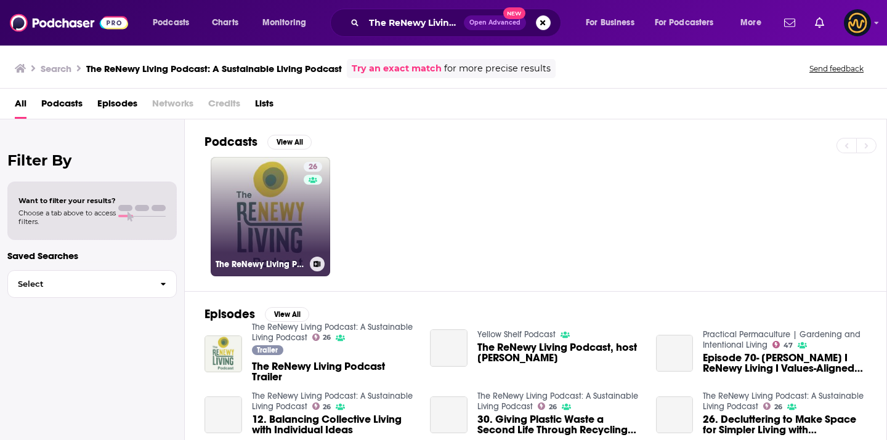
click at [277, 171] on link "26 The ReNewy Living Podcast: A Sustainable Living Podcast" at bounding box center [270, 216] width 119 height 119
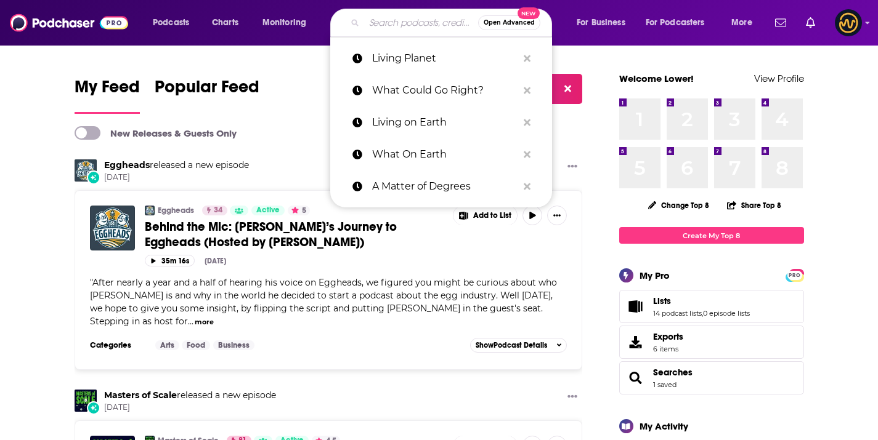
click at [395, 22] on input "Search podcasts, credits, & more..." at bounding box center [421, 23] width 114 height 20
paste input "What Could Go Right?"
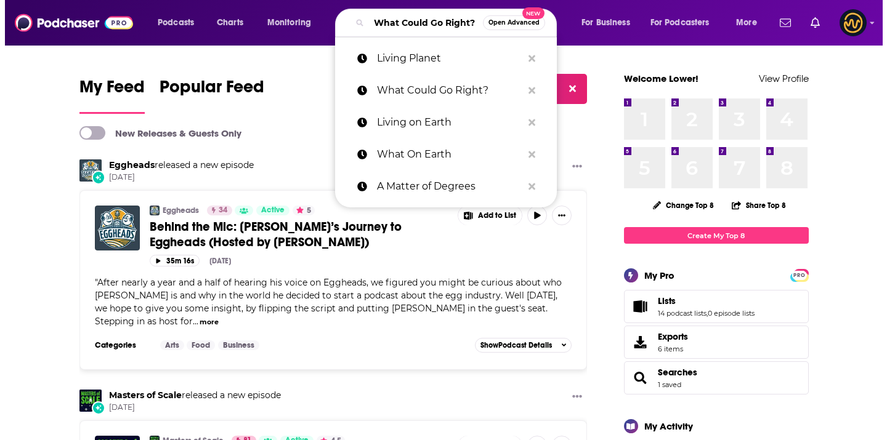
scroll to position [0, 22]
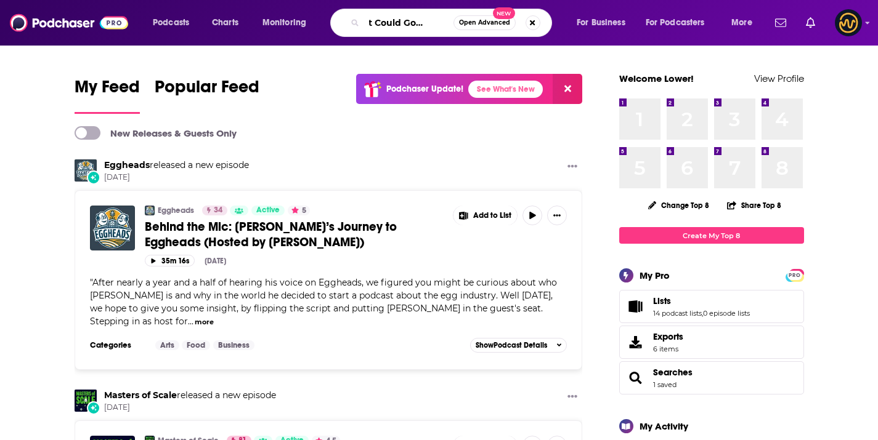
type input "What Could Go Right?"
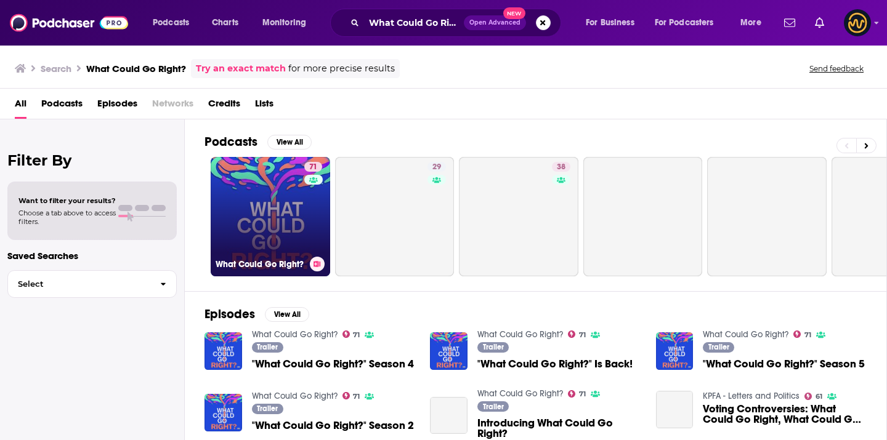
click at [291, 216] on link "71 What Could Go Right?" at bounding box center [270, 216] width 119 height 119
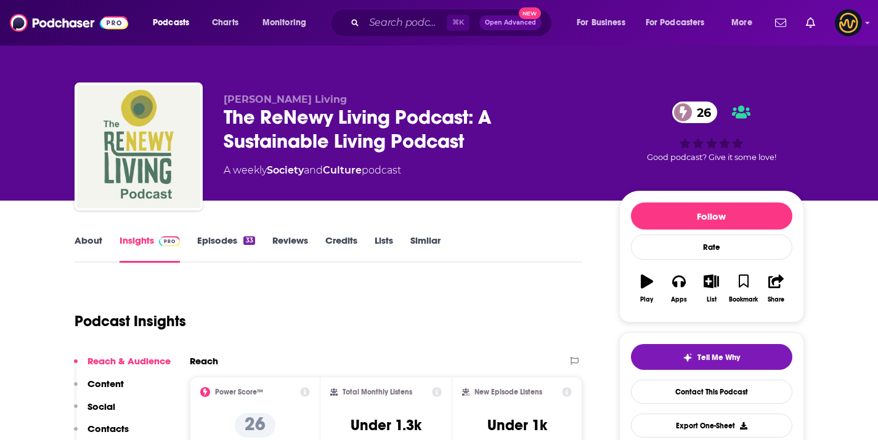
drag, startPoint x: 222, startPoint y: 99, endPoint x: 367, endPoint y: 100, distance: 144.1
click at [367, 100] on div "Mardi Lee - ReNewy Living The ReNewy Living Podcast: A Sustainable Living Podca…" at bounding box center [439, 149] width 729 height 133
copy span "Mardi Lee - ReNewy Living"
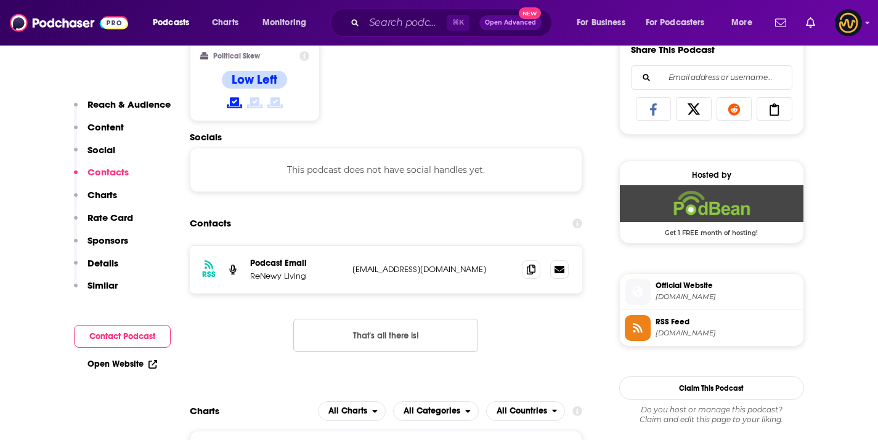
scroll to position [876, 0]
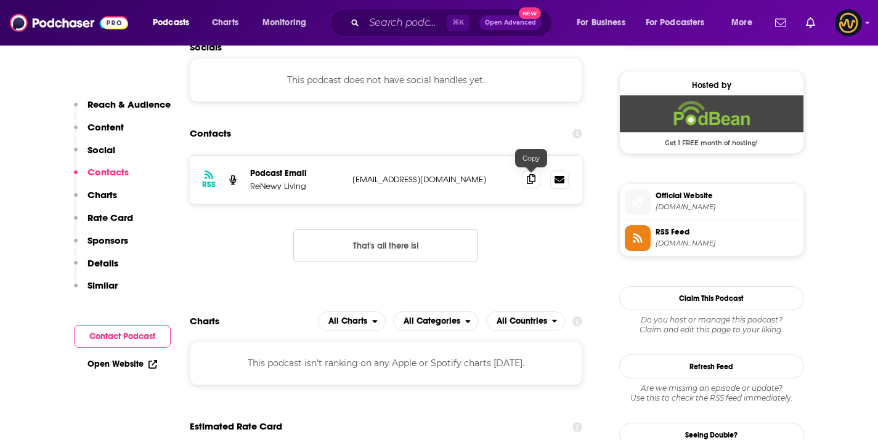
click at [524, 179] on span at bounding box center [531, 179] width 18 height 18
click at [370, 30] on input "Search podcasts, credits, & more..." at bounding box center [405, 23] width 83 height 20
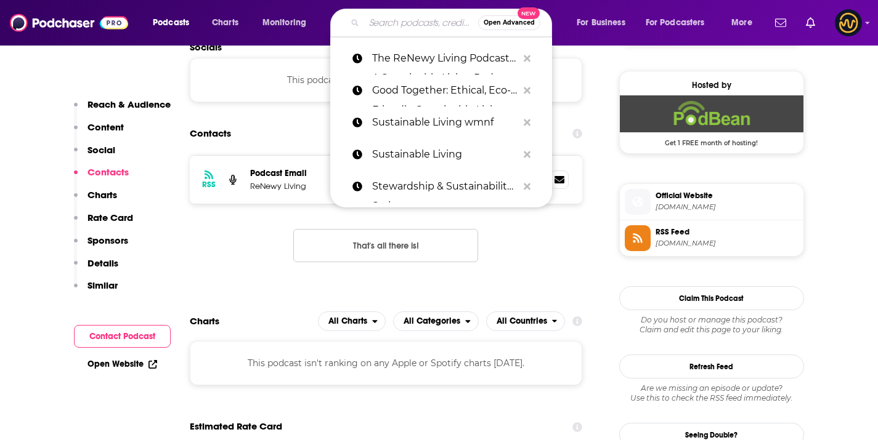
paste input "Conservation Cooperative"
type input "Conservation Cooperative"
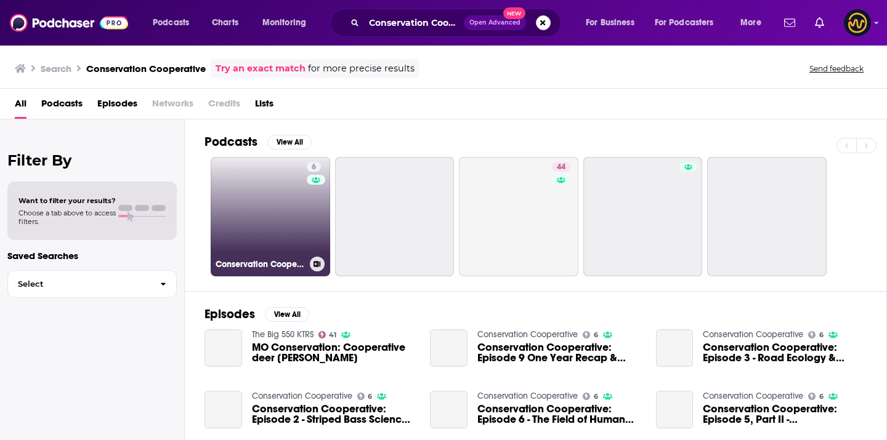
click at [290, 189] on link "6 Conservation Cooperative" at bounding box center [270, 216] width 119 height 119
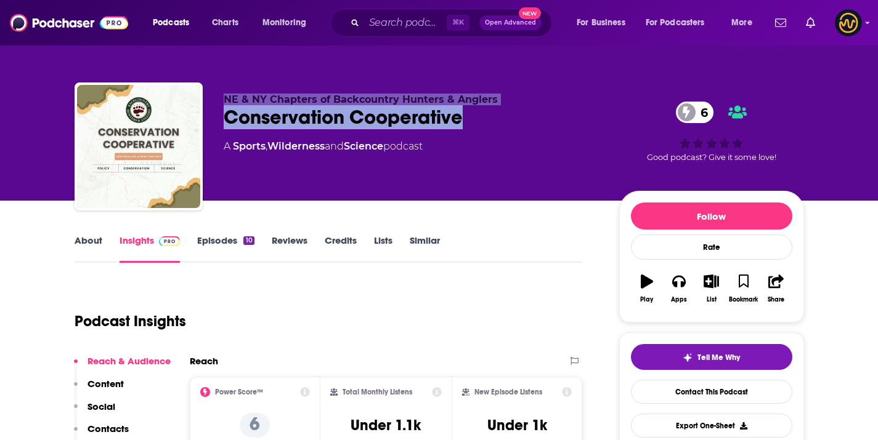
drag, startPoint x: 224, startPoint y: 99, endPoint x: 549, endPoint y: 110, distance: 324.8
click at [549, 110] on div "NE & NY Chapters of Backcountry Hunters & Anglers Conservation Cooperative 6 A …" at bounding box center [412, 143] width 376 height 99
click at [549, 110] on div "Conservation Cooperative 6" at bounding box center [412, 117] width 376 height 24
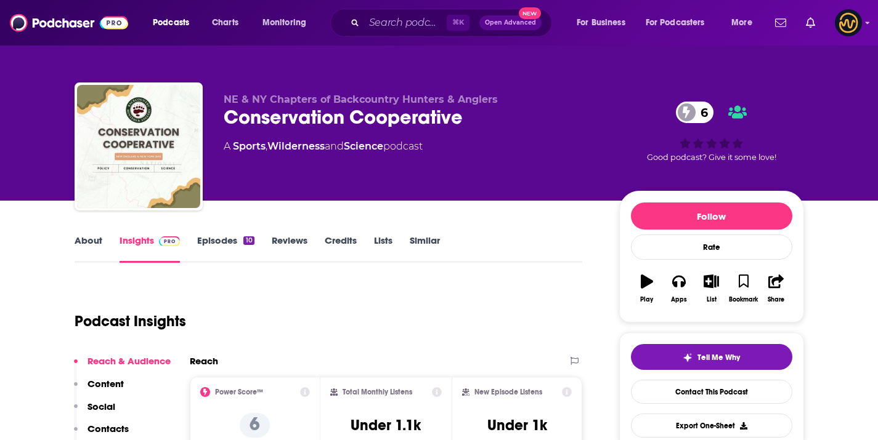
click at [546, 94] on p "NE & NY Chapters of Backcountry Hunters & Anglers" at bounding box center [412, 100] width 376 height 12
drag, startPoint x: 546, startPoint y: 94, endPoint x: 484, endPoint y: 94, distance: 61.6
click at [484, 94] on p "NE & NY Chapters of Backcountry Hunters & Anglers" at bounding box center [412, 100] width 376 height 12
click at [484, 94] on span "NE & NY Chapters of Backcountry Hunters & Anglers" at bounding box center [361, 100] width 274 height 12
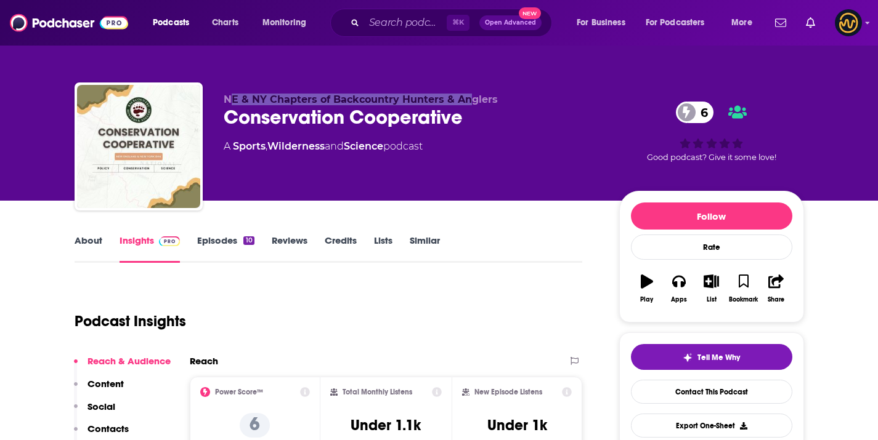
drag, startPoint x: 231, startPoint y: 95, endPoint x: 466, endPoint y: 95, distance: 234.7
click at [466, 95] on span "NE & NY Chapters of Backcountry Hunters & Anglers" at bounding box center [361, 100] width 274 height 12
drag, startPoint x: 223, startPoint y: 102, endPoint x: 494, endPoint y: 102, distance: 271.0
click at [494, 102] on p "NE & NY Chapters of Backcountry Hunters & Anglers" at bounding box center [412, 100] width 376 height 12
copy span "NE & NY Chapters of Backcountry Hunters & Anglers"
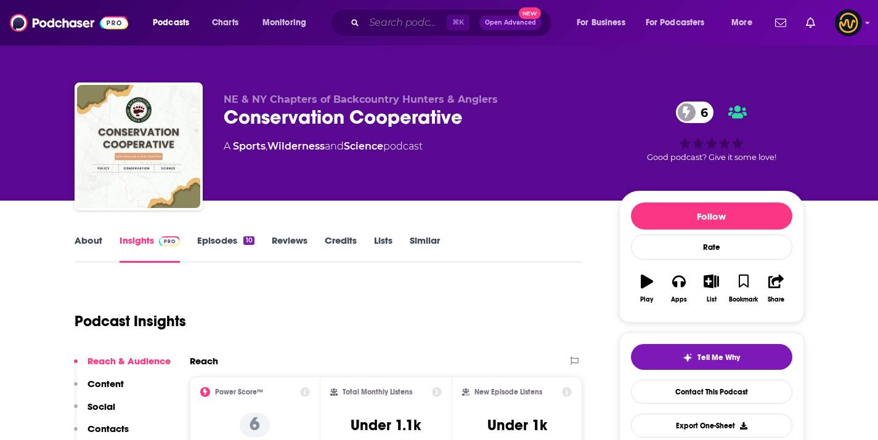
click at [393, 17] on input "Search podcasts, credits, & more..." at bounding box center [405, 23] width 83 height 20
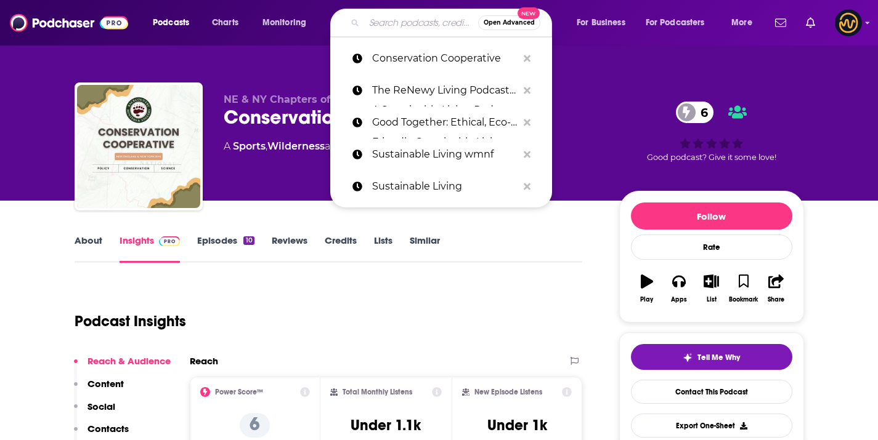
paste input "Conservation Starters"
type input "Conservation Starters"
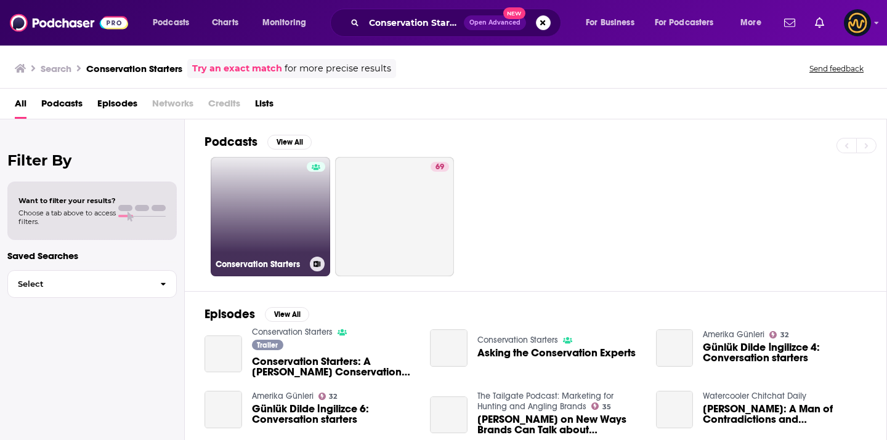
click at [238, 254] on link "Conservation Starters" at bounding box center [270, 216] width 119 height 119
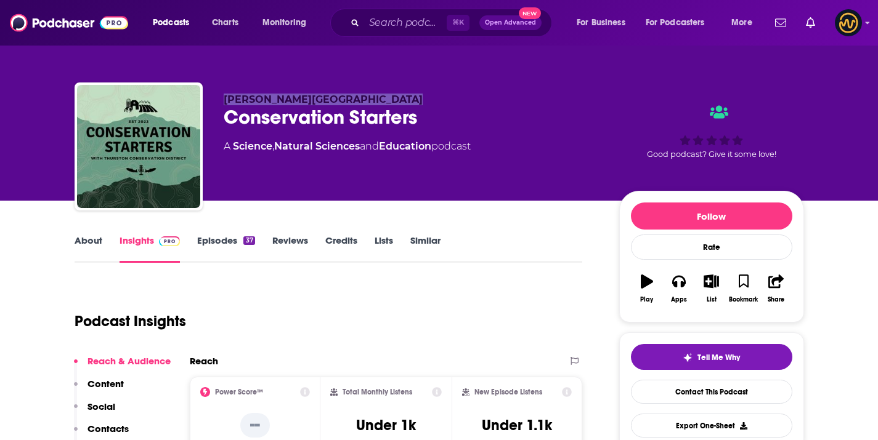
drag, startPoint x: 221, startPoint y: 102, endPoint x: 412, endPoint y: 101, distance: 191.0
click at [412, 101] on div "Thurston Conservation District Conservation Starters A Science , Natural Scienc…" at bounding box center [439, 149] width 729 height 133
copy span "Thurston Conservation District"
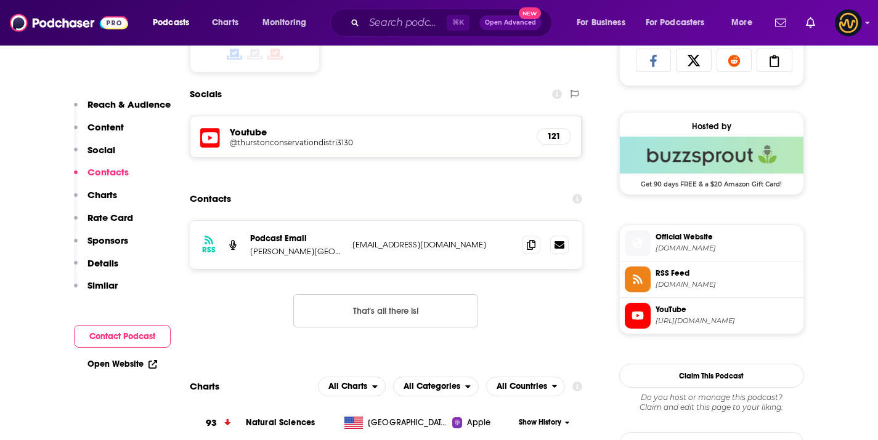
scroll to position [948, 0]
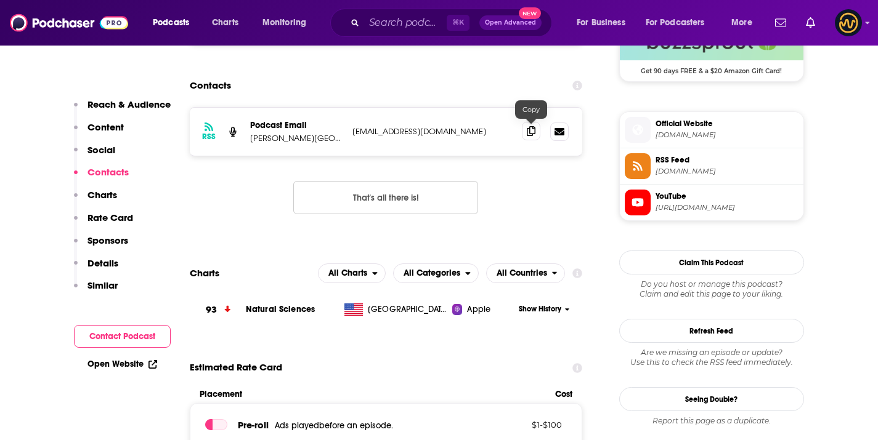
click at [538, 130] on span at bounding box center [531, 131] width 18 height 18
click at [374, 7] on div "Podcasts Charts Monitoring ⌘ K Open Advanced New For Business For Podcasters Mo…" at bounding box center [439, 23] width 878 height 46
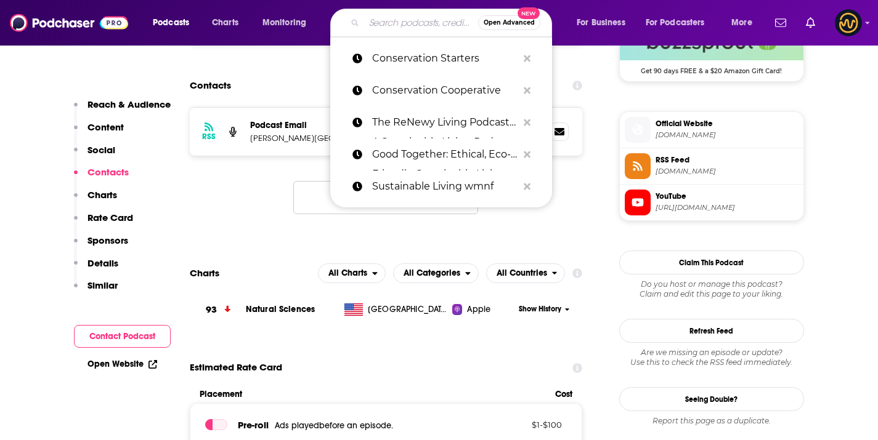
click at [375, 20] on input "Search podcasts, credits, & more..." at bounding box center [421, 23] width 114 height 20
paste input "Think Outside with the Pennsylvania Parks and Forests Foundation"
type input "Think Outside with the Pennsylvania Parks and Forests Foundation"
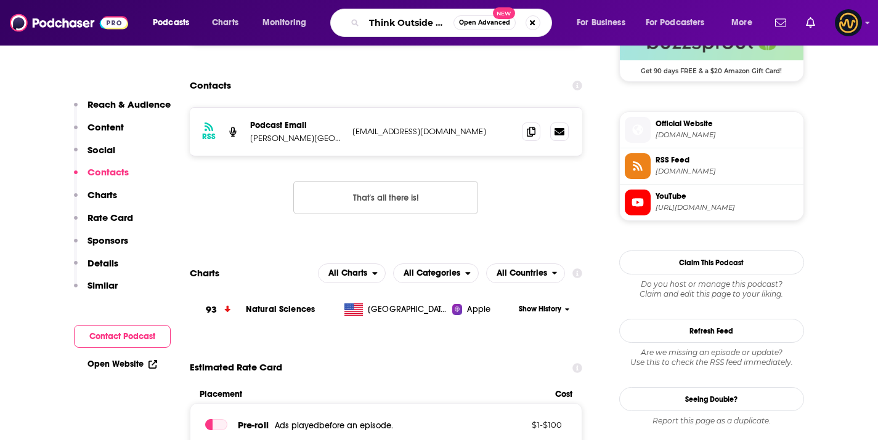
scroll to position [0, 225]
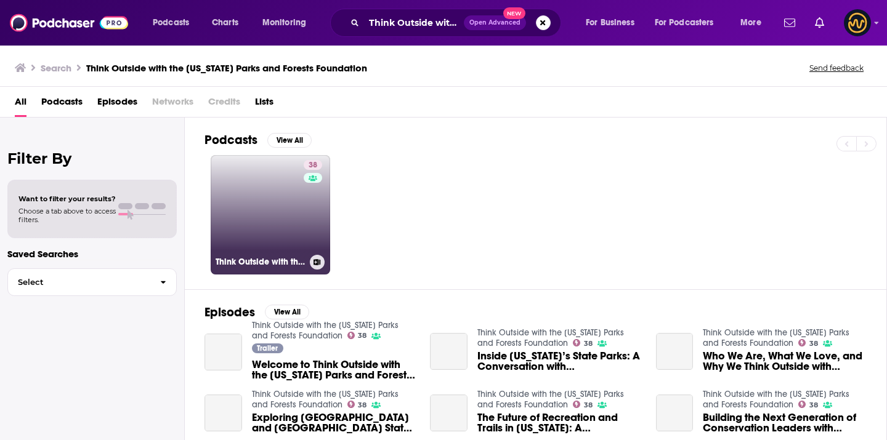
click at [269, 224] on link "38 Think Outside with the Pennsylvania Parks and Forests Foundation" at bounding box center [270, 214] width 119 height 119
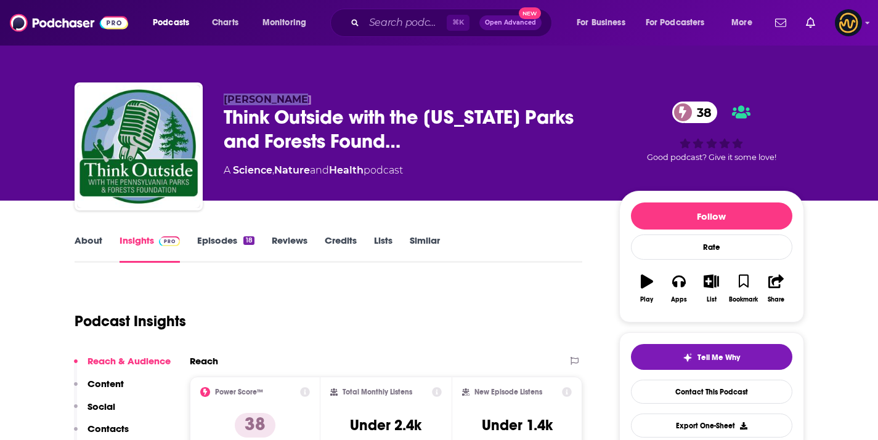
drag, startPoint x: 220, startPoint y: 93, endPoint x: 334, endPoint y: 98, distance: 114.7
click at [334, 98] on div "Marci Mowery Think Outside with the Pennsylvania Parks and Forests Found… 38 A …" at bounding box center [439, 149] width 729 height 133
copy span "Marci Mowery"
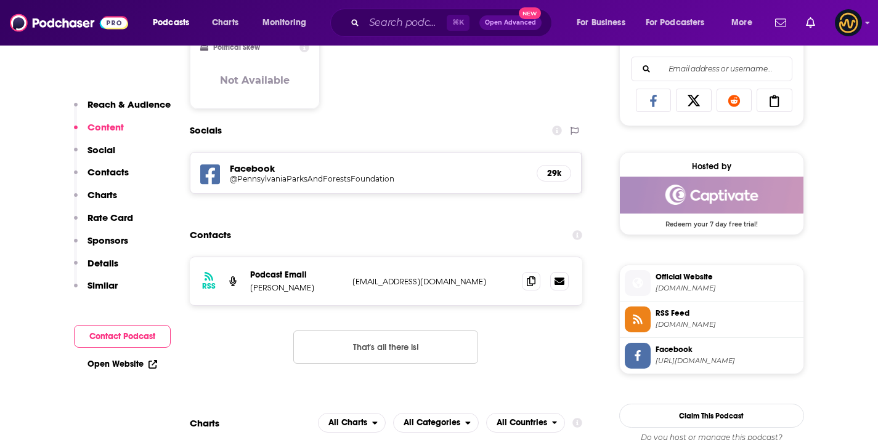
scroll to position [843, 0]
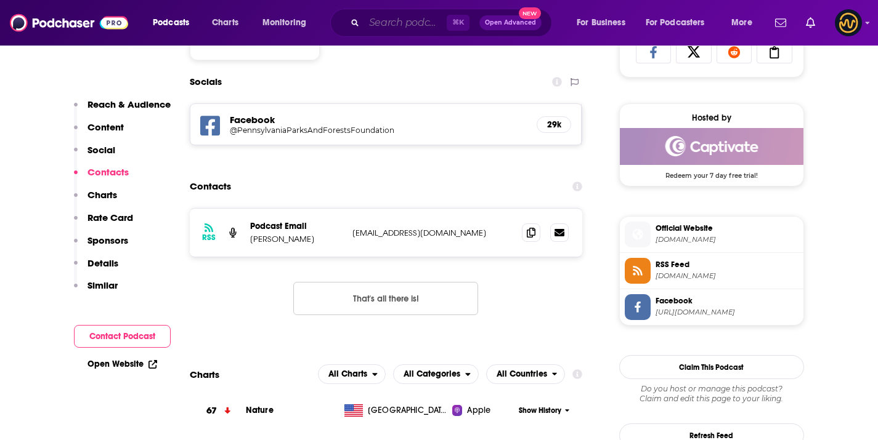
click at [421, 23] on input "Search podcasts, credits, & more..." at bounding box center [405, 23] width 83 height 20
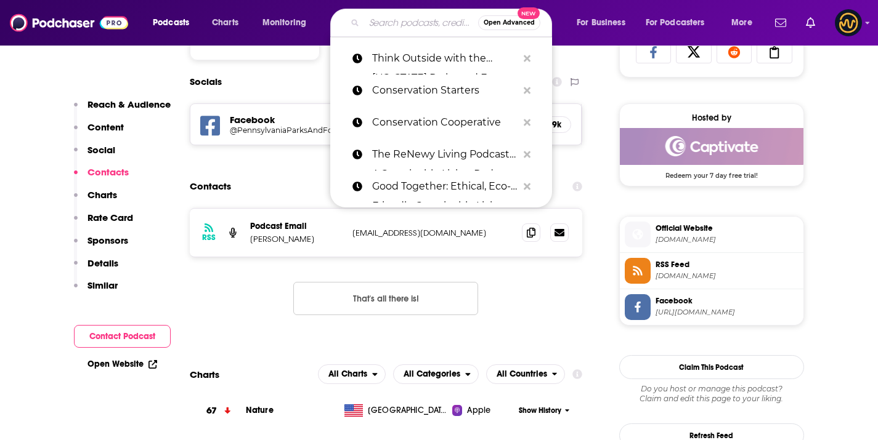
paste input "Food, Farms and Forests"
type input "Food, Farms and Forests"
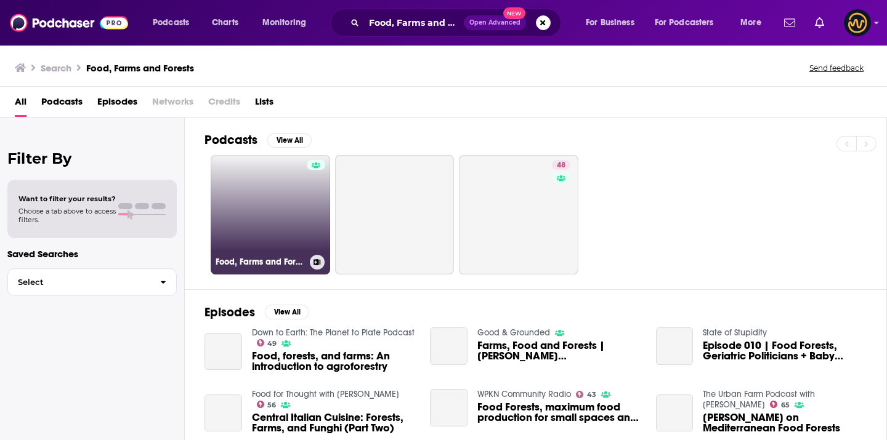
click at [260, 206] on link "Food, Farms and Forests" at bounding box center [270, 214] width 119 height 119
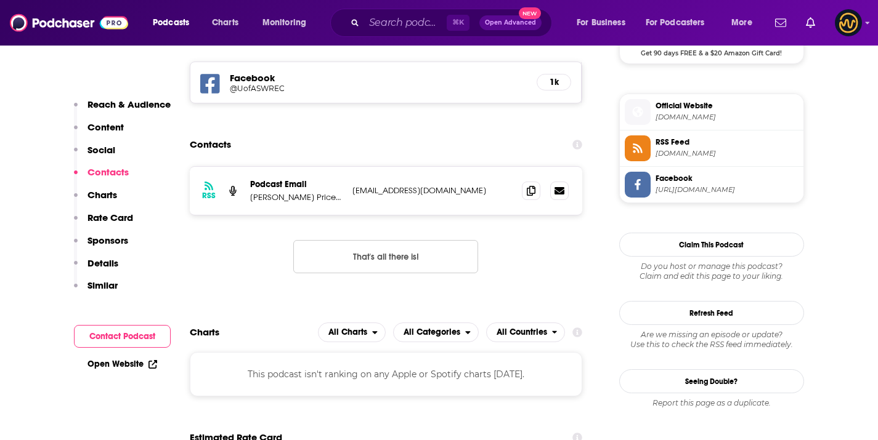
scroll to position [978, 0]
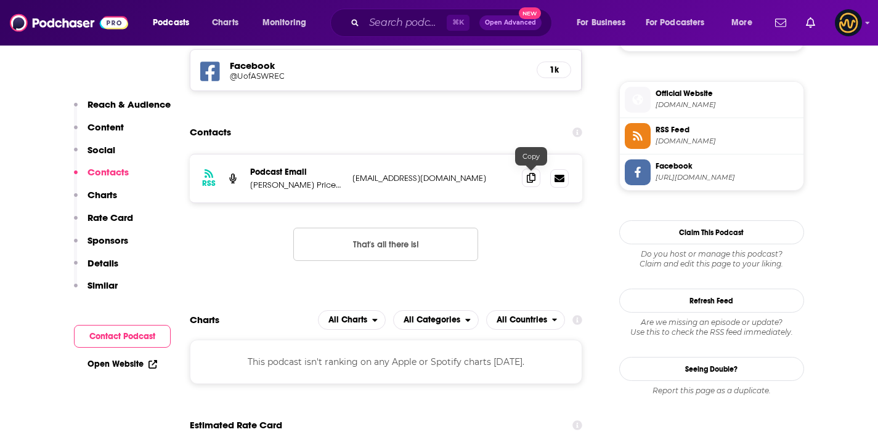
click at [534, 176] on icon at bounding box center [531, 178] width 9 height 10
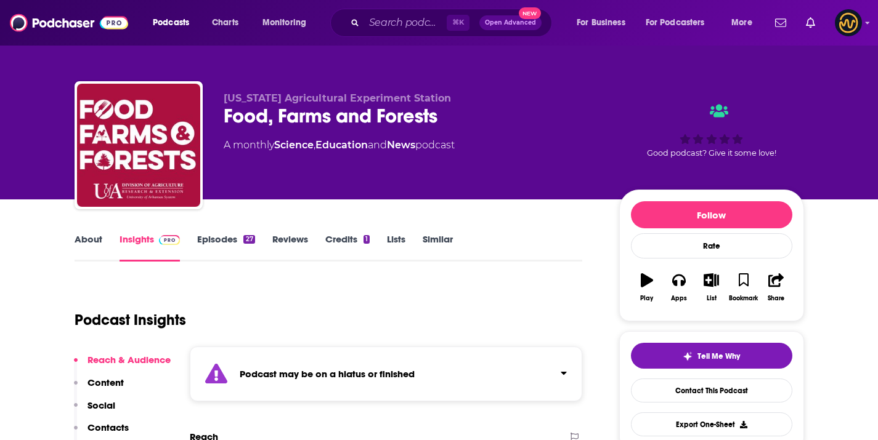
scroll to position [0, 0]
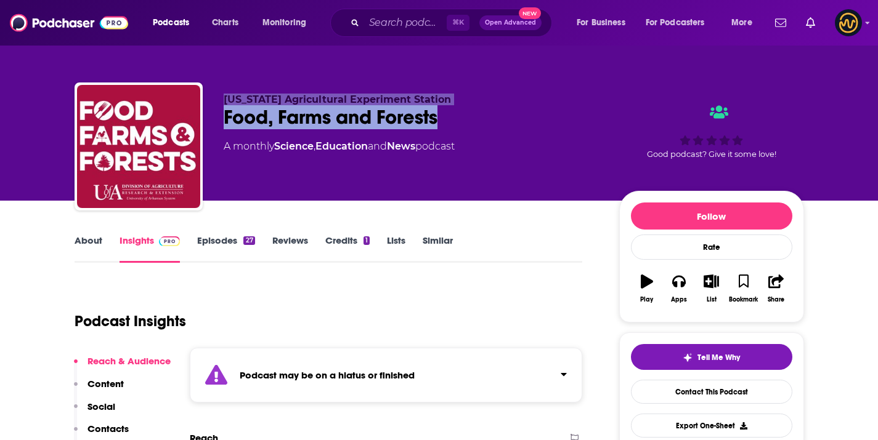
drag, startPoint x: 223, startPoint y: 97, endPoint x: 481, endPoint y: 111, distance: 258.5
click at [481, 111] on div "Arkansas Agricultural Experiment Station Food, Farms and Forests A monthly Scie…" at bounding box center [412, 143] width 376 height 99
drag, startPoint x: 481, startPoint y: 111, endPoint x: 482, endPoint y: 105, distance: 6.3
click at [482, 105] on div "Arkansas Agricultural Experiment Station Food, Farms and Forests A monthly Scie…" at bounding box center [412, 143] width 376 height 99
click at [482, 105] on p "Arkansas Agricultural Experiment Station" at bounding box center [412, 100] width 376 height 12
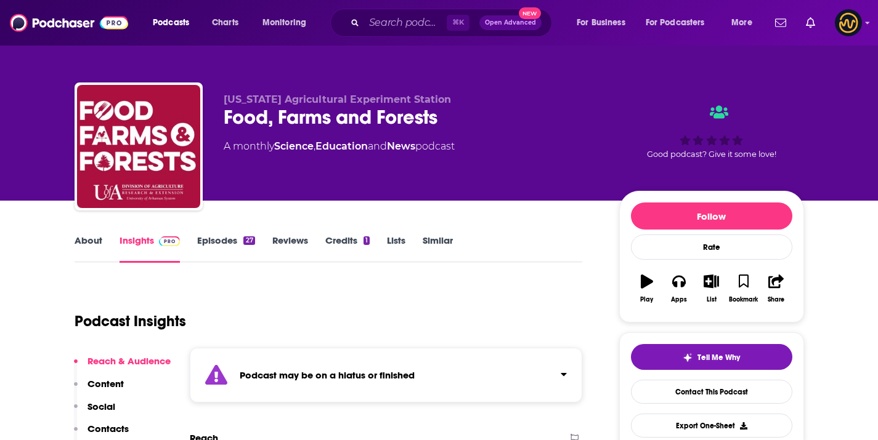
click at [488, 95] on p "Arkansas Agricultural Experiment Station" at bounding box center [412, 100] width 376 height 12
drag, startPoint x: 488, startPoint y: 95, endPoint x: 438, endPoint y: 97, distance: 50.0
click at [438, 97] on p "Arkansas Agricultural Experiment Station" at bounding box center [412, 100] width 376 height 12
copy span "Arkansas Agricultural Experiment Station"
drag, startPoint x: 438, startPoint y: 97, endPoint x: 241, endPoint y: 92, distance: 196.6
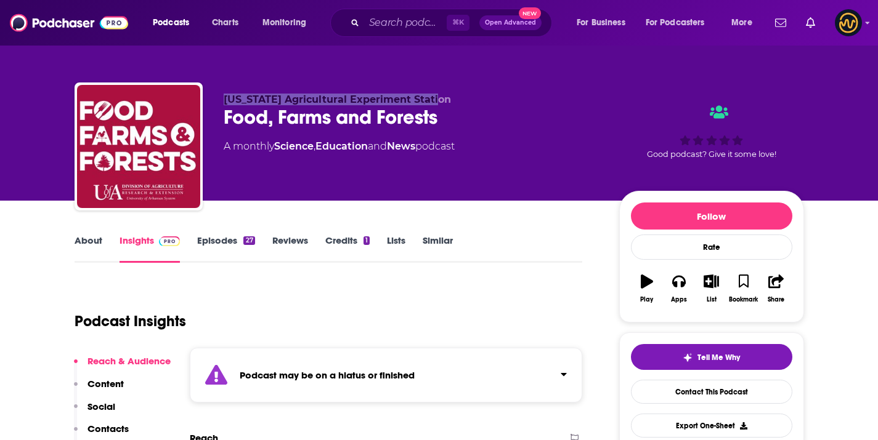
click at [241, 92] on div "Arkansas Agricultural Experiment Station Food, Farms and Forests A monthly Scie…" at bounding box center [439, 149] width 729 height 133
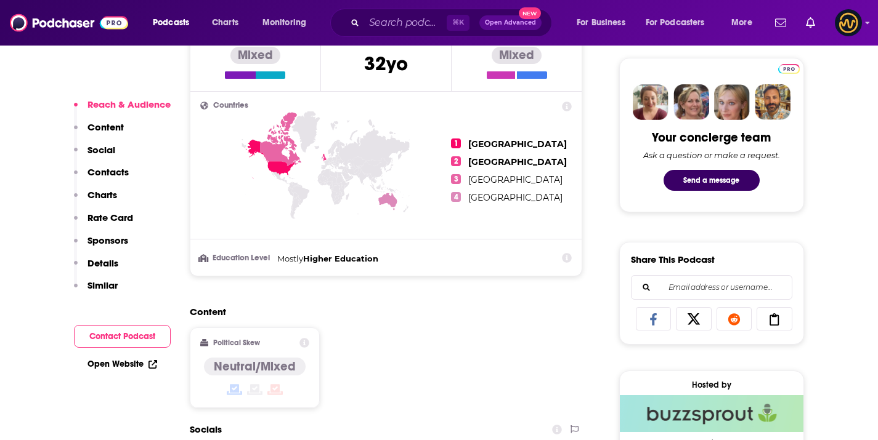
scroll to position [827, 0]
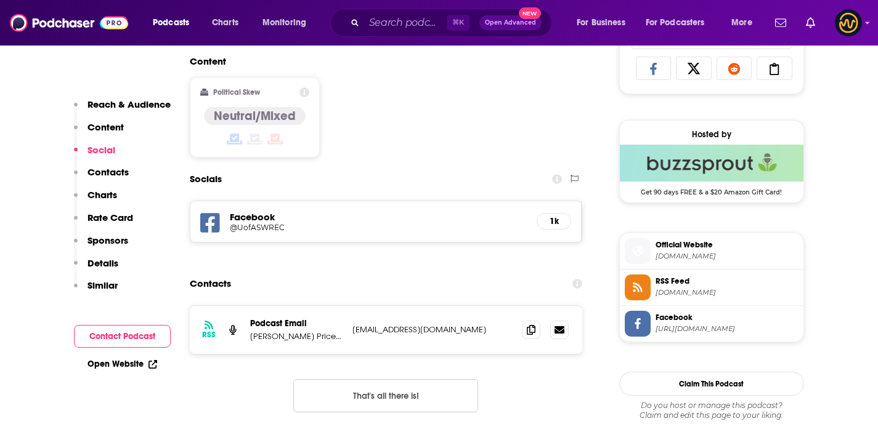
click at [357, 31] on div "⌘ K Open Advanced New" at bounding box center [441, 23] width 222 height 28
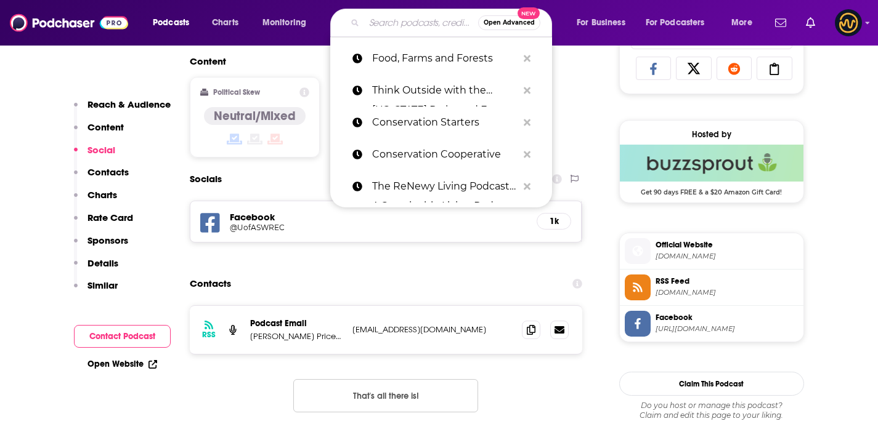
click at [379, 14] on input "Search podcasts, credits, & more..." at bounding box center [421, 23] width 114 height 20
paste input "Net Zero Energy Burlington VT"
type input "Net Zero Energy Burlington VT"
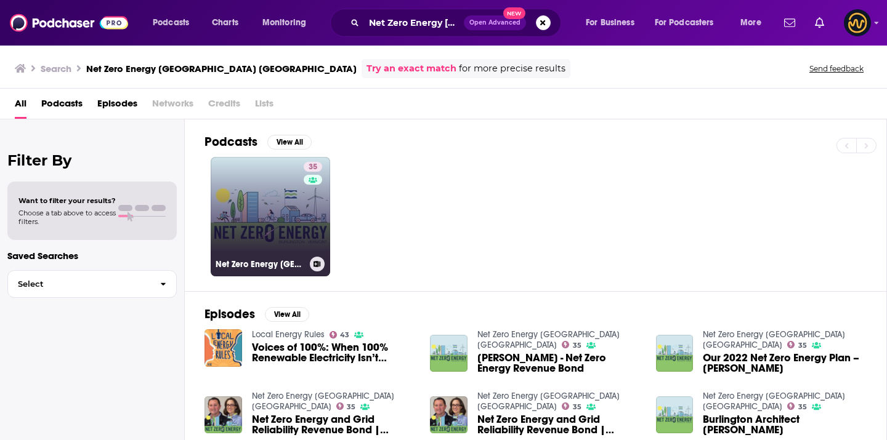
click at [302, 218] on link "35 Net Zero Energy Burlington VT" at bounding box center [270, 216] width 119 height 119
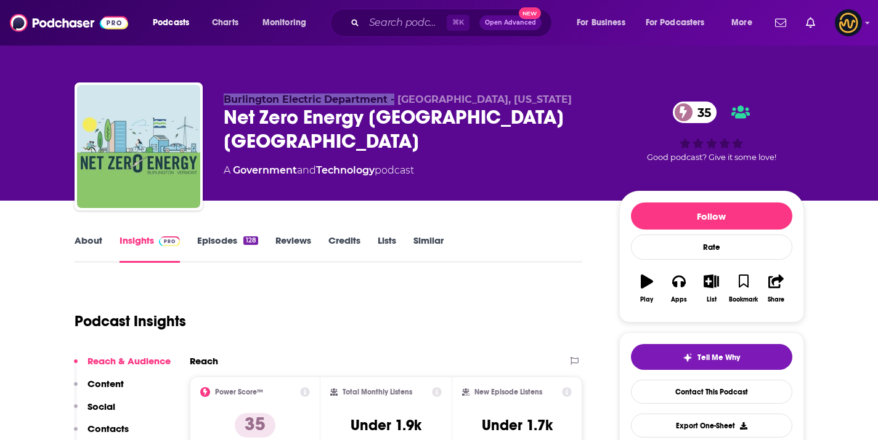
drag, startPoint x: 224, startPoint y: 97, endPoint x: 392, endPoint y: 100, distance: 168.2
click at [392, 100] on span "Burlington Electric Department - Burlington, Vermont" at bounding box center [398, 100] width 348 height 12
click at [392, 98] on span "Burlington Electric Department - Burlington, Vermont" at bounding box center [398, 100] width 348 height 12
click at [384, 100] on span "Burlington Electric Department - Burlington, Vermont" at bounding box center [398, 100] width 348 height 12
click at [383, 101] on span "Burlington Electric Department - Burlington, Vermont" at bounding box center [398, 100] width 348 height 12
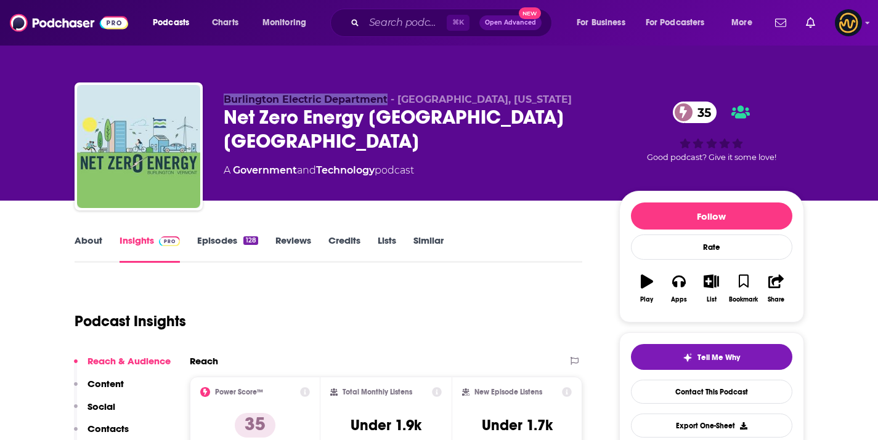
drag, startPoint x: 372, startPoint y: 99, endPoint x: 205, endPoint y: 90, distance: 167.8
click at [205, 90] on div "Burlington Electric Department - Burlington, Vermont Net Zero Energy Burlington…" at bounding box center [439, 149] width 729 height 133
copy span "Burlington Electric Department"
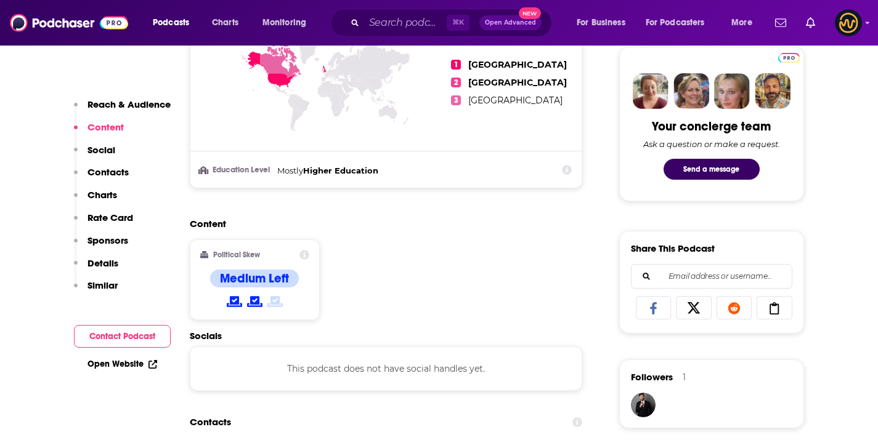
scroll to position [792, 0]
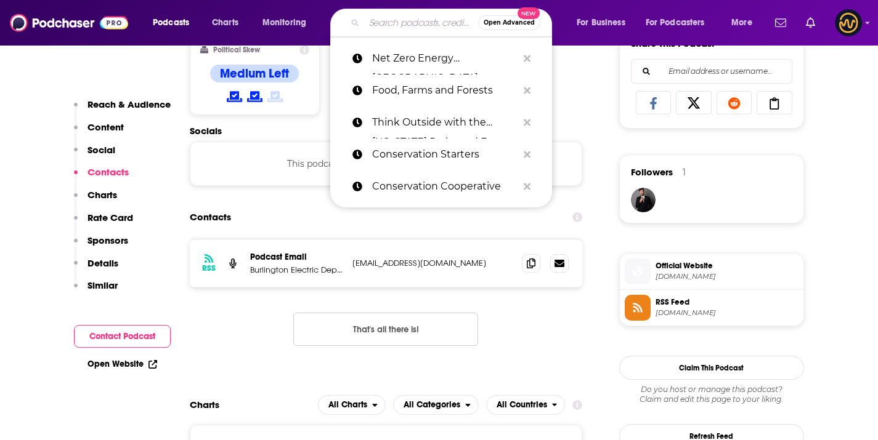
click at [426, 29] on input "Search podcasts, credits, & more..." at bounding box center [421, 23] width 114 height 20
paste input "Net Zero Energy Burlington VT"
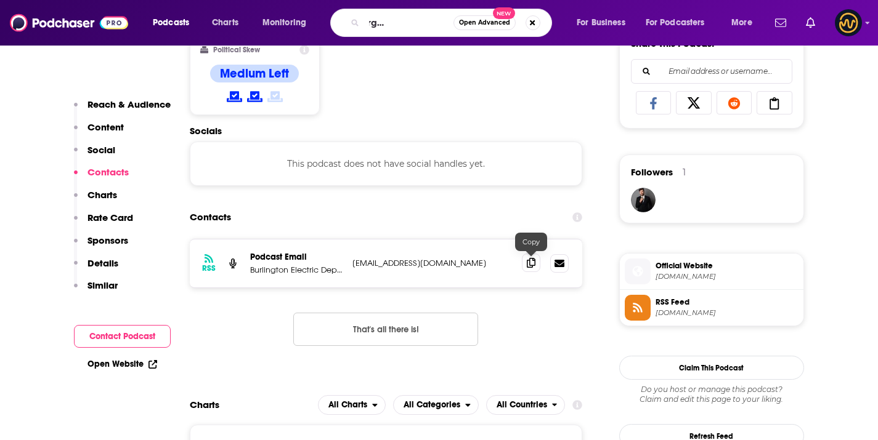
scroll to position [0, 0]
click at [535, 269] on span at bounding box center [531, 263] width 18 height 18
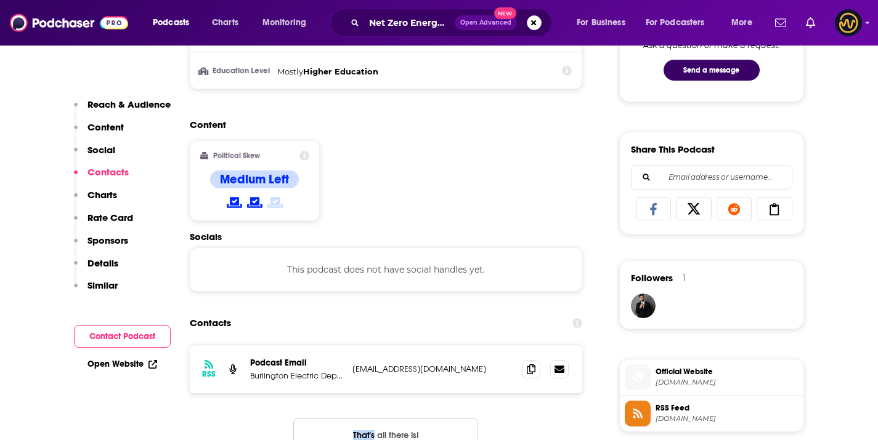
scroll to position [671, 0]
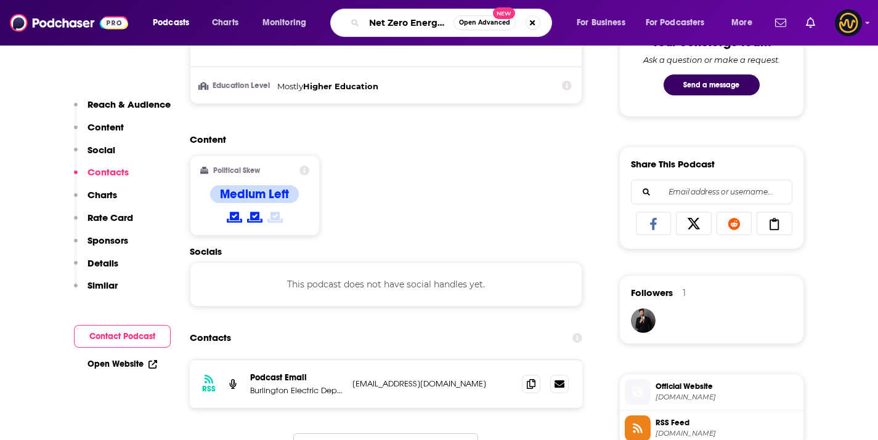
click at [417, 26] on input "Net Zero Energy Burlington VT" at bounding box center [408, 23] width 89 height 20
paste input "Road to Net Zero Podcast"
type input "Road to Net Zero Podcast"
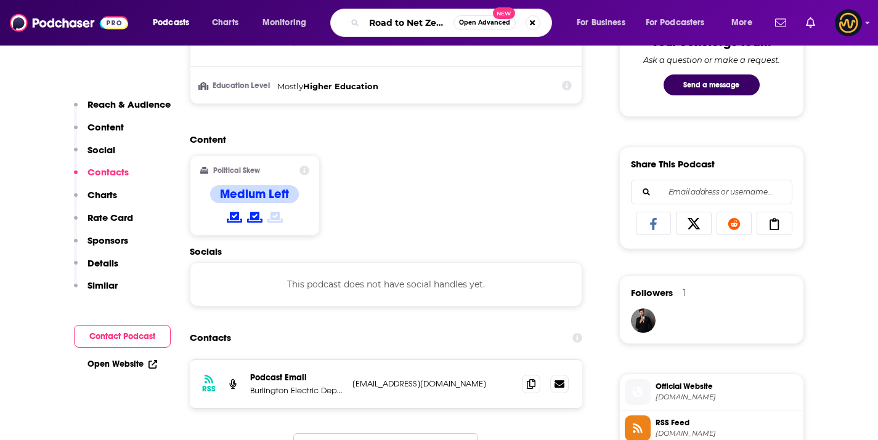
scroll to position [0, 37]
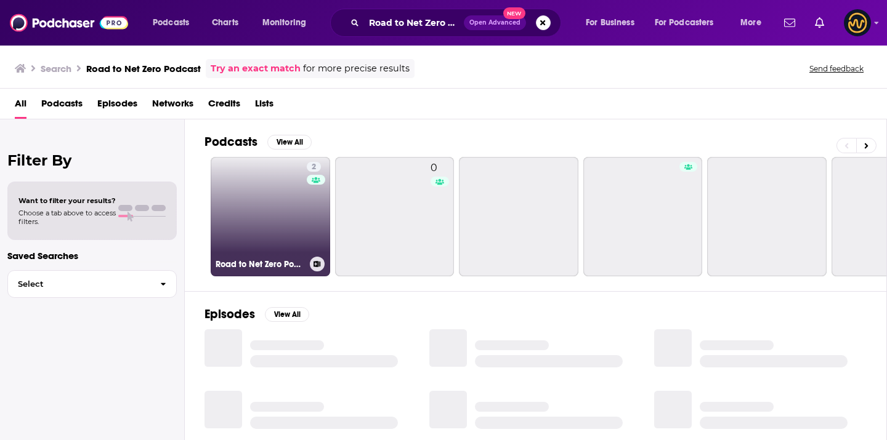
click at [259, 195] on link "2 Road to Net Zero Podcast" at bounding box center [270, 216] width 119 height 119
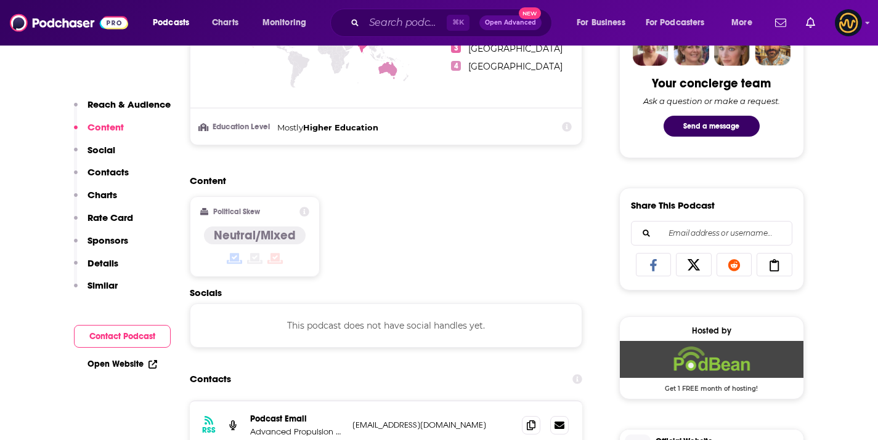
scroll to position [872, 0]
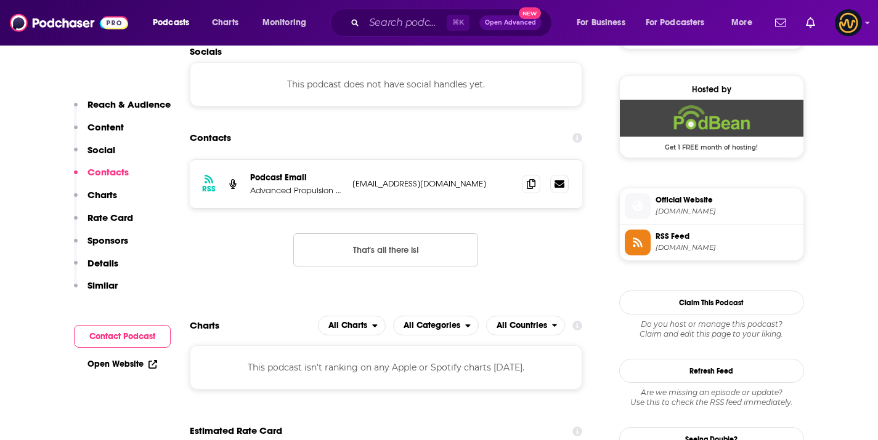
click at [541, 185] on div at bounding box center [545, 184] width 47 height 18
click at [535, 185] on span at bounding box center [531, 183] width 18 height 18
click at [383, 39] on div "Podcasts Charts Monitoring ⌘ K Open Advanced New For Business For Podcasters Mo…" at bounding box center [439, 23] width 878 height 46
click at [384, 34] on div "⌘ K Open Advanced New" at bounding box center [441, 23] width 222 height 28
click at [391, 29] on input "Search podcasts, credits, & more..." at bounding box center [405, 23] width 83 height 20
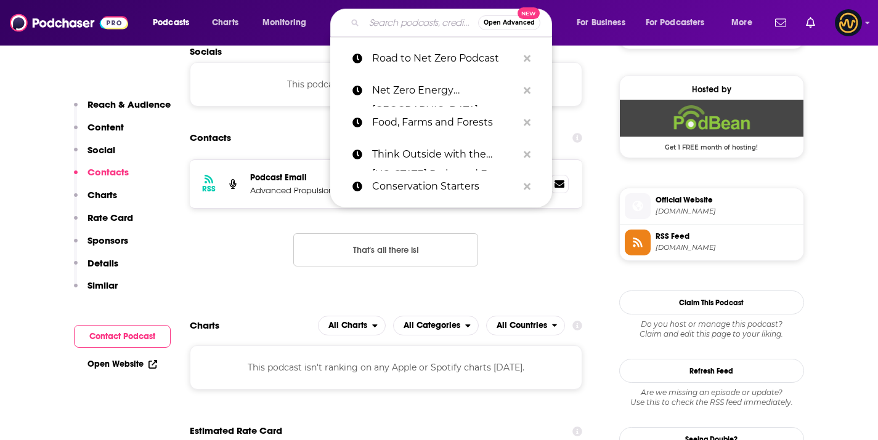
paste input "Pod Net Zero Ireland"
type input "Pod Net Zero Ireland"
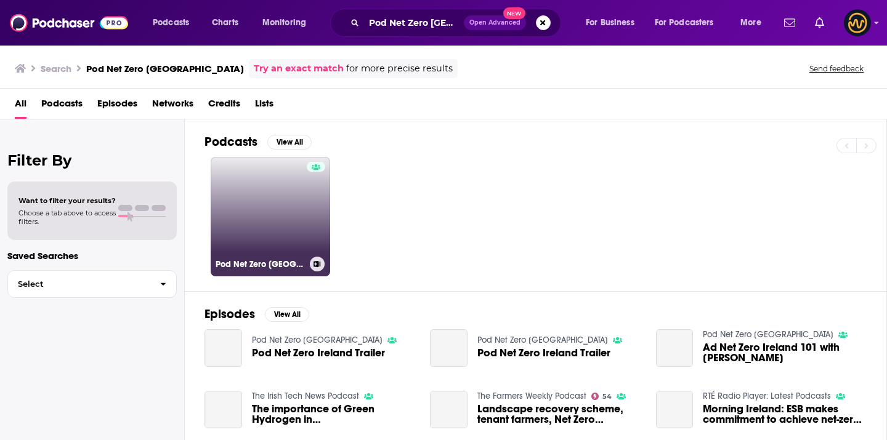
click at [285, 190] on link "Pod Net Zero Ireland" at bounding box center [270, 216] width 119 height 119
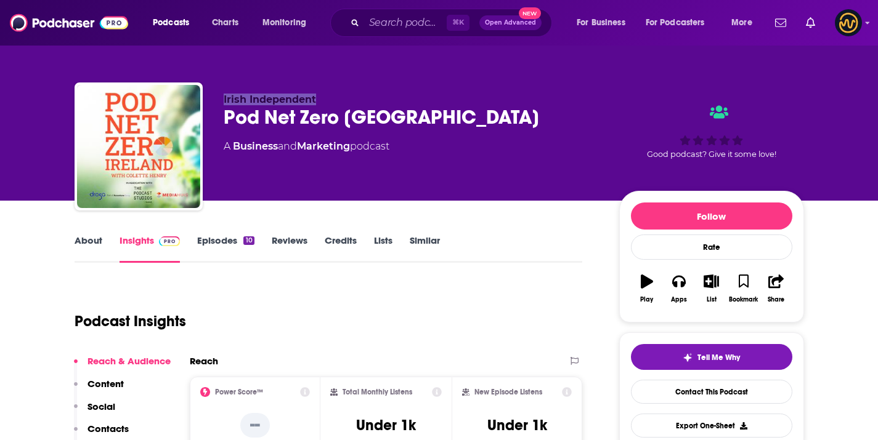
drag, startPoint x: 217, startPoint y: 102, endPoint x: 351, endPoint y: 103, distance: 133.7
click at [351, 103] on div "Irish Independent Pod Net Zero Ireland A Business and Marketing podcast Good po…" at bounding box center [439, 149] width 729 height 133
copy span "Irish Independent"
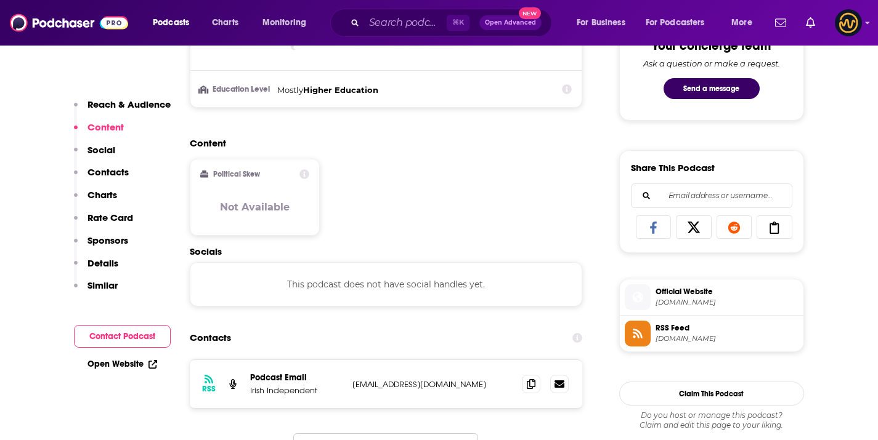
scroll to position [716, 0]
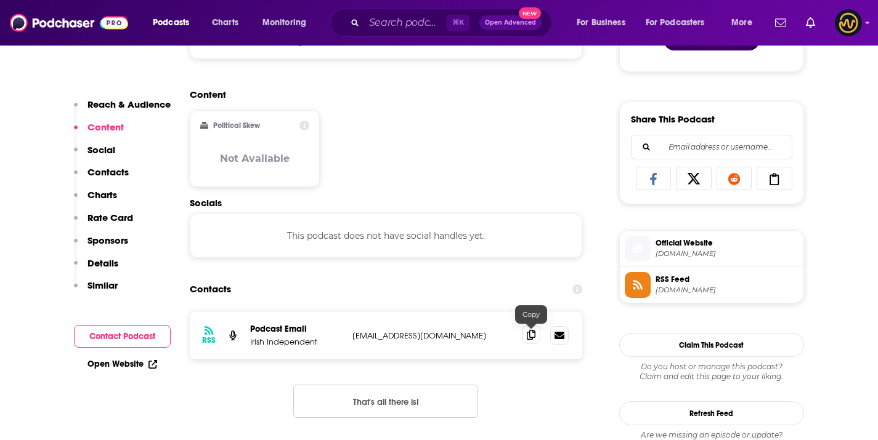
click at [537, 337] on span at bounding box center [531, 335] width 18 height 18
